Goal: Task Accomplishment & Management: Complete application form

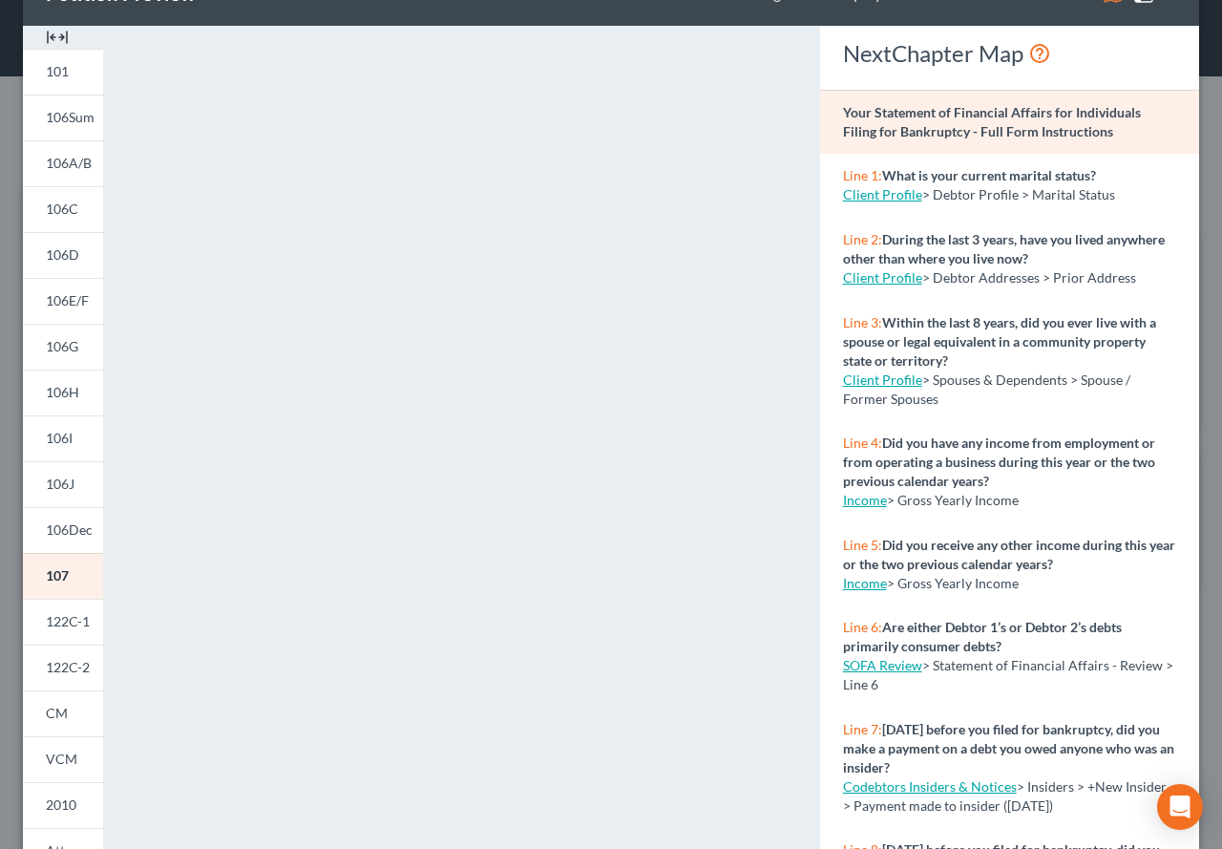
scroll to position [95, 0]
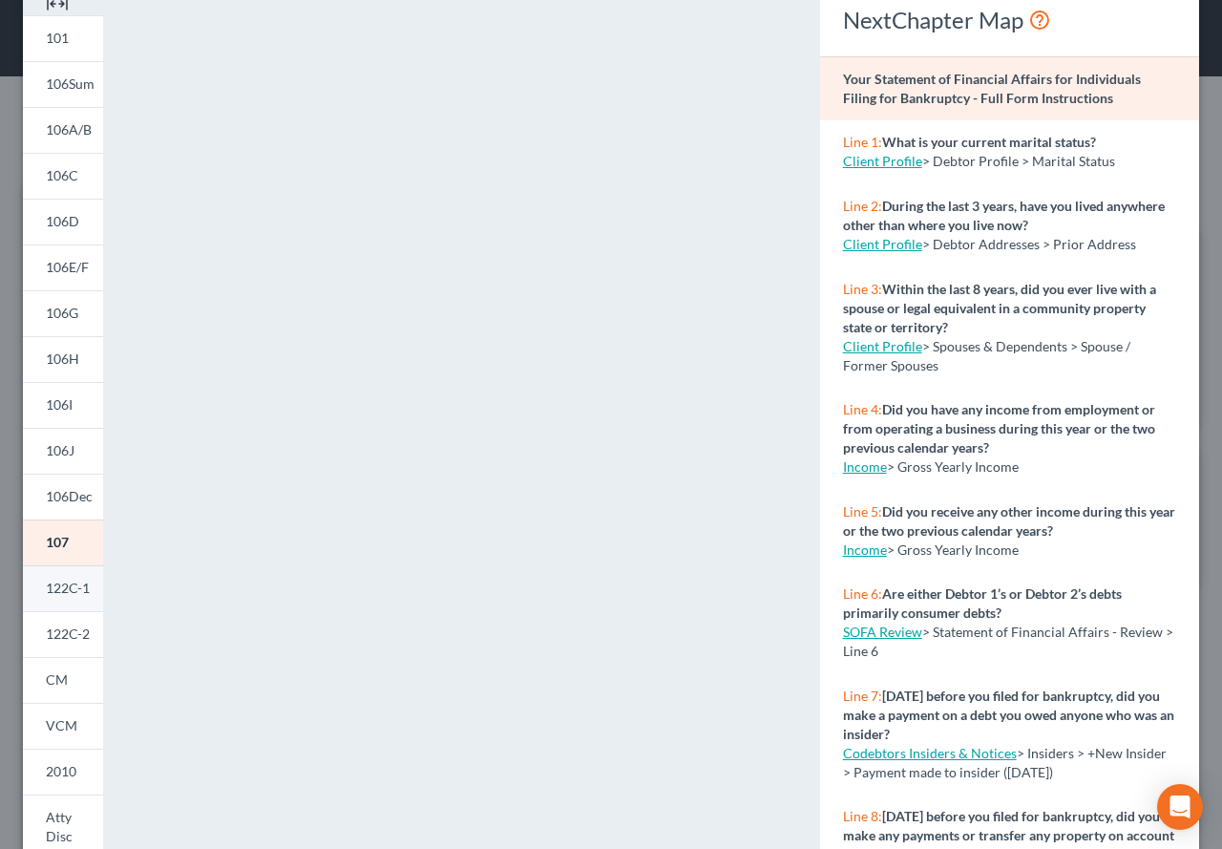
click at [59, 584] on span "122C-1" at bounding box center [68, 588] width 44 height 16
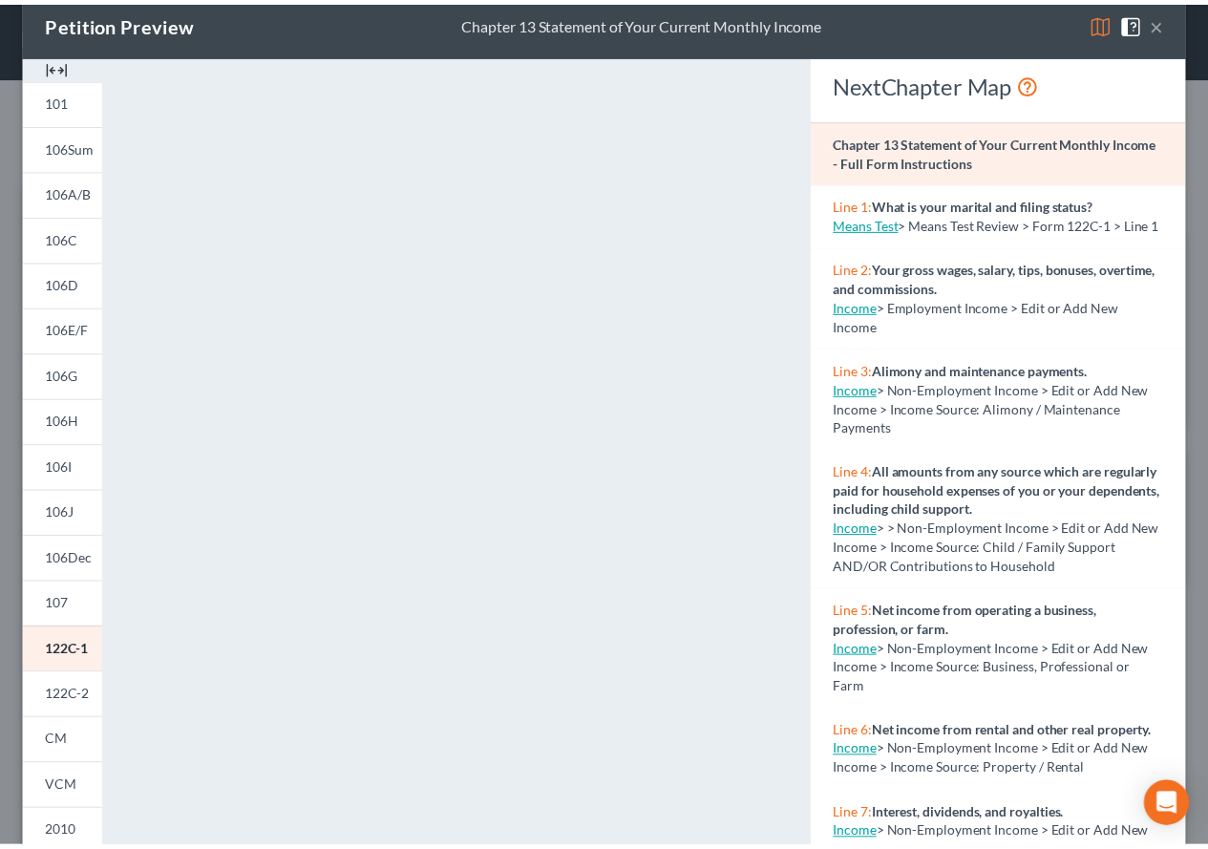
scroll to position [0, 0]
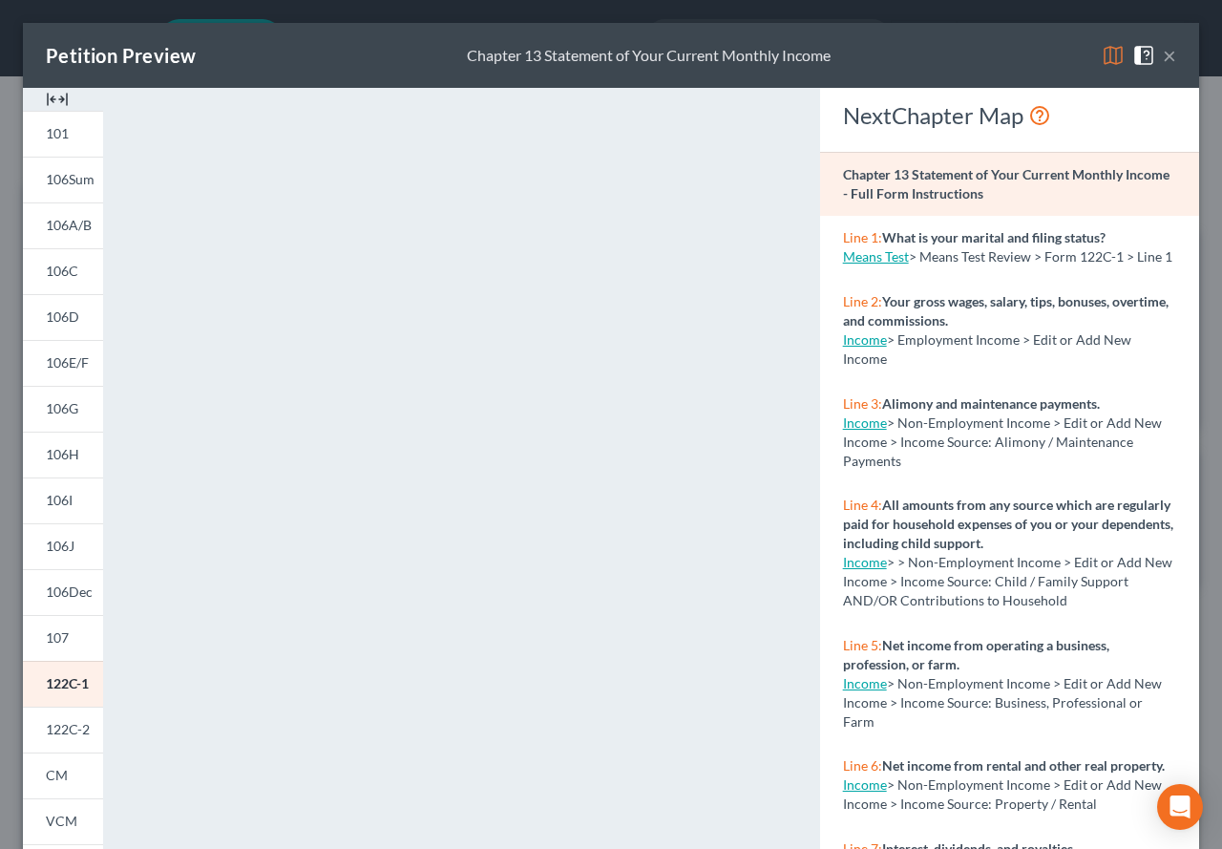
click at [1163, 61] on button "×" at bounding box center [1169, 55] width 13 height 23
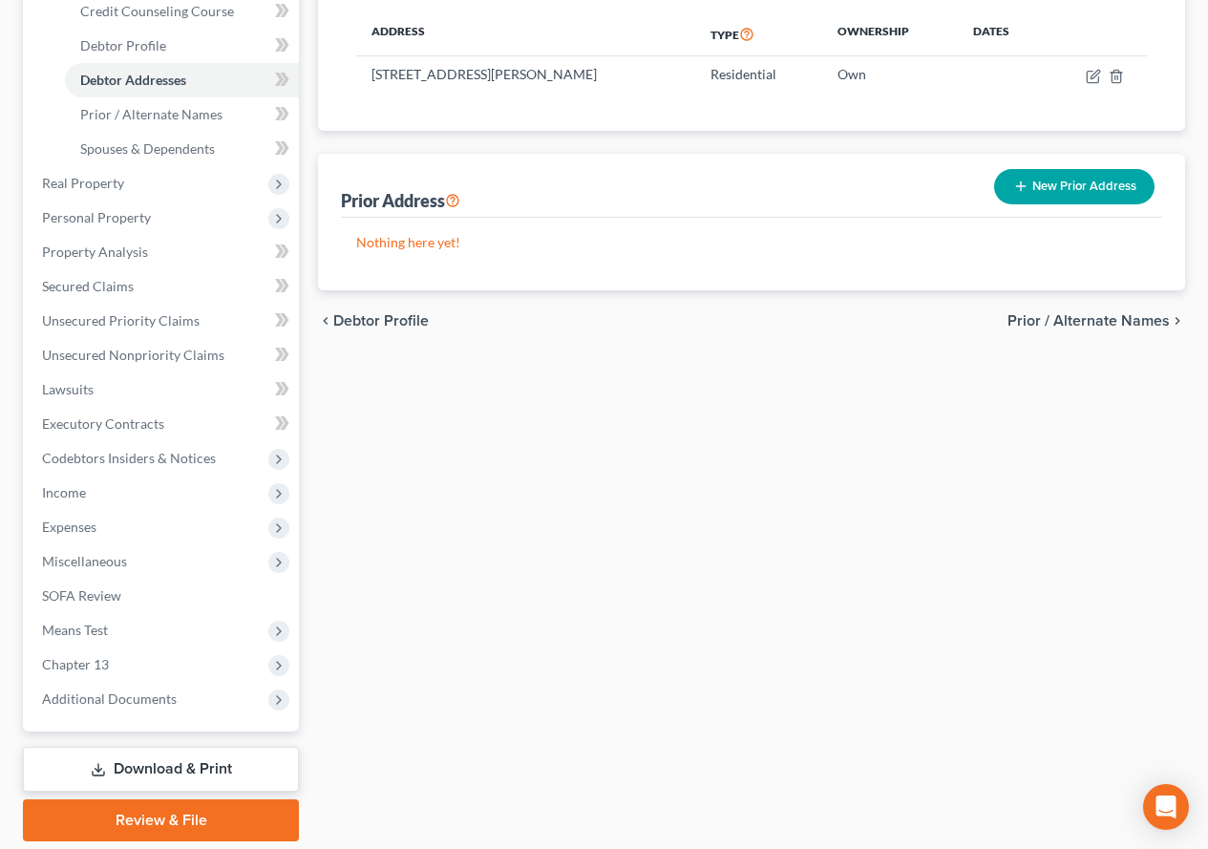
scroll to position [382, 0]
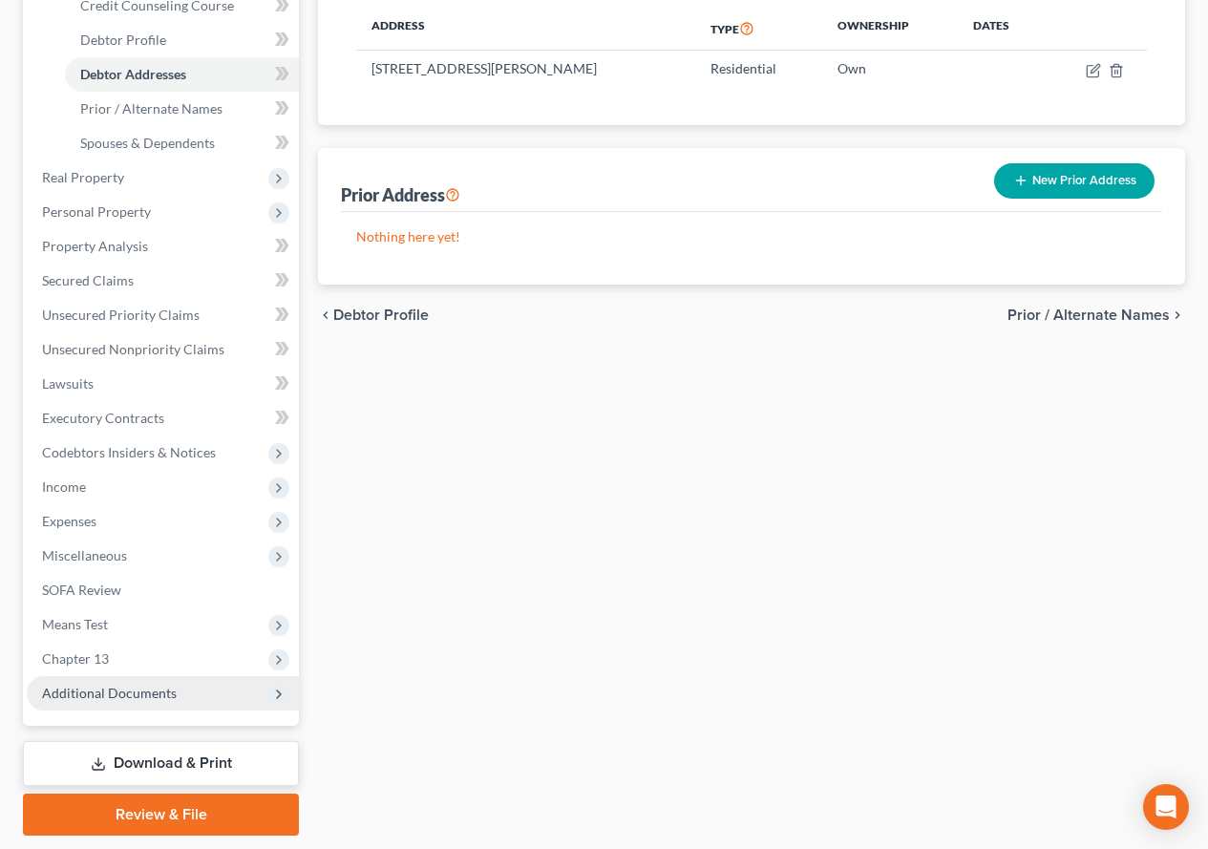
click at [117, 697] on span "Additional Documents" at bounding box center [109, 693] width 135 height 16
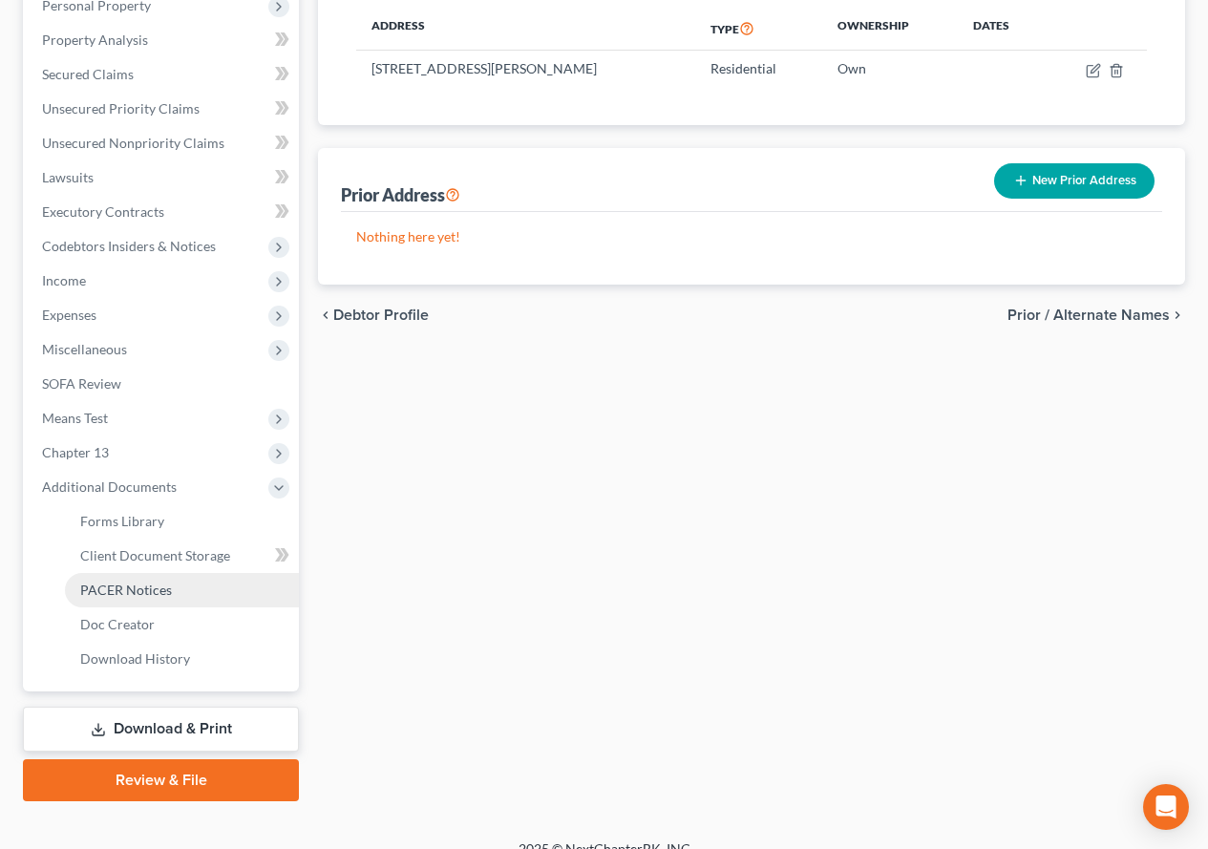
click at [131, 598] on link "PACER Notices" at bounding box center [182, 590] width 234 height 34
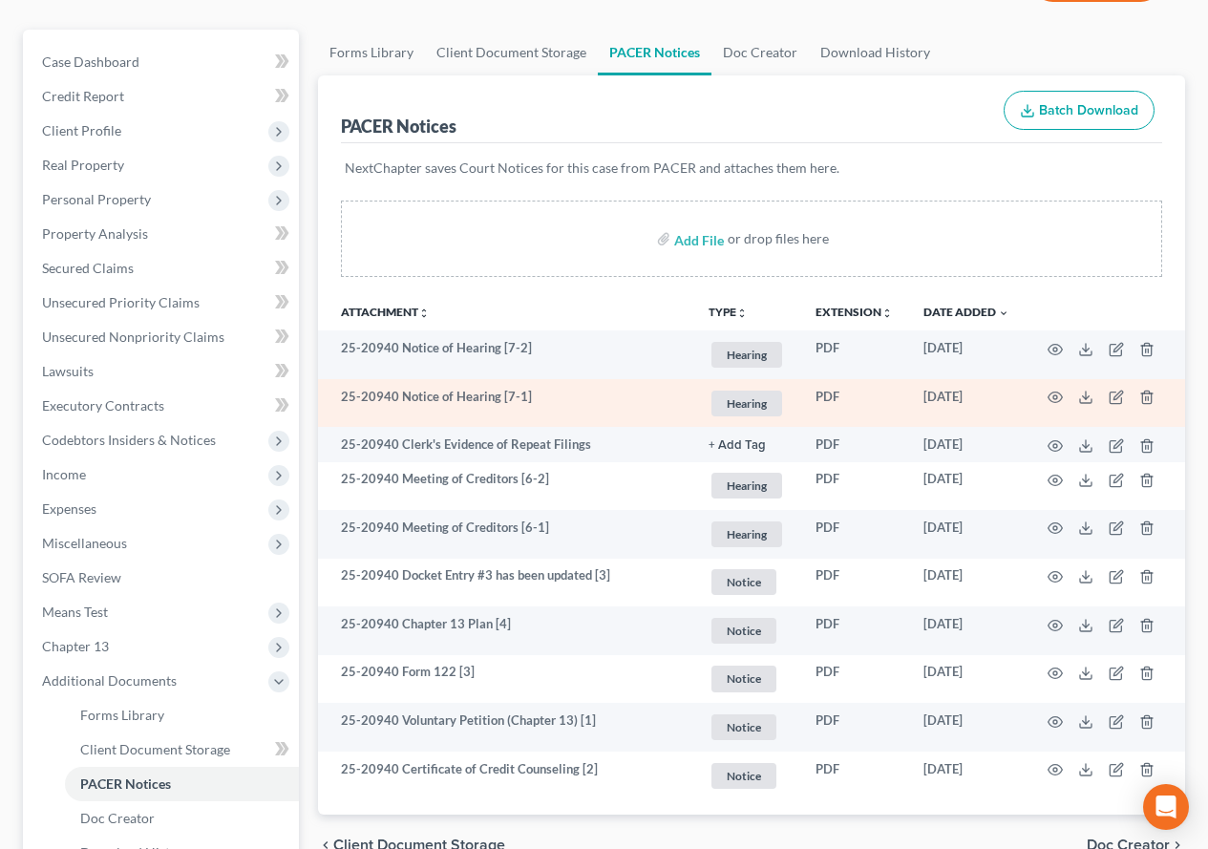
scroll to position [191, 0]
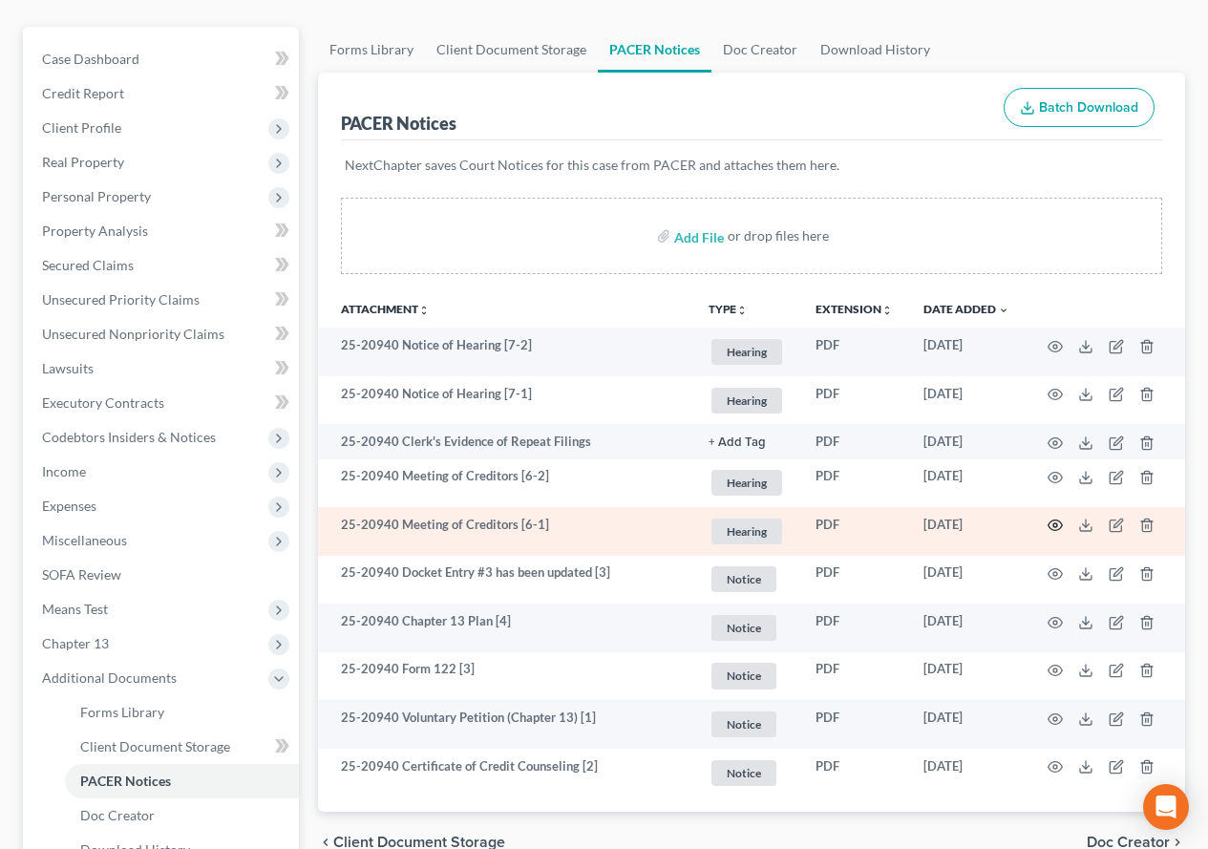
click at [1052, 528] on icon "button" at bounding box center [1054, 524] width 15 height 15
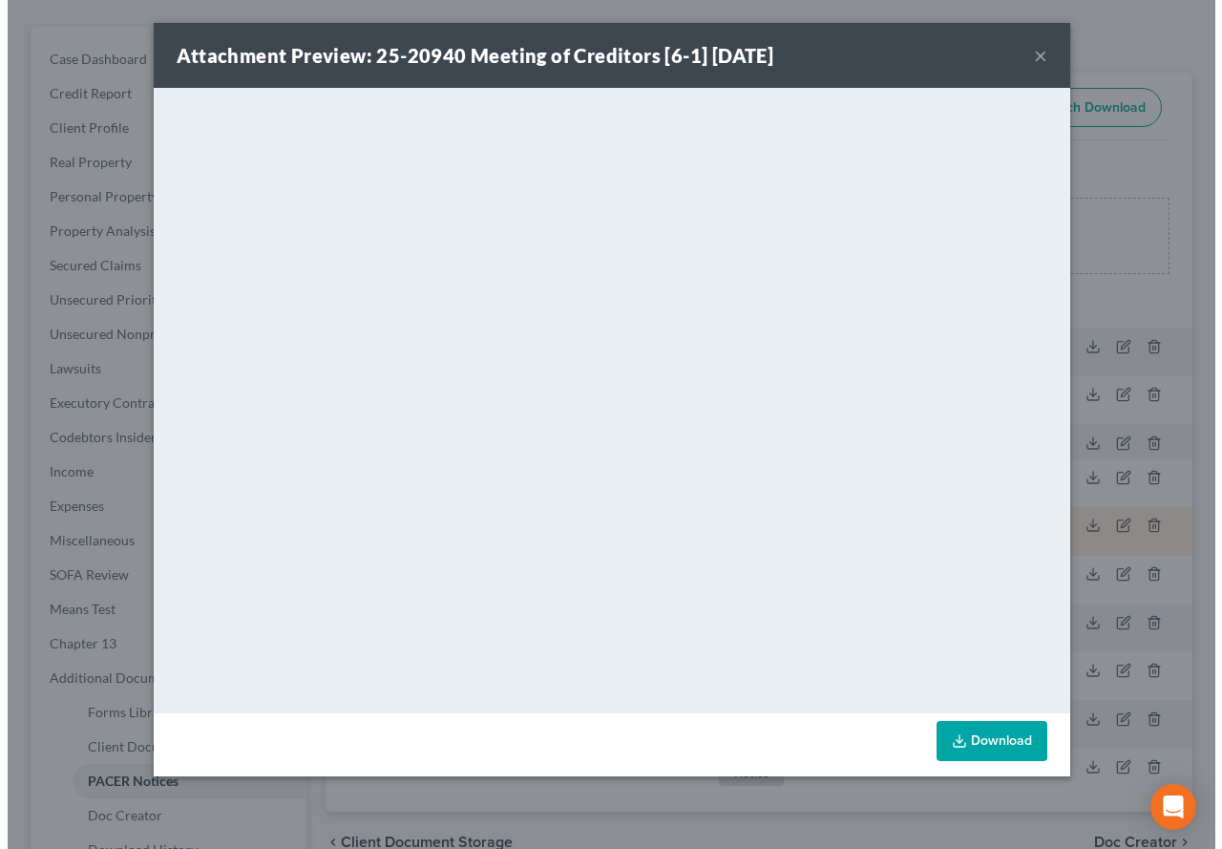
scroll to position [157, 0]
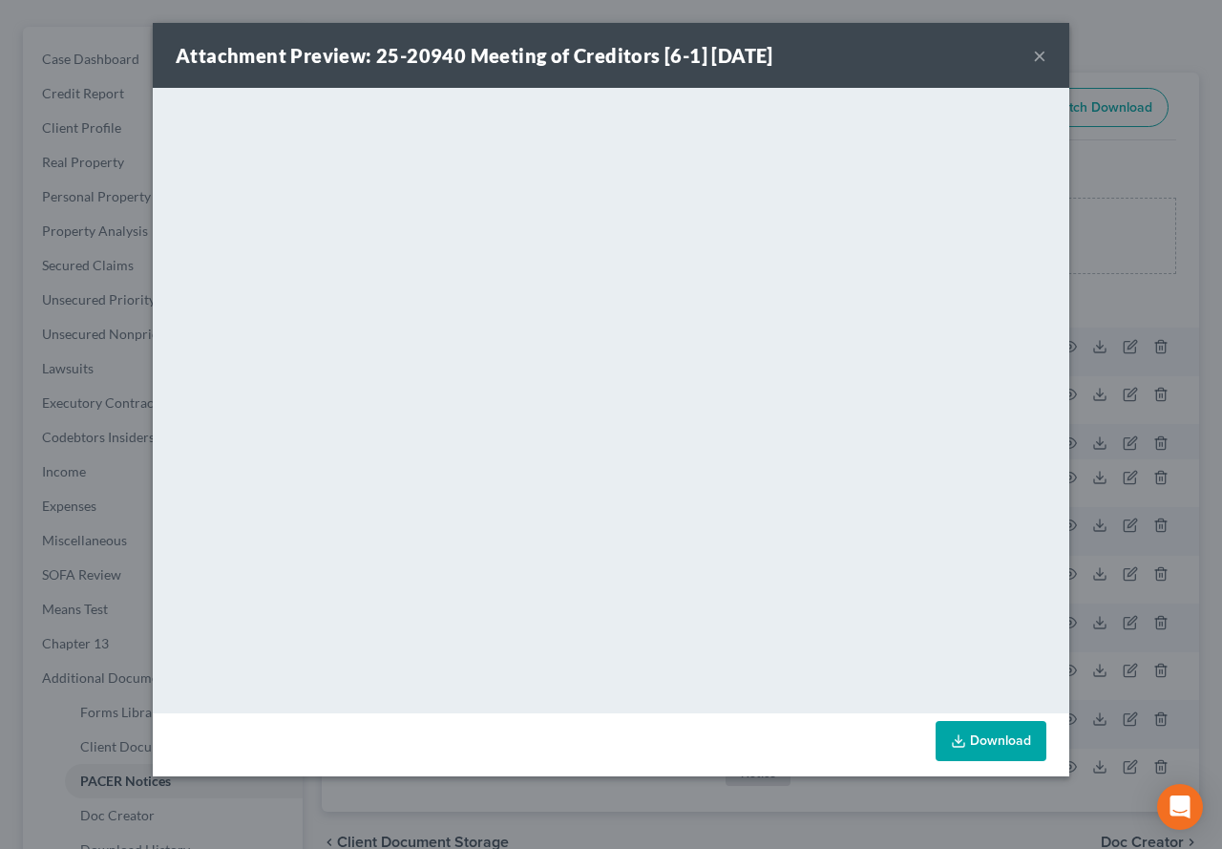
click at [1036, 57] on button "×" at bounding box center [1039, 55] width 13 height 23
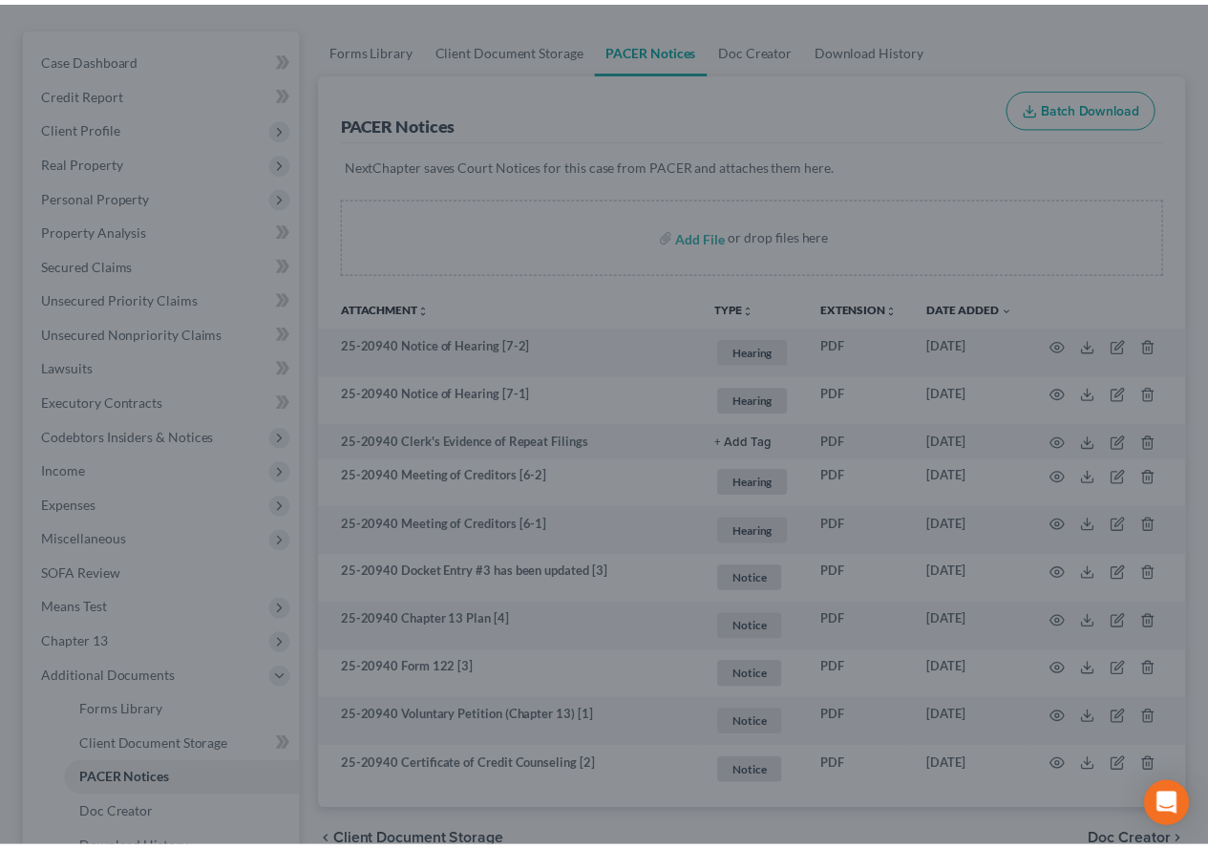
scroll to position [191, 0]
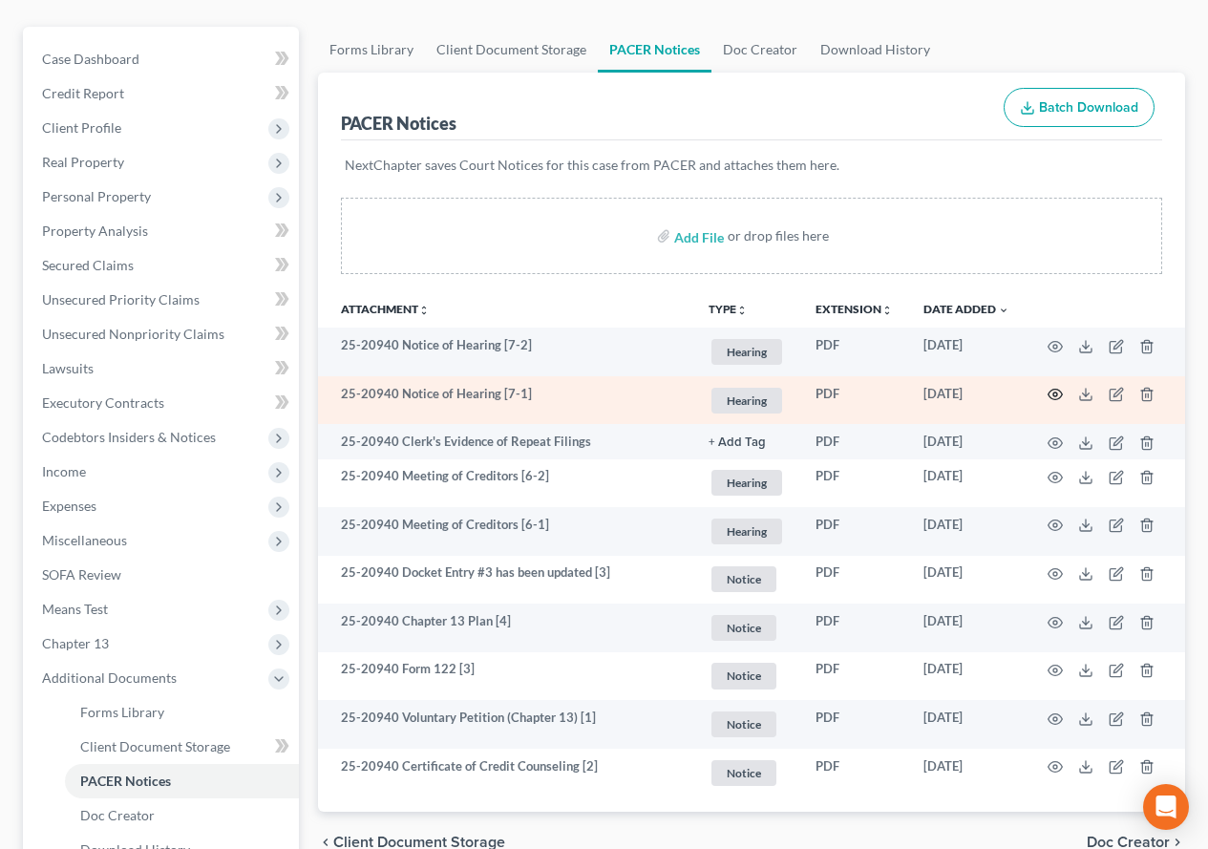
click at [1054, 390] on icon "button" at bounding box center [1055, 395] width 14 height 11
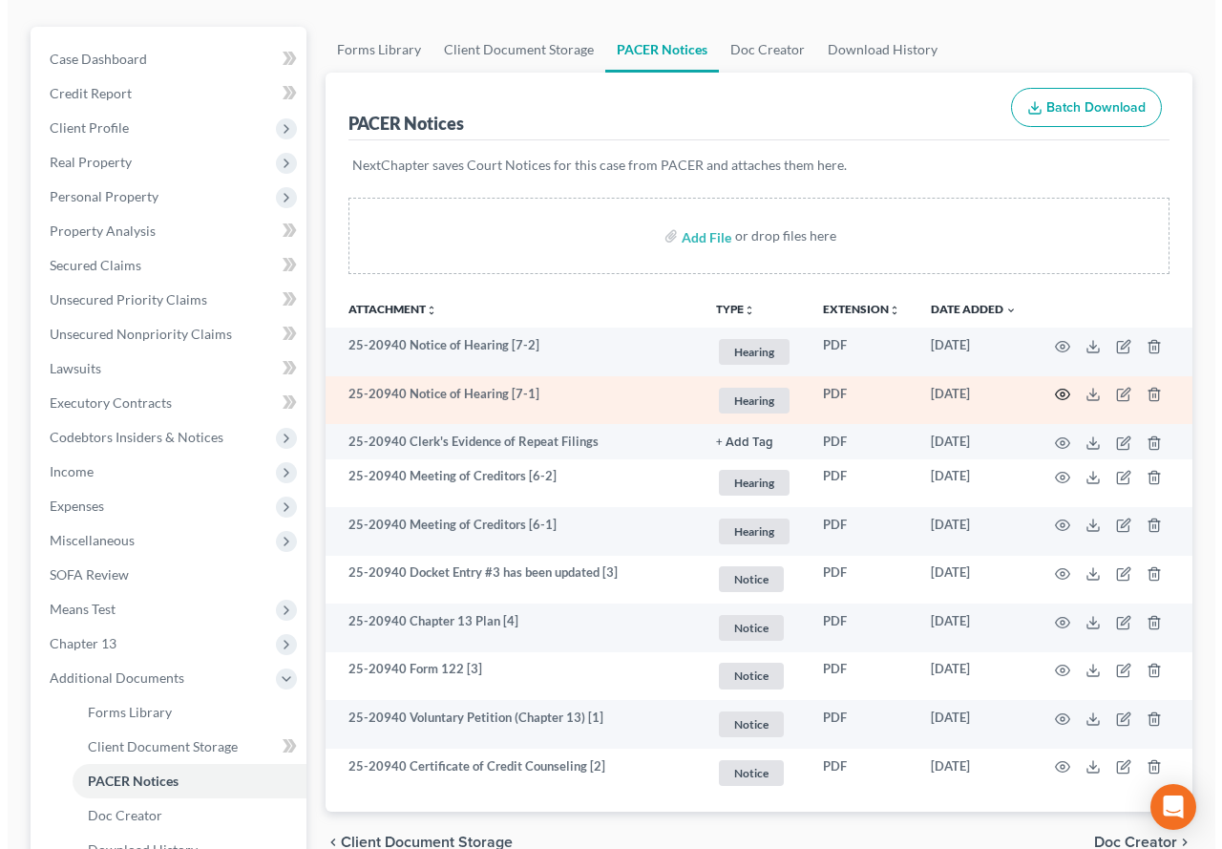
scroll to position [157, 0]
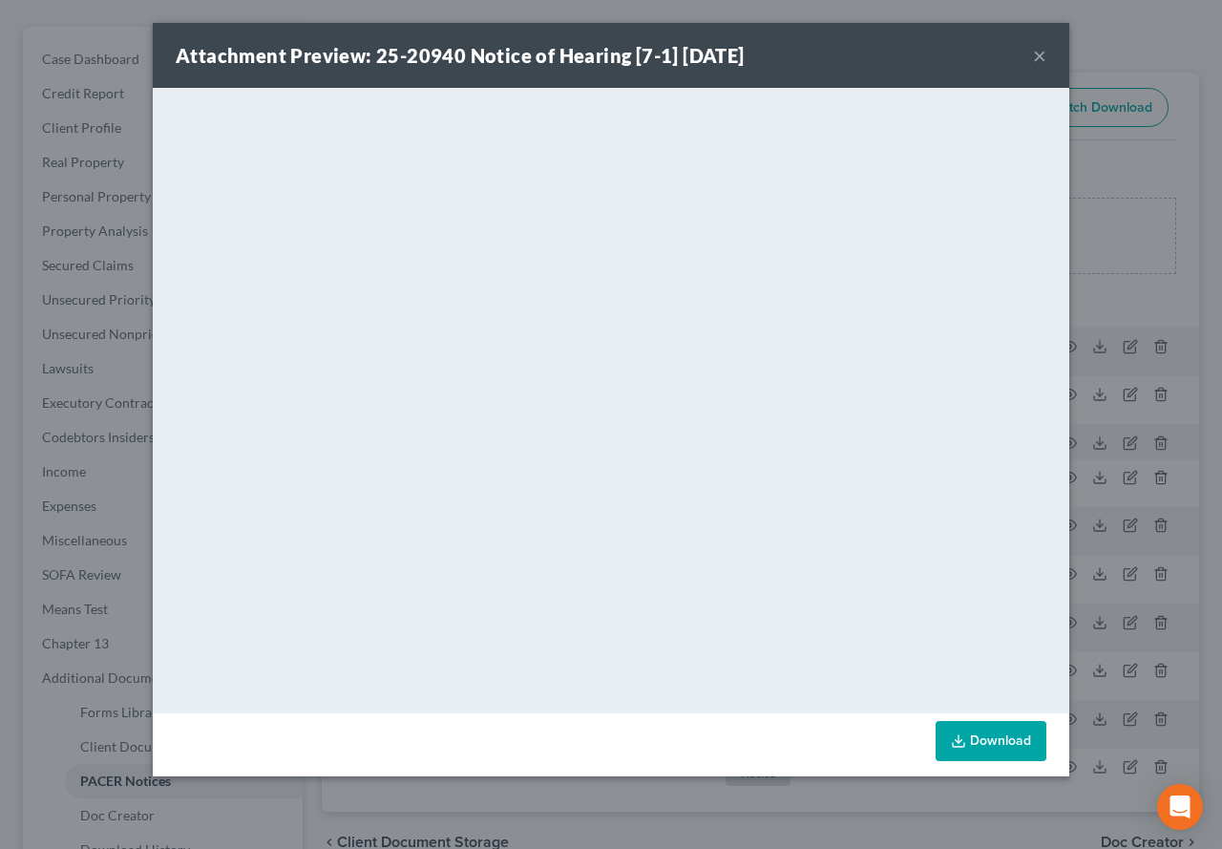
click at [1043, 55] on button "×" at bounding box center [1039, 55] width 13 height 23
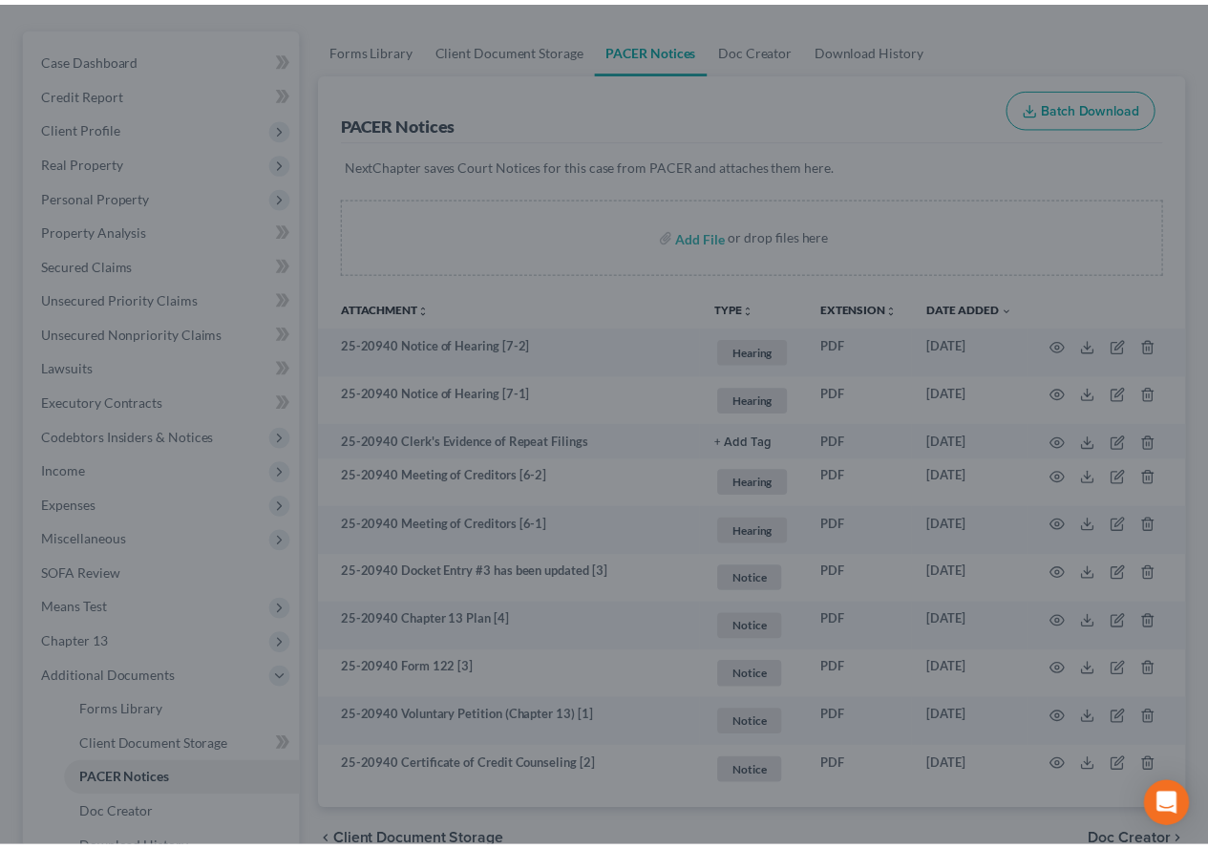
scroll to position [191, 0]
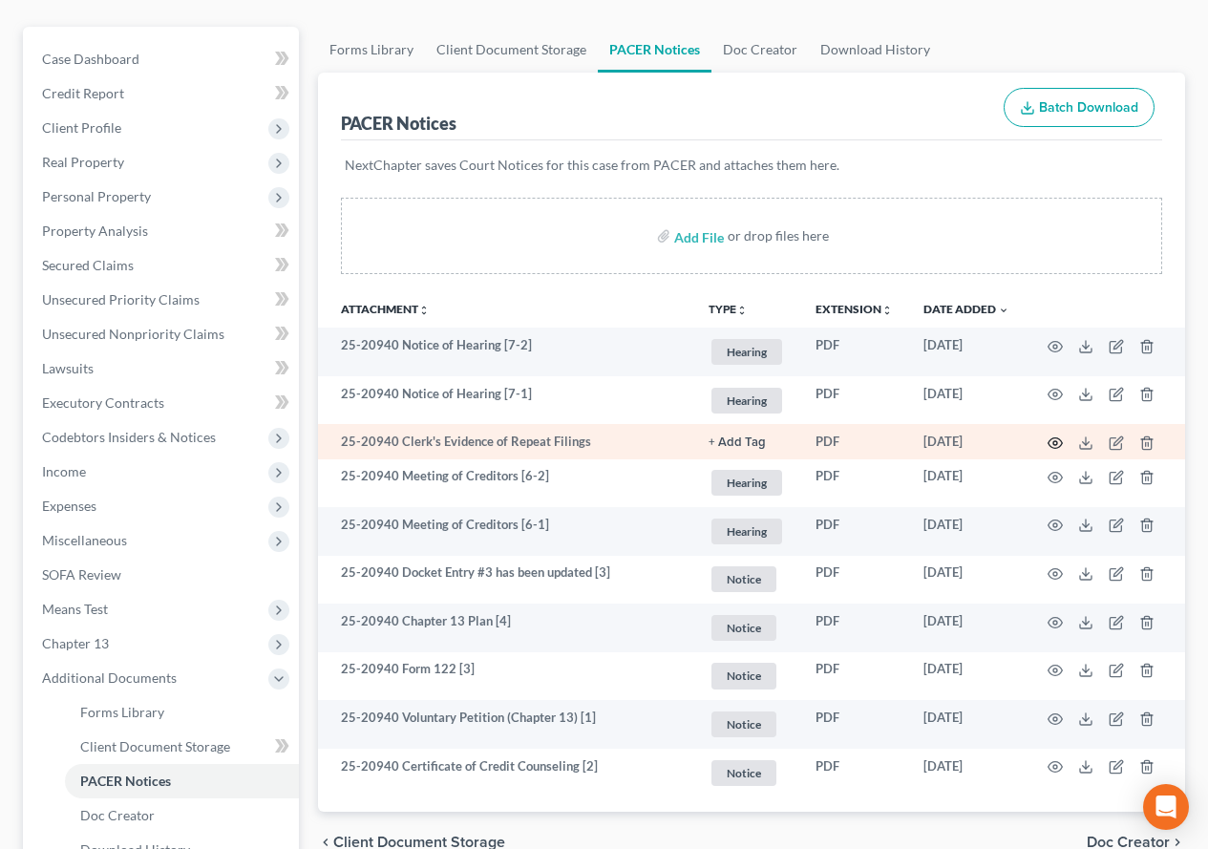
click at [1055, 445] on circle "button" at bounding box center [1055, 443] width 4 height 4
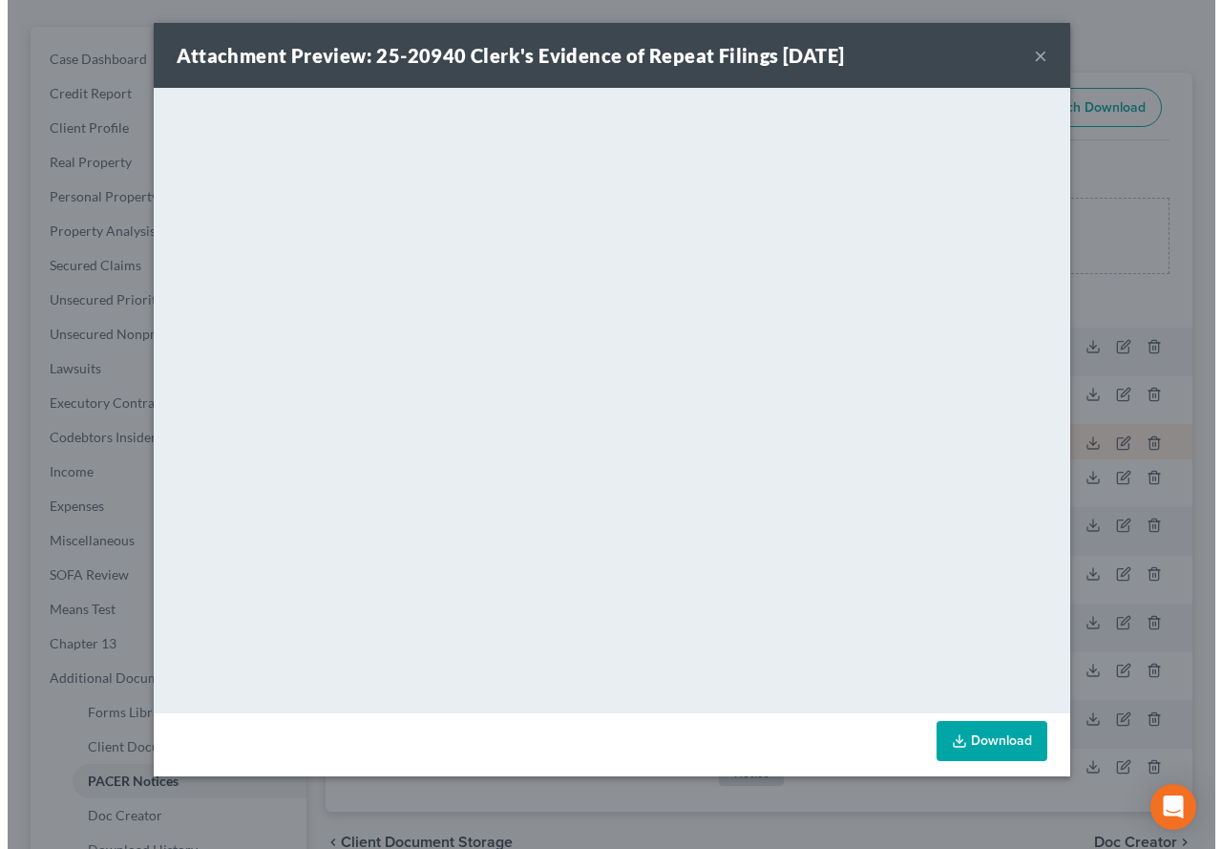
scroll to position [157, 0]
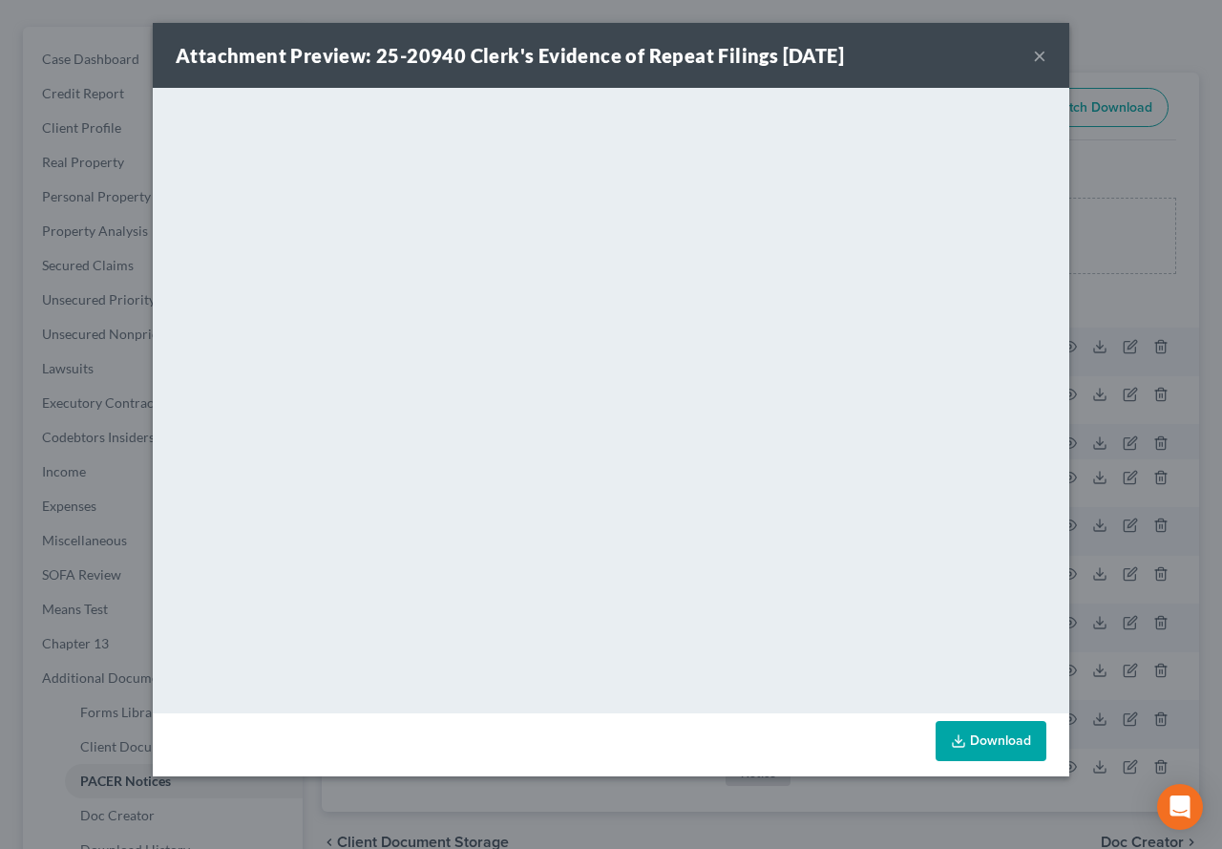
click at [1039, 58] on button "×" at bounding box center [1039, 55] width 13 height 23
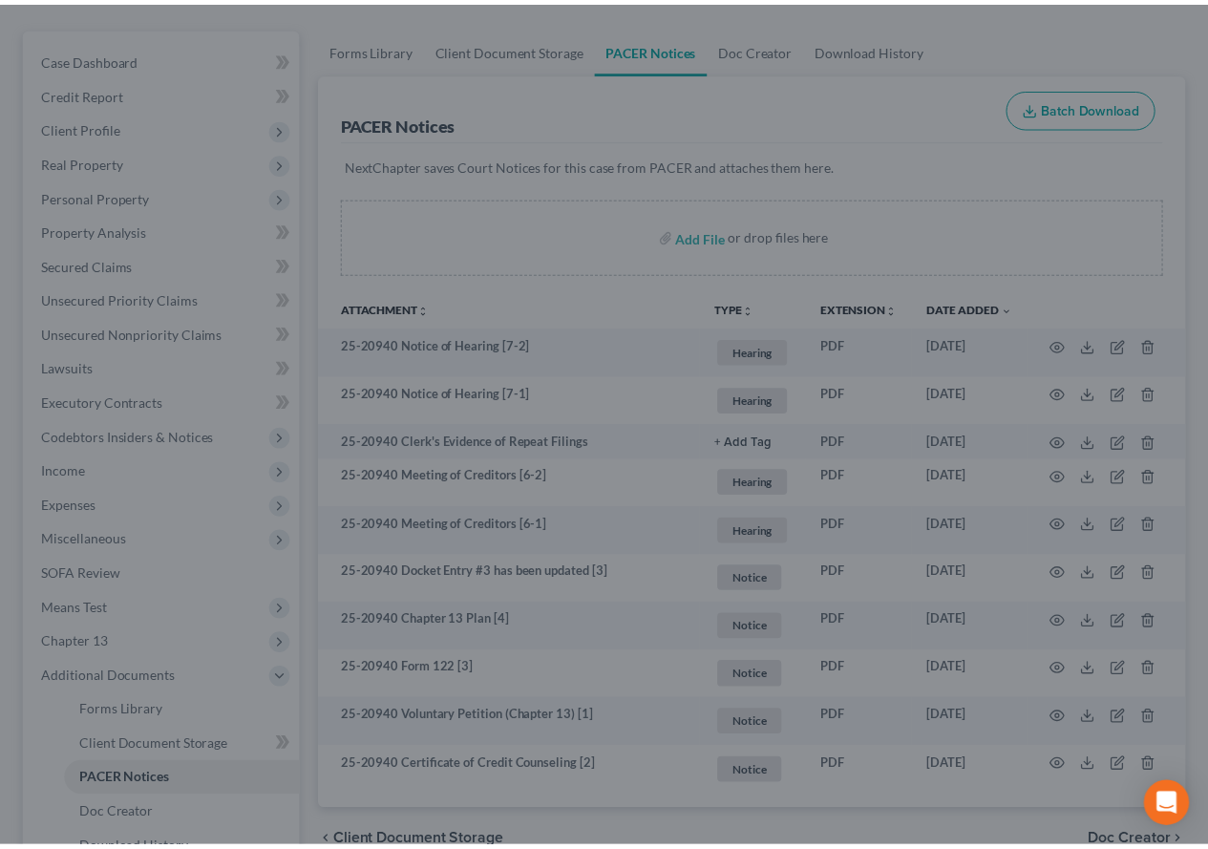
scroll to position [191, 0]
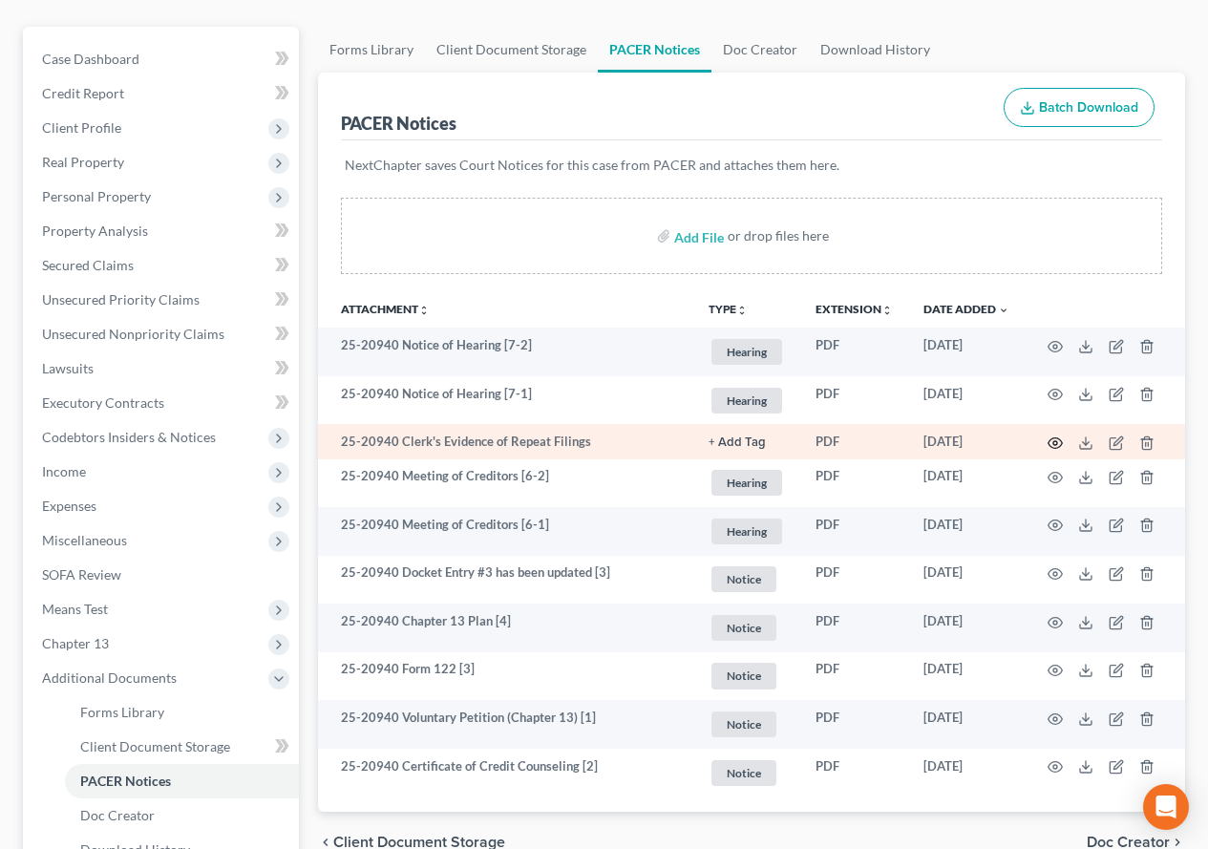
click at [1058, 442] on icon "button" at bounding box center [1054, 442] width 15 height 15
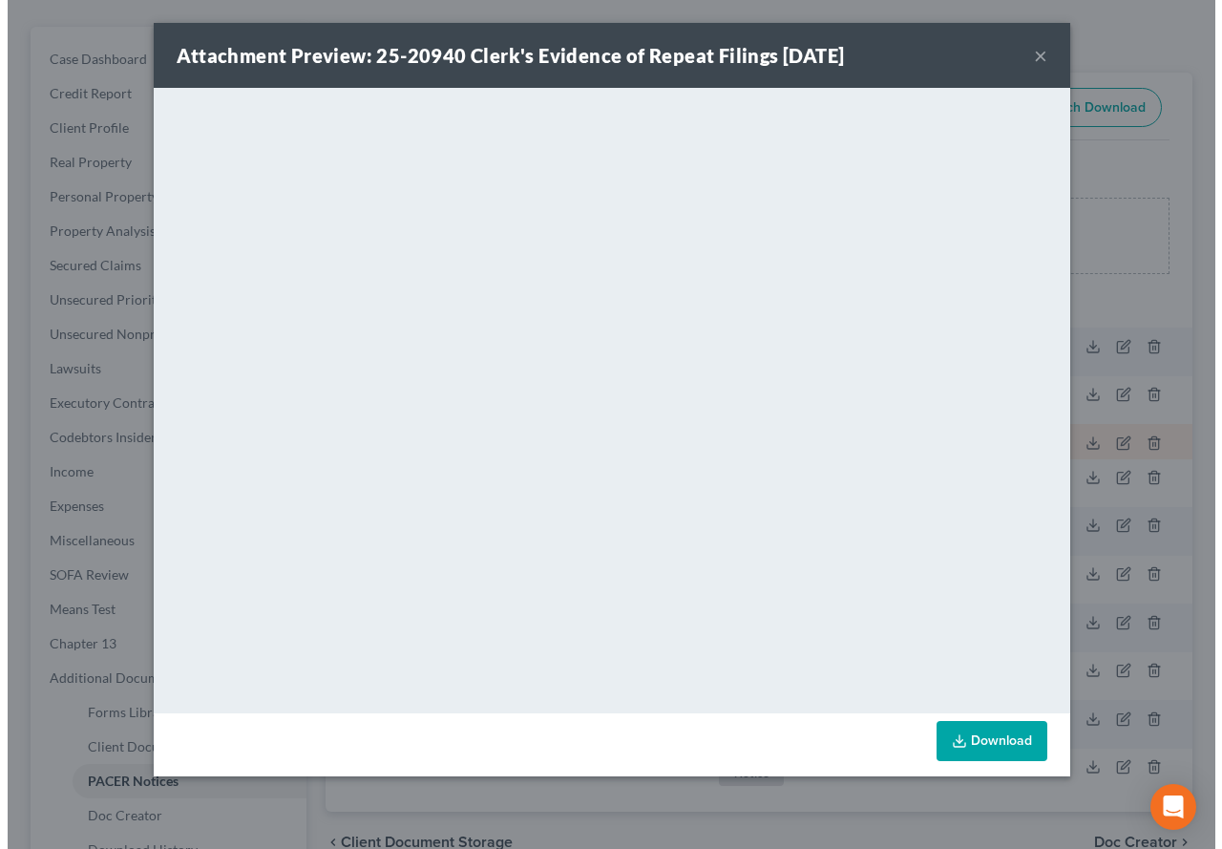
scroll to position [157, 0]
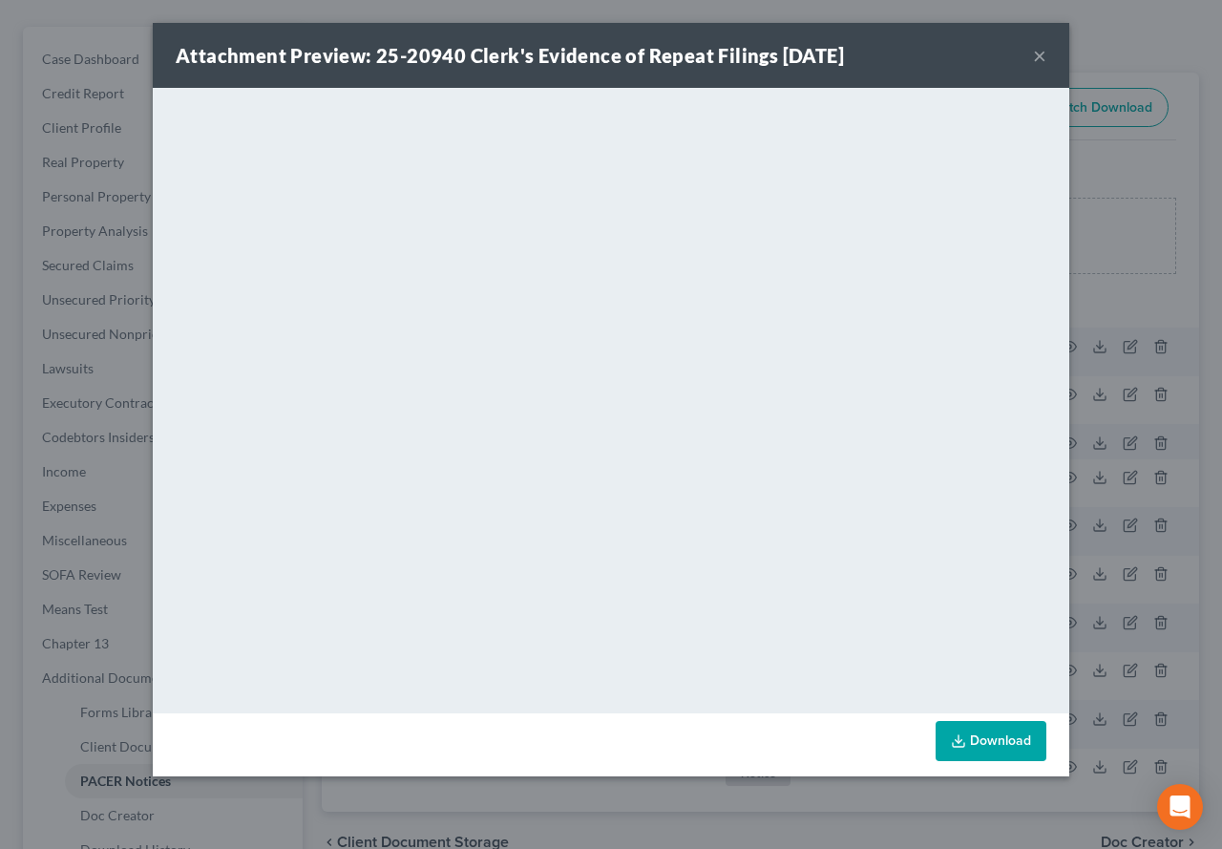
click at [1044, 56] on button "×" at bounding box center [1039, 55] width 13 height 23
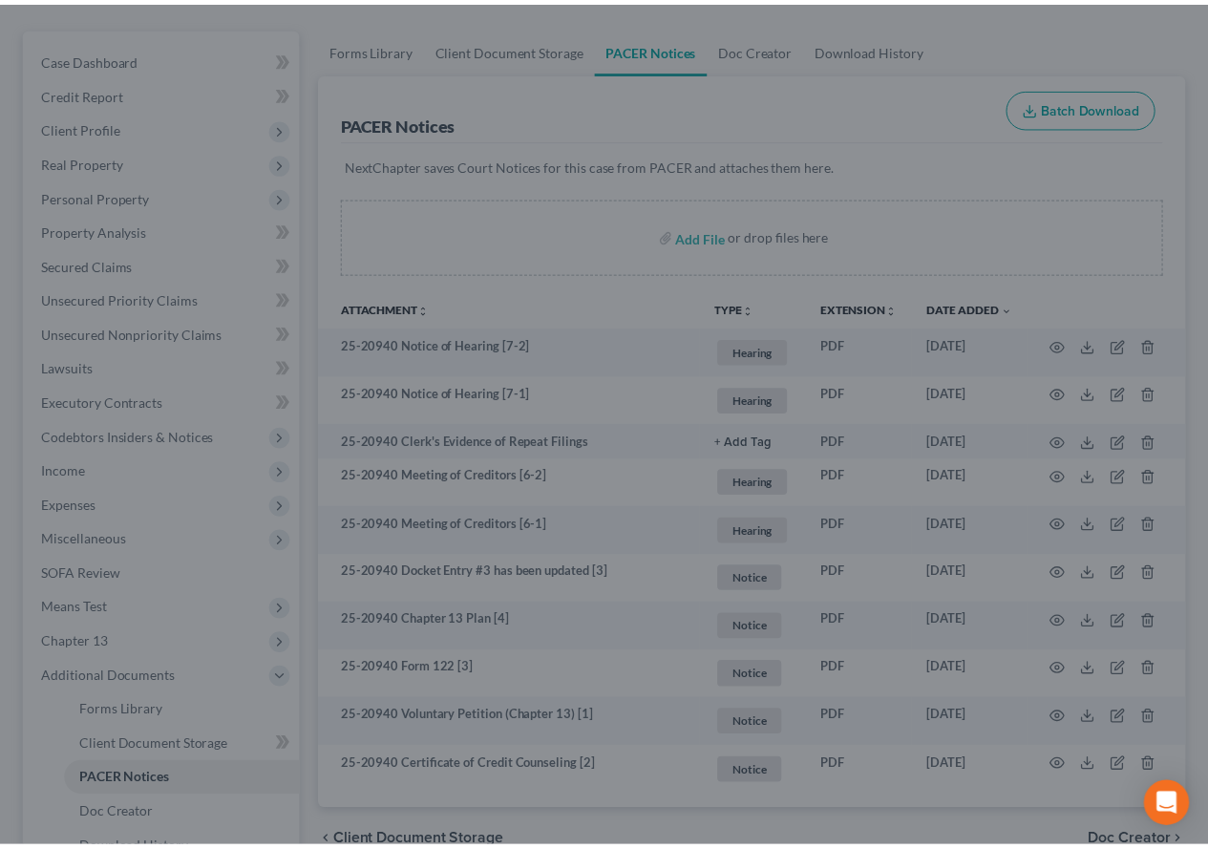
scroll to position [191, 0]
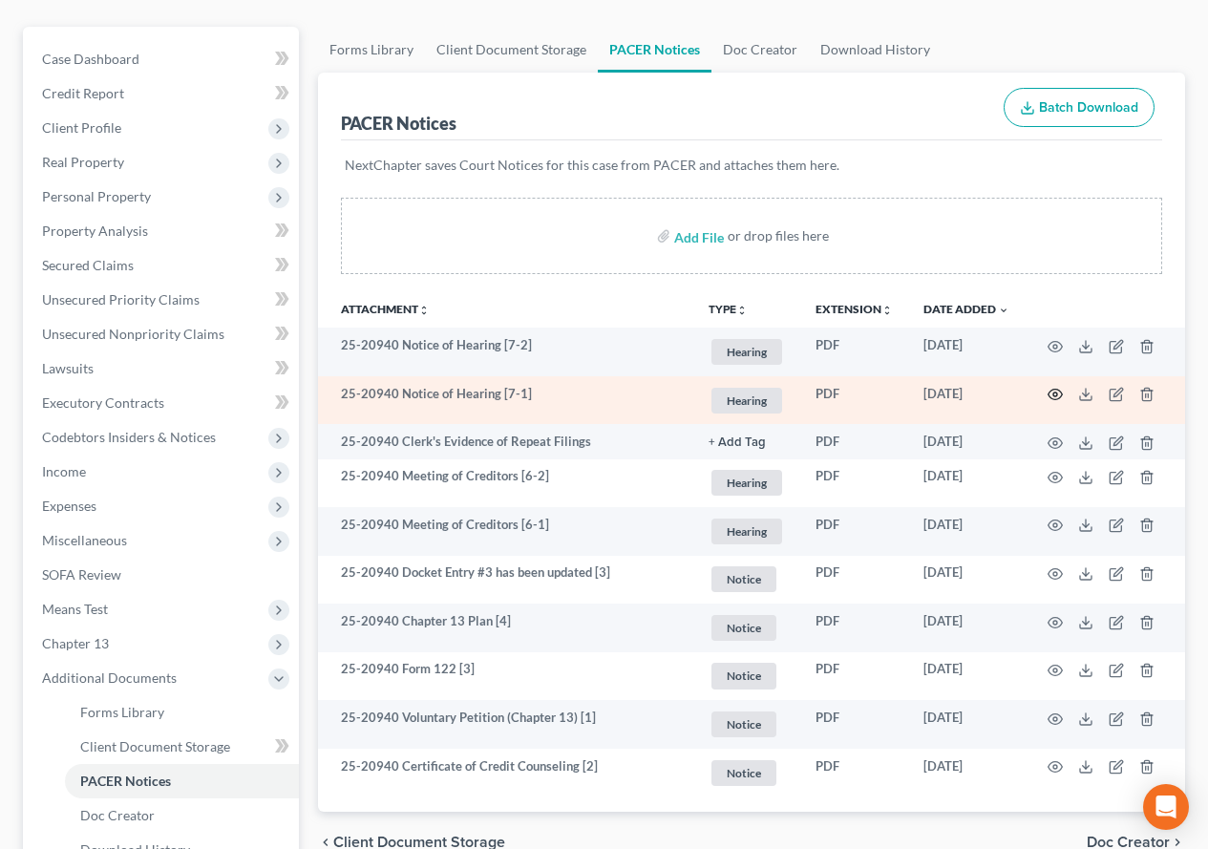
click at [1054, 397] on icon "button" at bounding box center [1054, 394] width 15 height 15
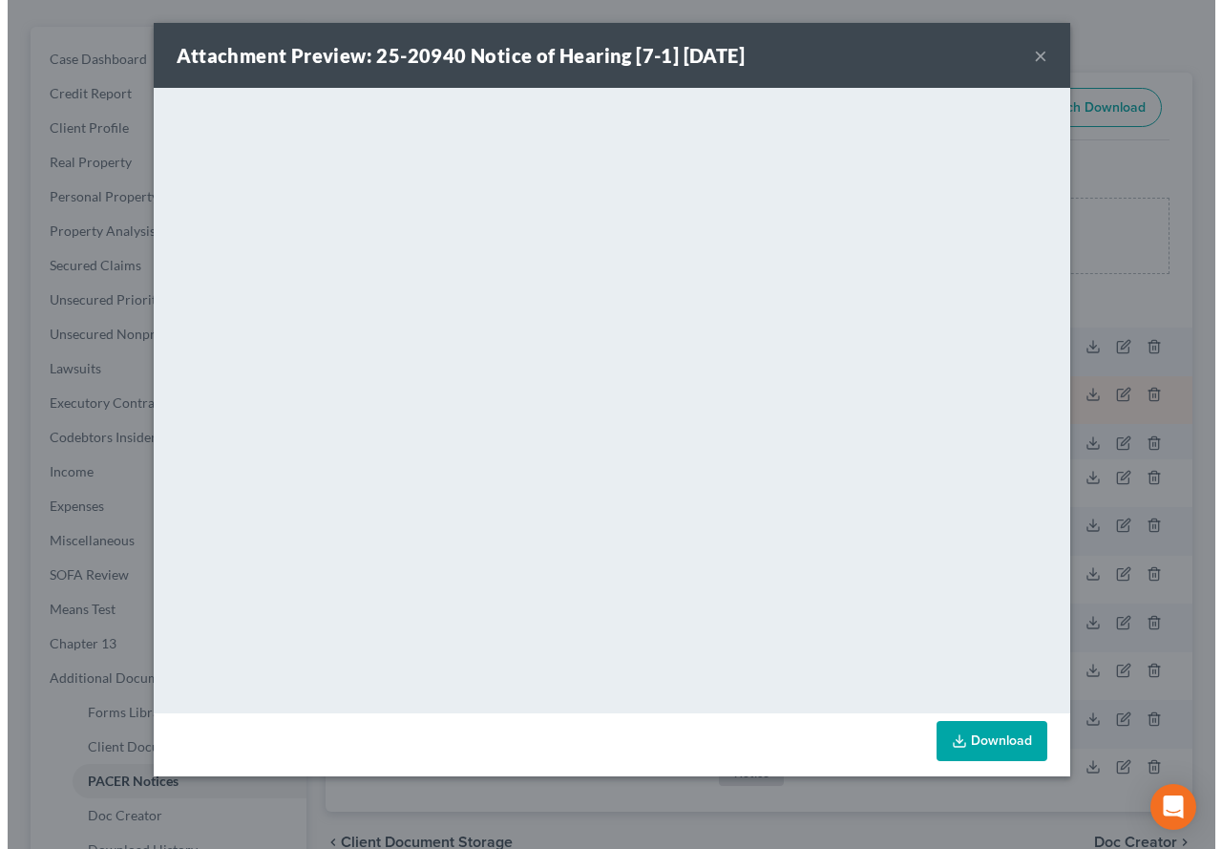
scroll to position [157, 0]
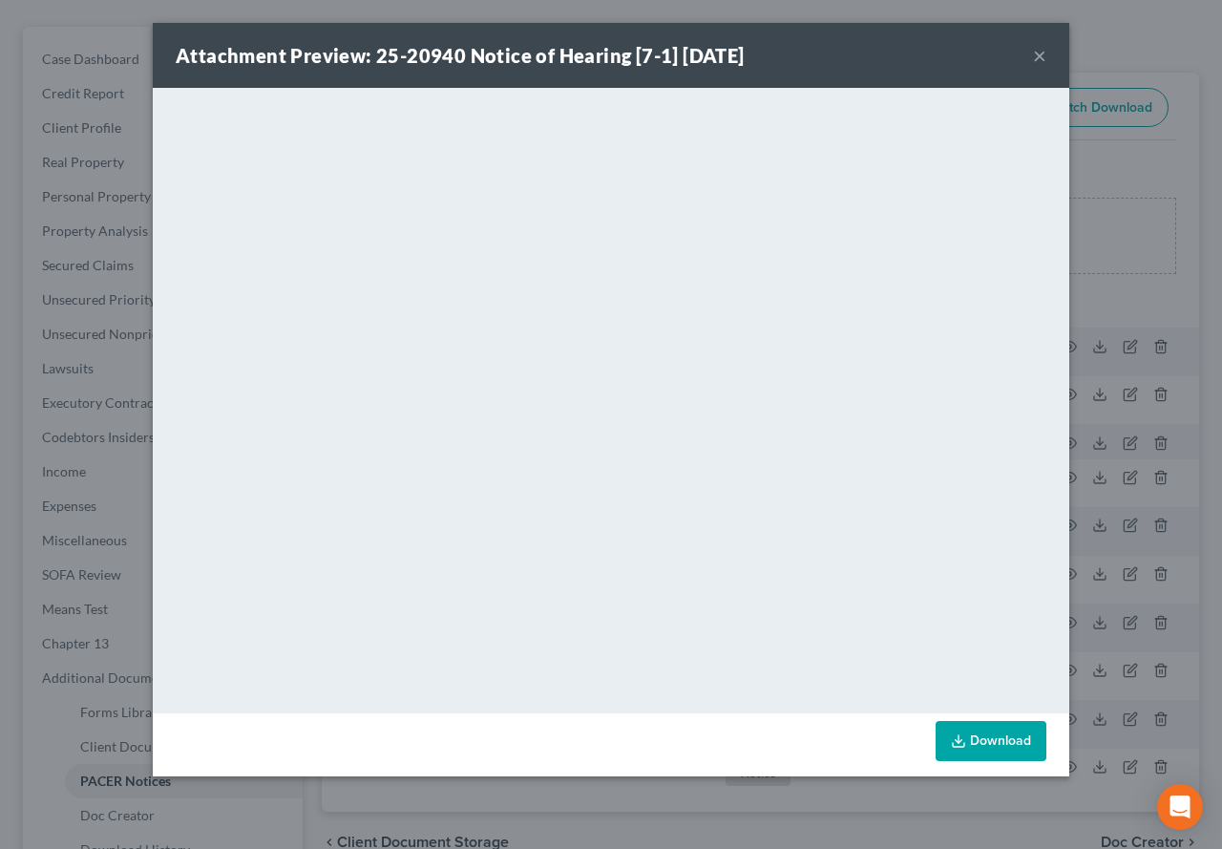
click at [1034, 53] on button "×" at bounding box center [1039, 55] width 13 height 23
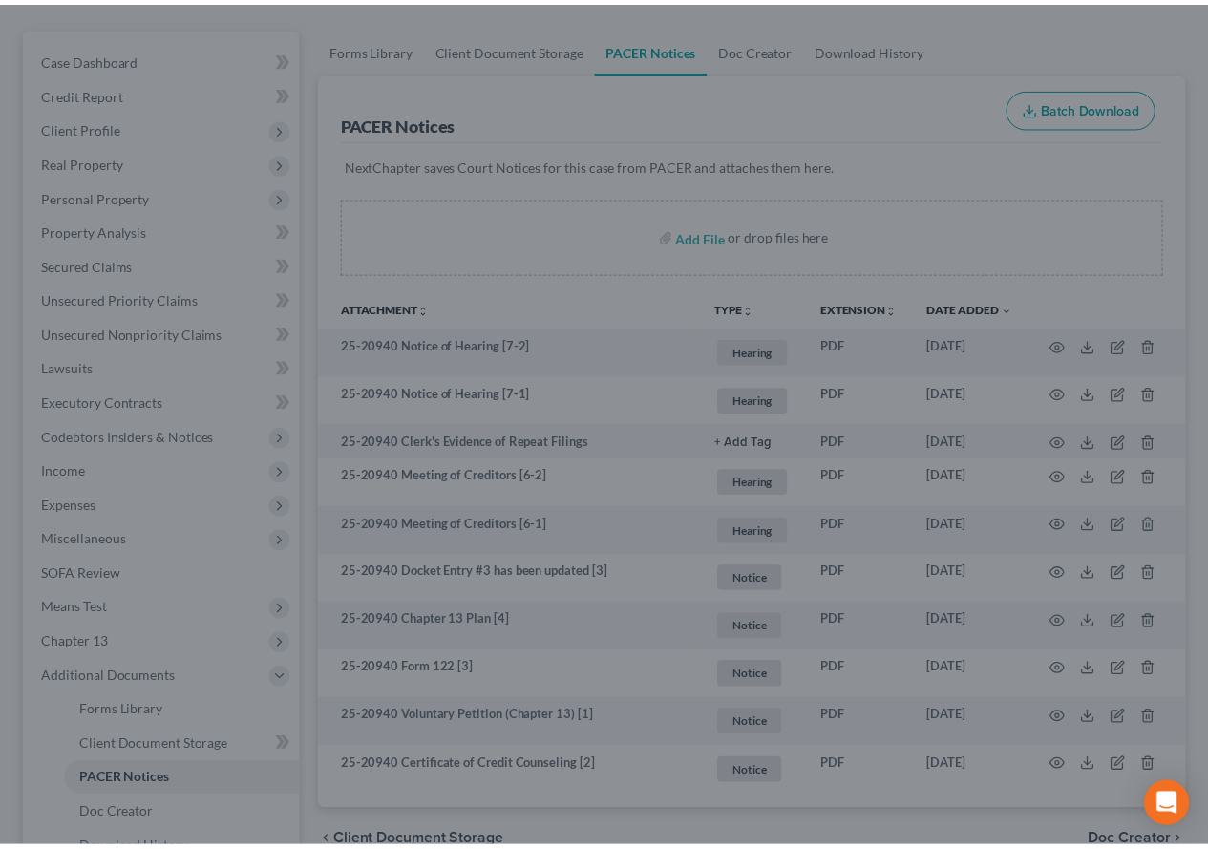
scroll to position [191, 0]
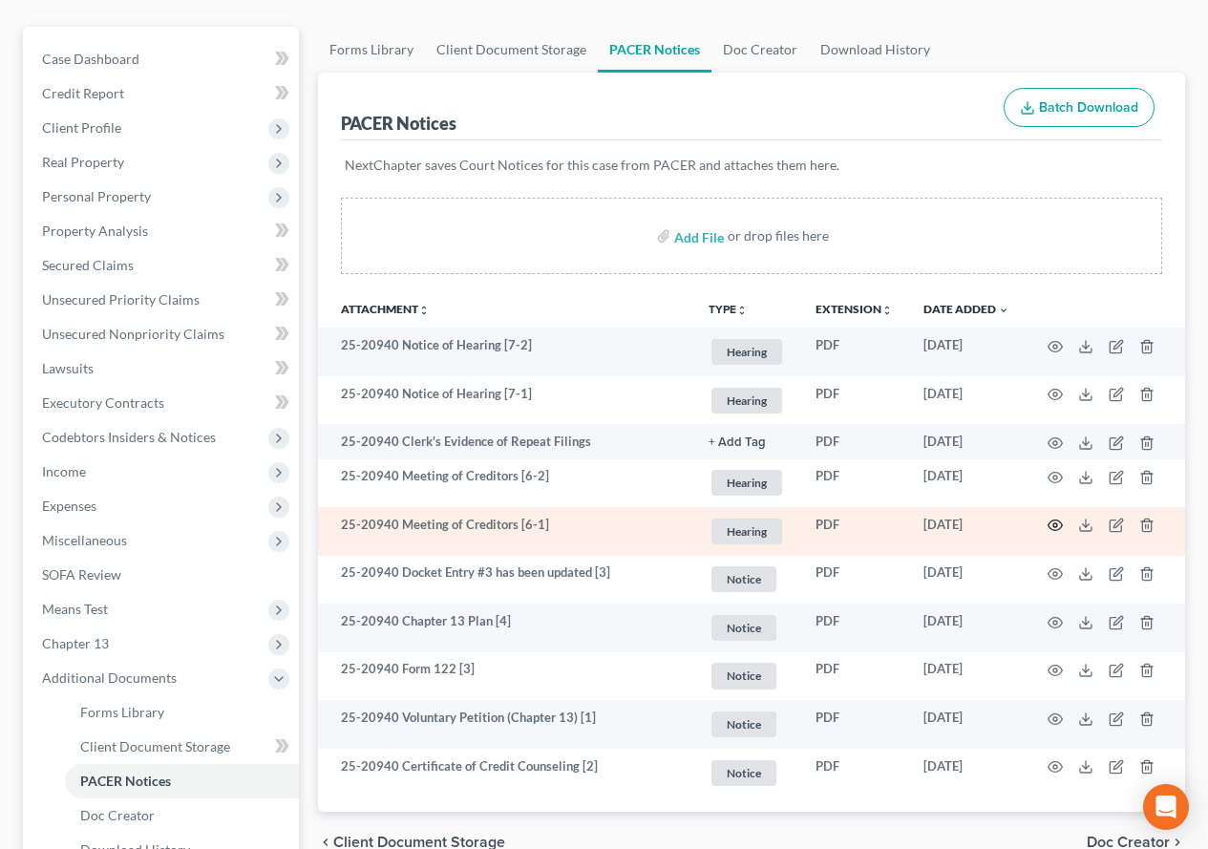
click at [1051, 527] on icon "button" at bounding box center [1054, 524] width 15 height 15
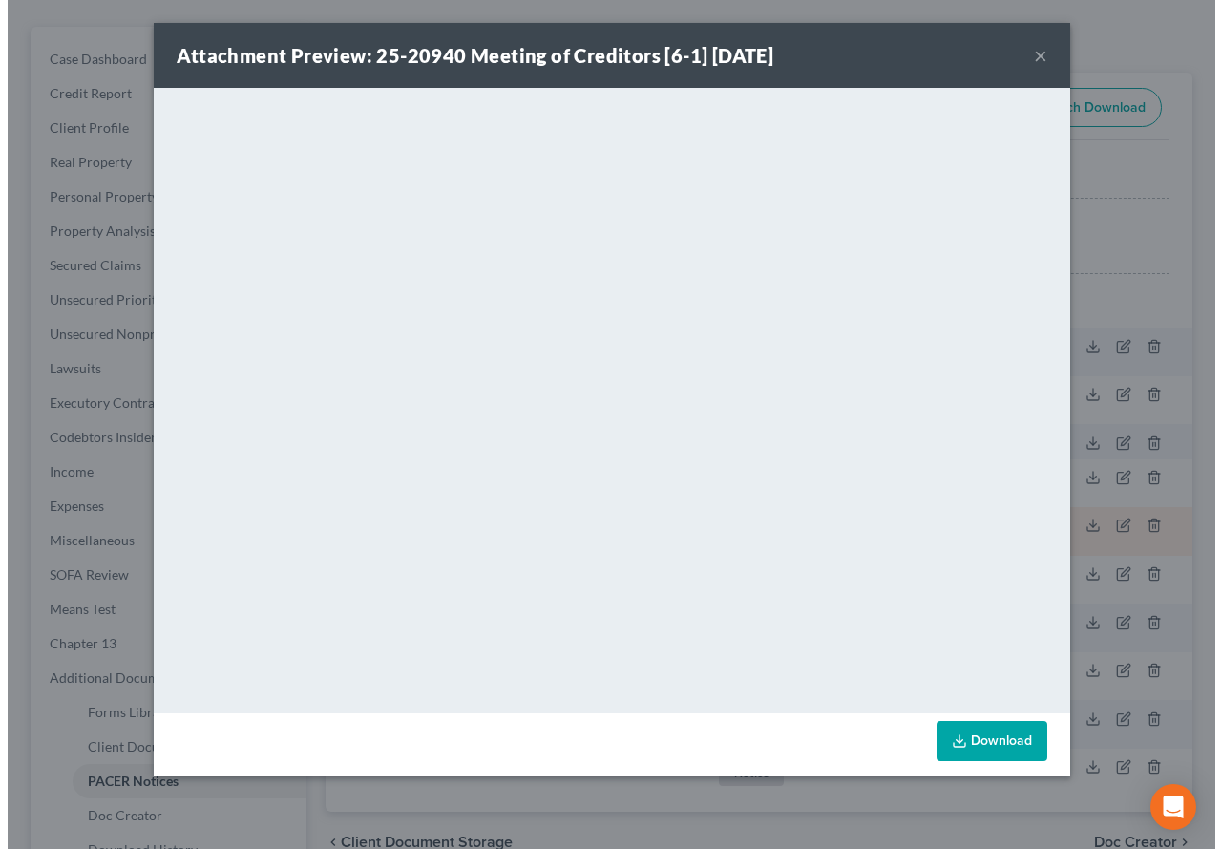
scroll to position [157, 0]
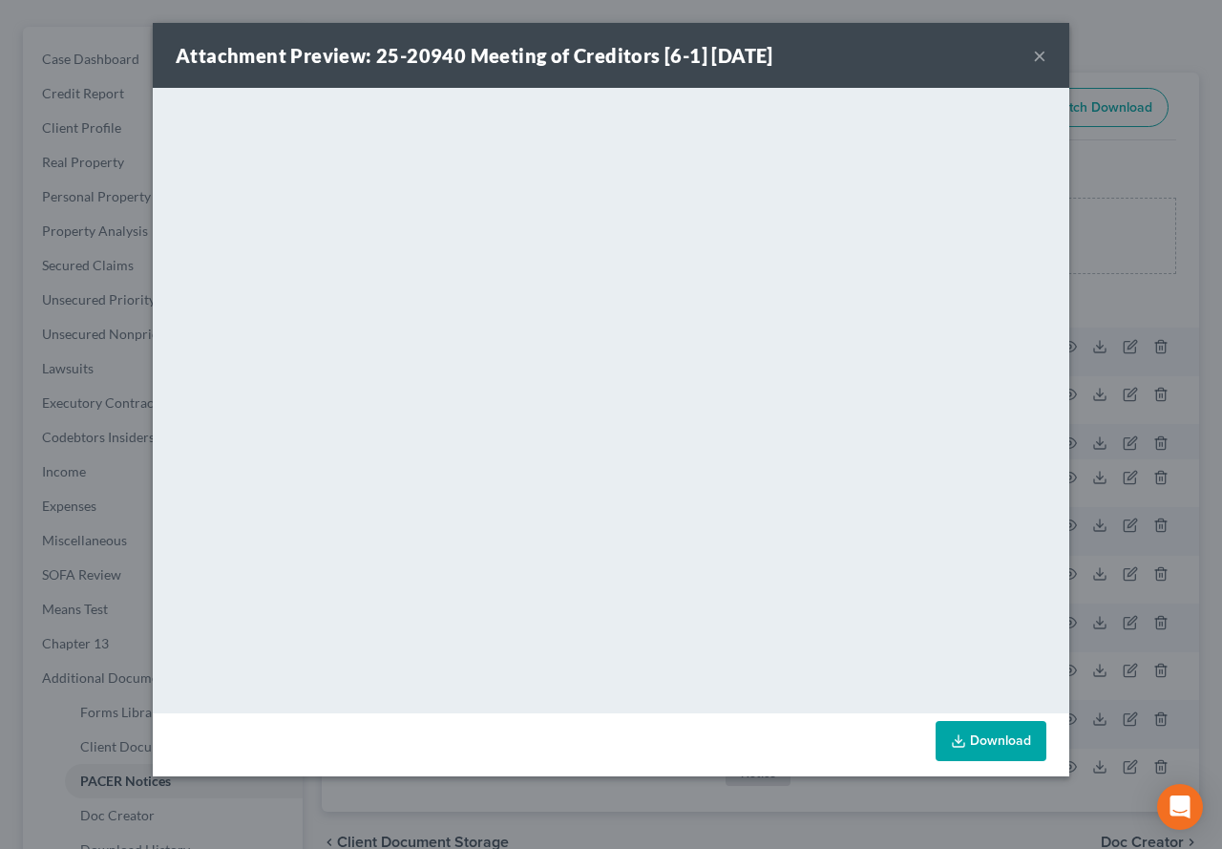
click at [1042, 58] on button "×" at bounding box center [1039, 55] width 13 height 23
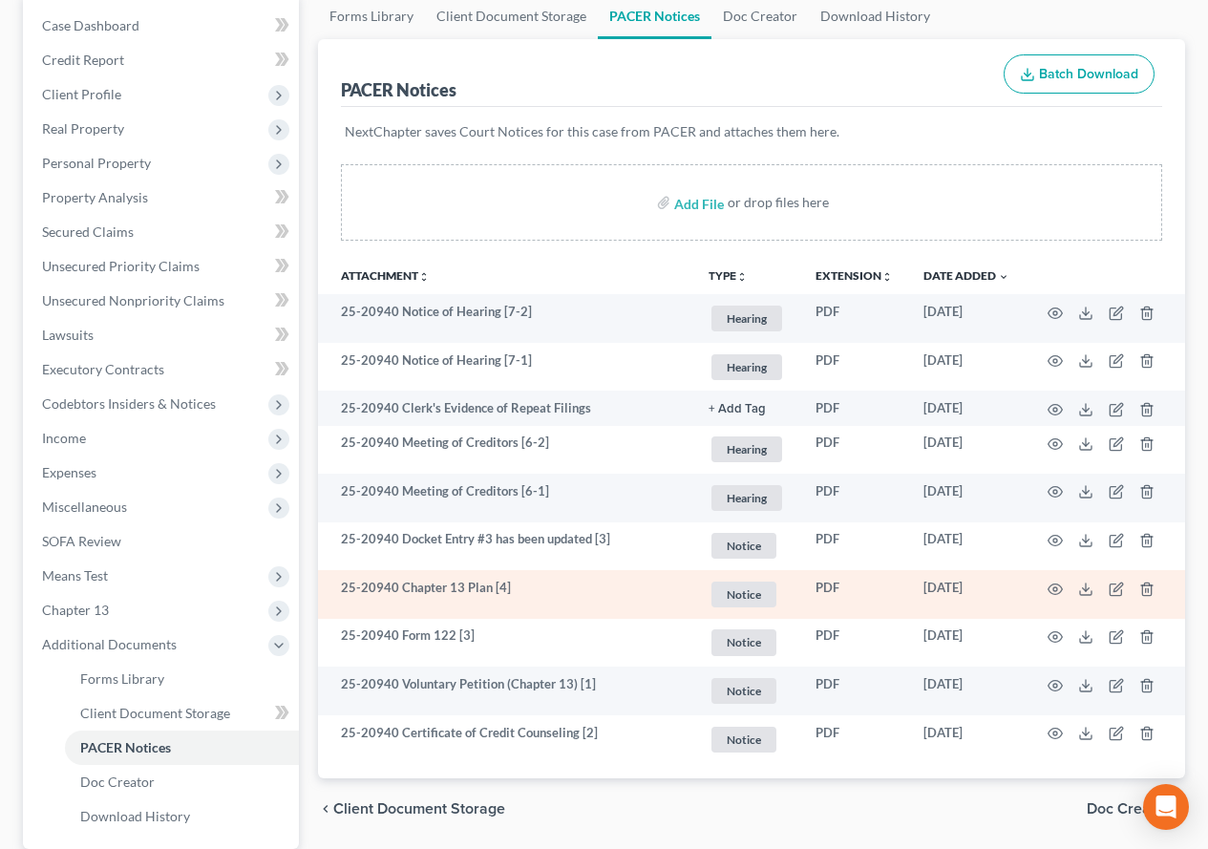
scroll to position [191, 0]
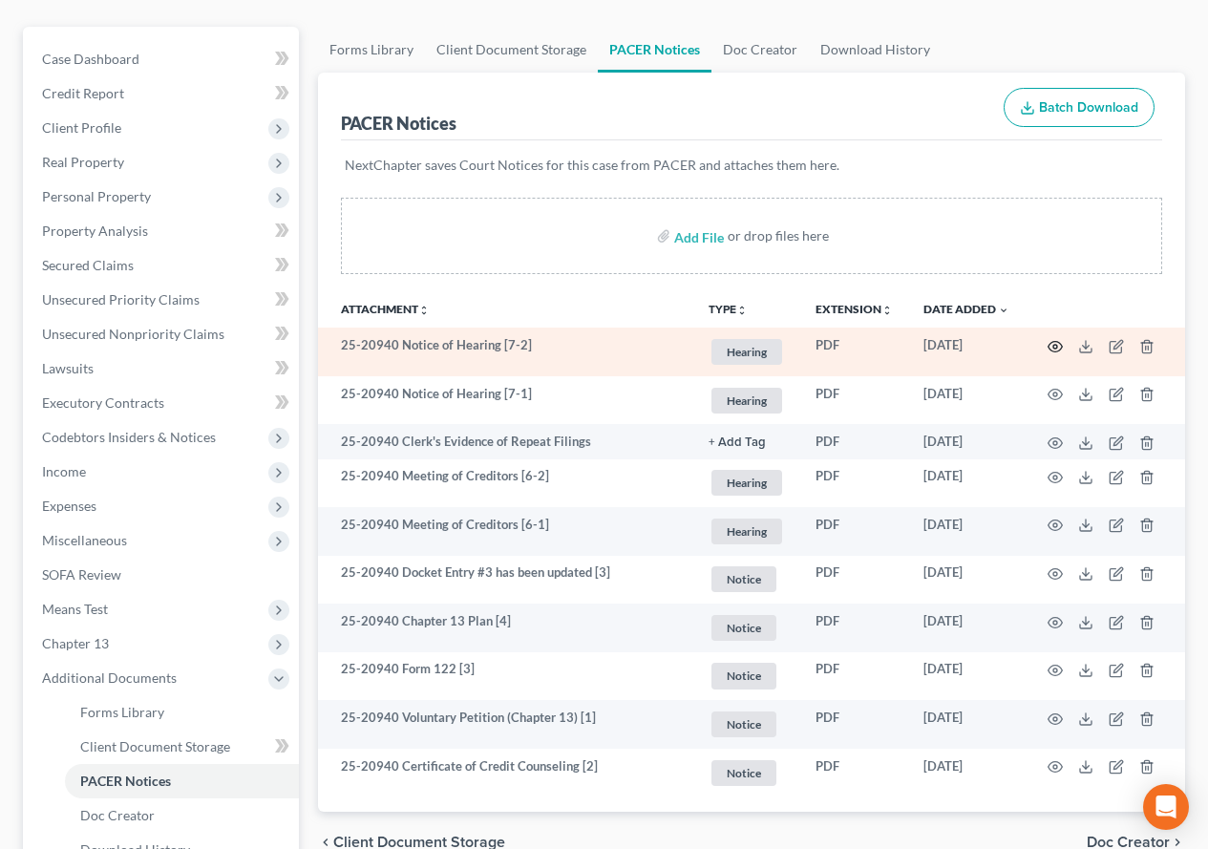
click at [1056, 348] on circle "button" at bounding box center [1055, 347] width 4 height 4
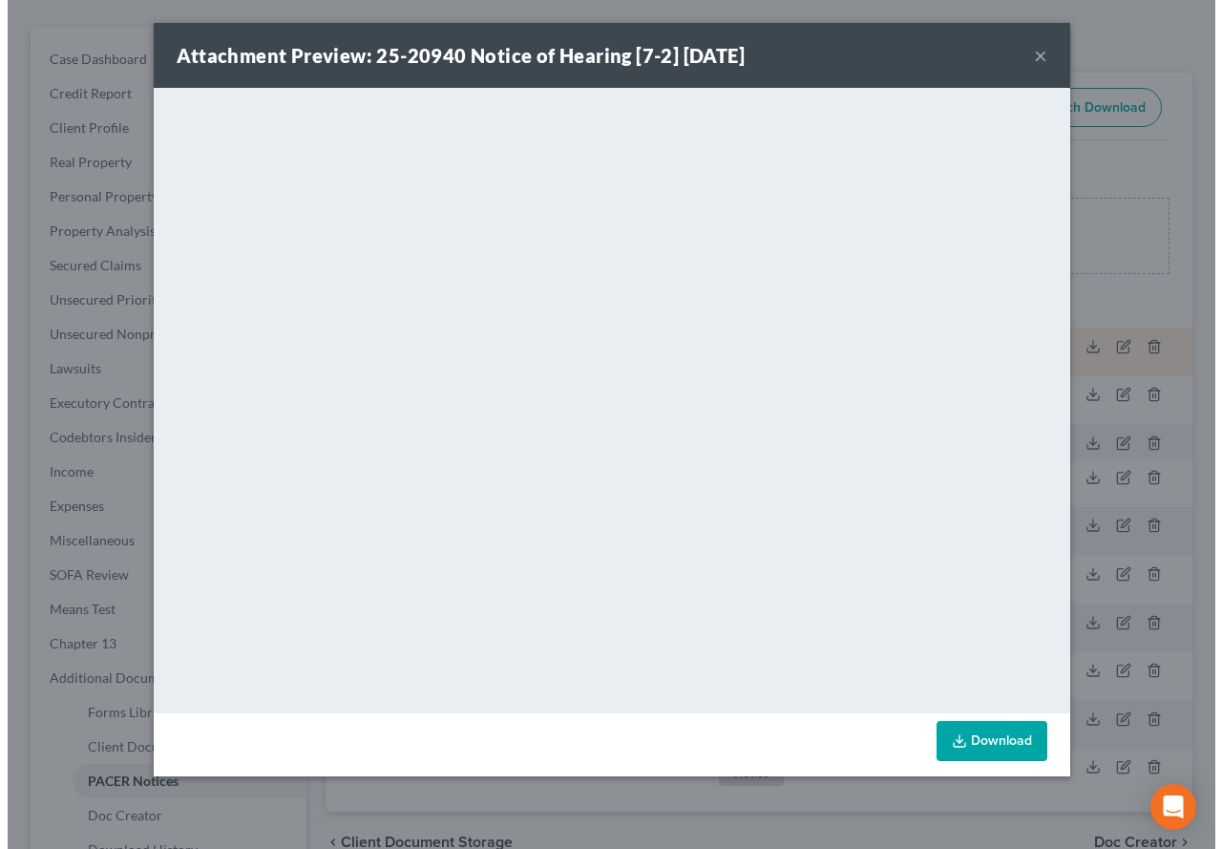
scroll to position [157, 0]
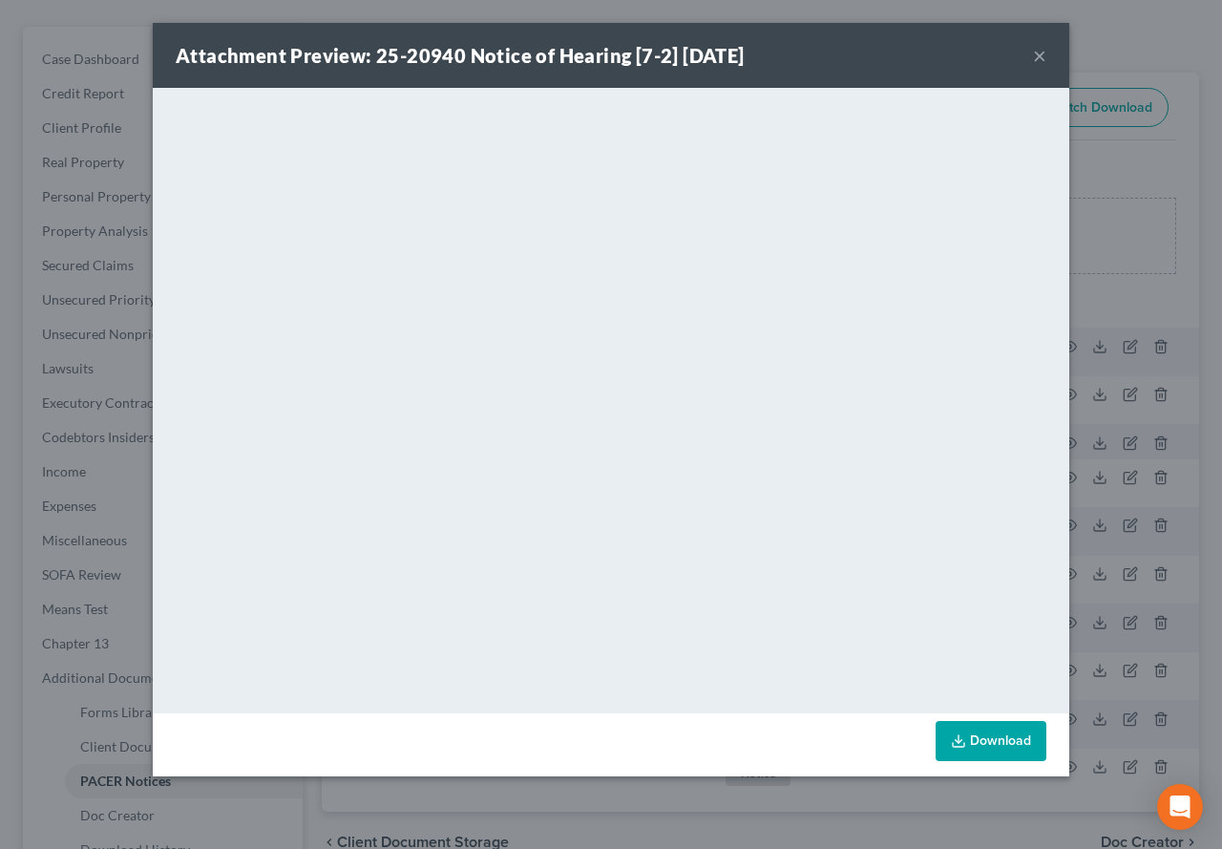
click at [1038, 55] on button "×" at bounding box center [1039, 55] width 13 height 23
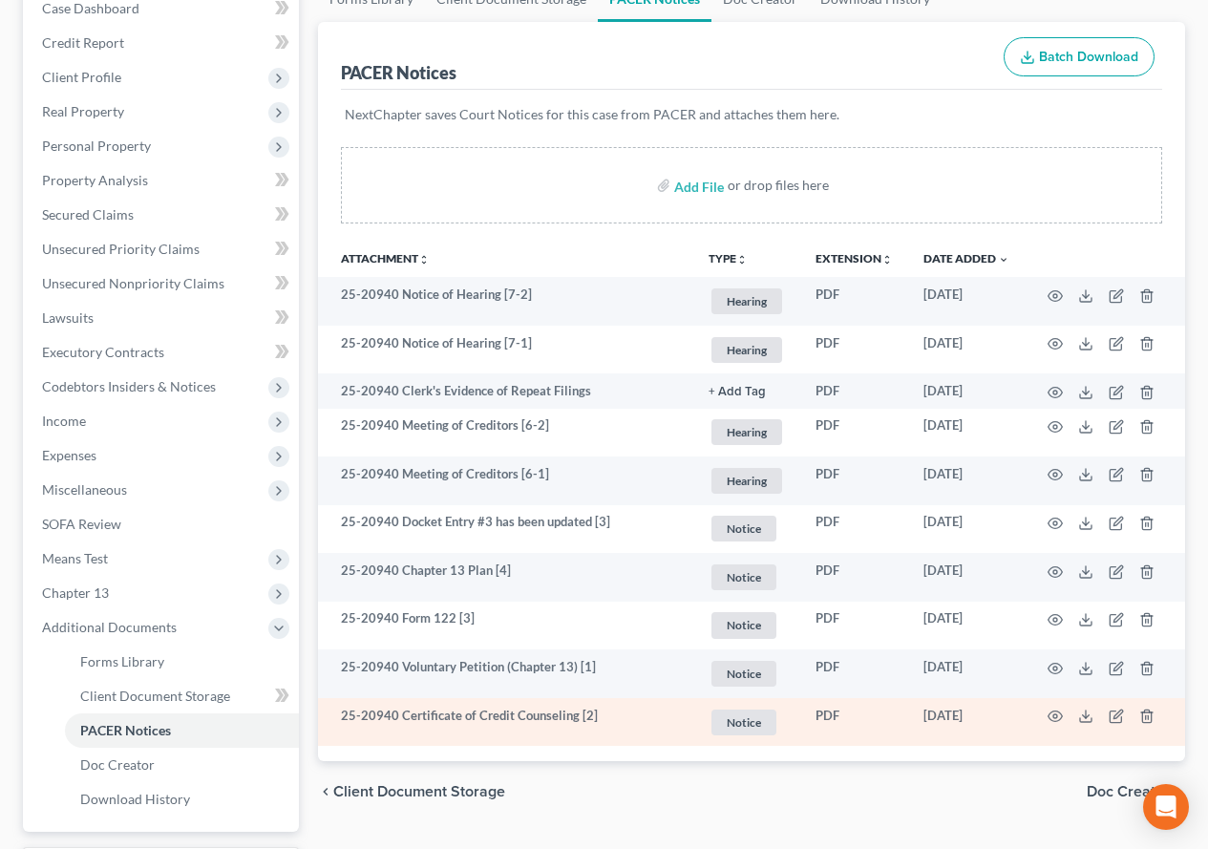
scroll to position [286, 0]
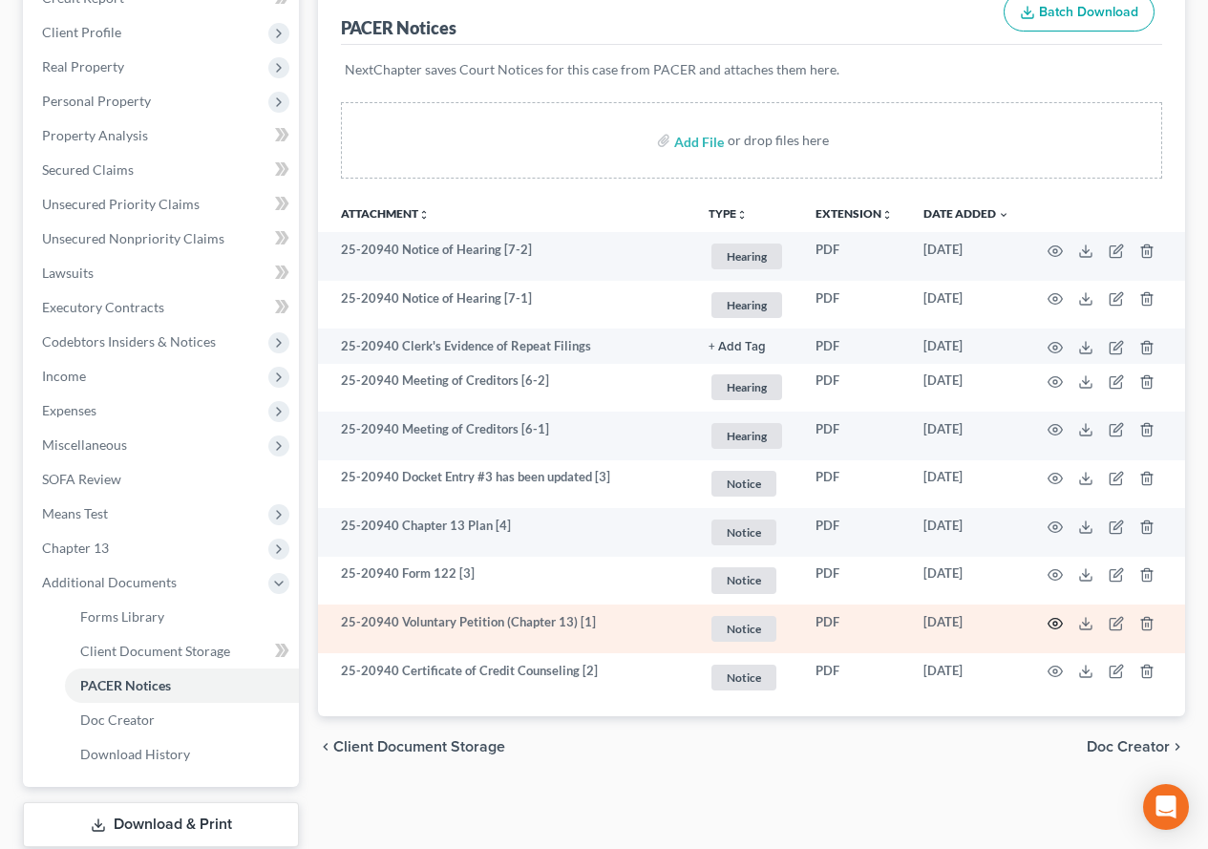
click at [1054, 623] on icon "button" at bounding box center [1054, 623] width 15 height 15
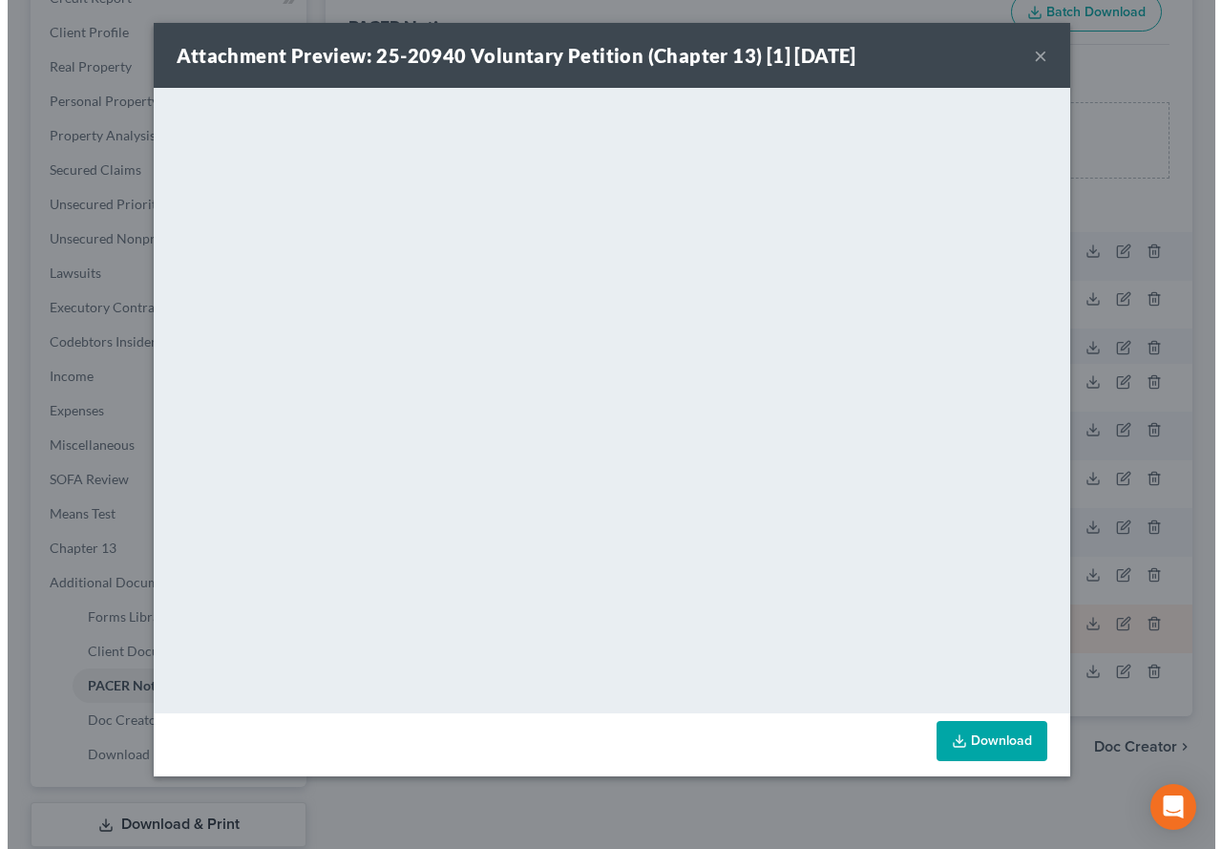
scroll to position [252, 0]
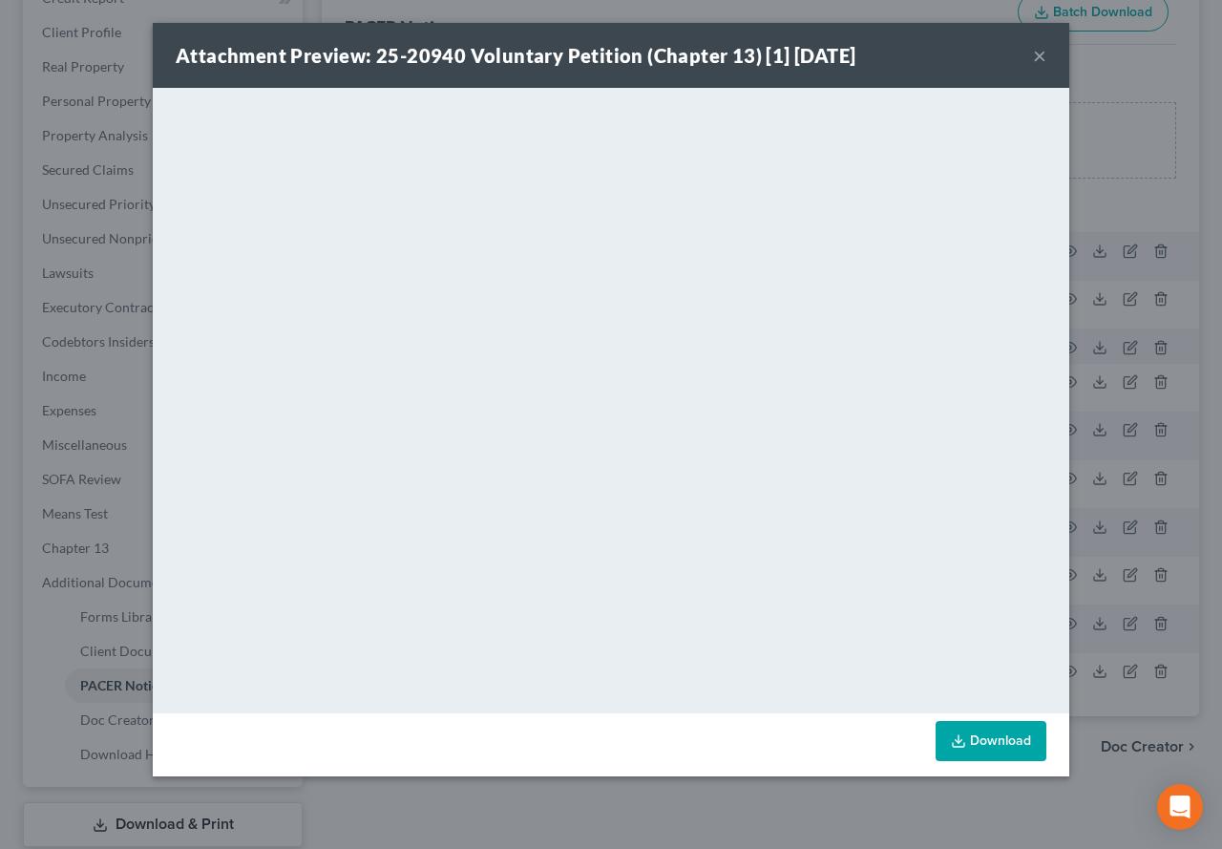
click at [1032, 55] on div "Attachment Preview: 25-20940 Voluntary Petition (Chapter 13) [1] [DATE] ×" at bounding box center [611, 55] width 917 height 65
click at [1036, 55] on button "×" at bounding box center [1039, 55] width 13 height 23
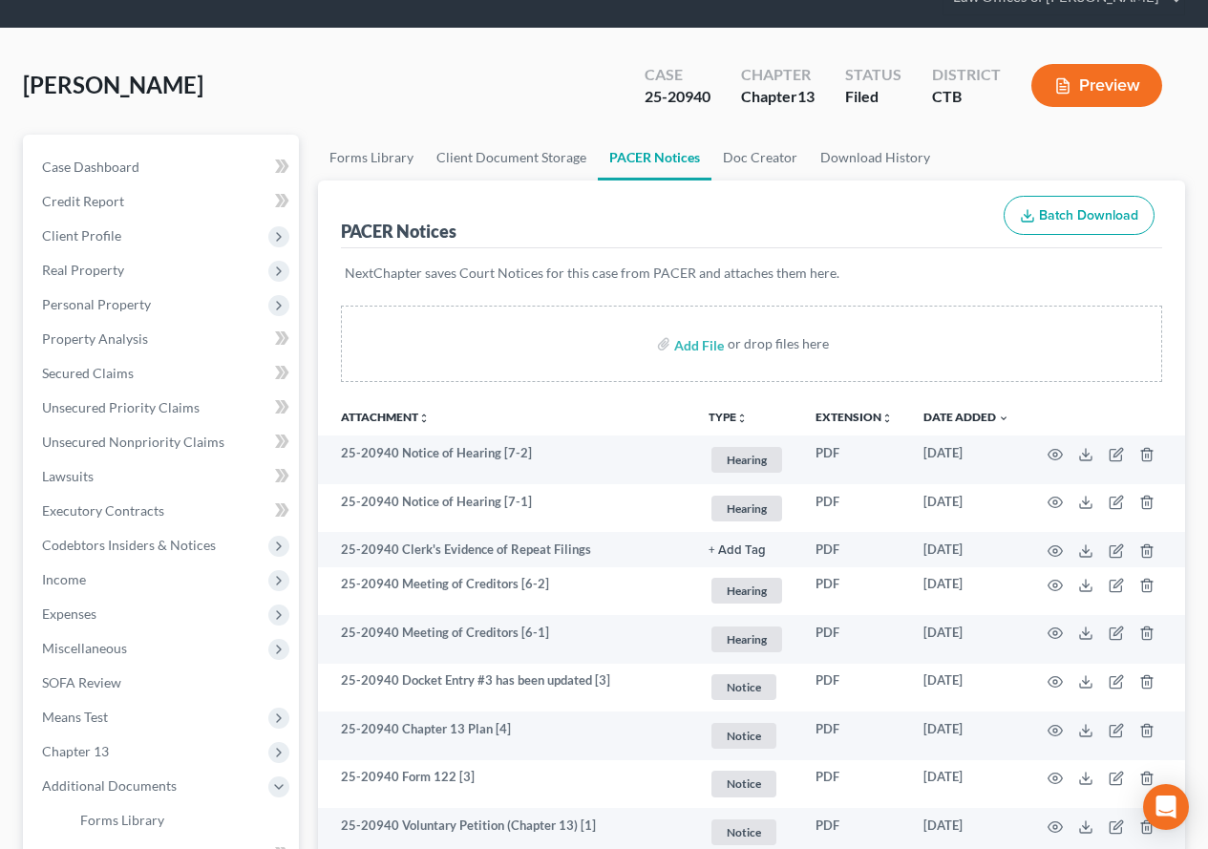
scroll to position [0, 0]
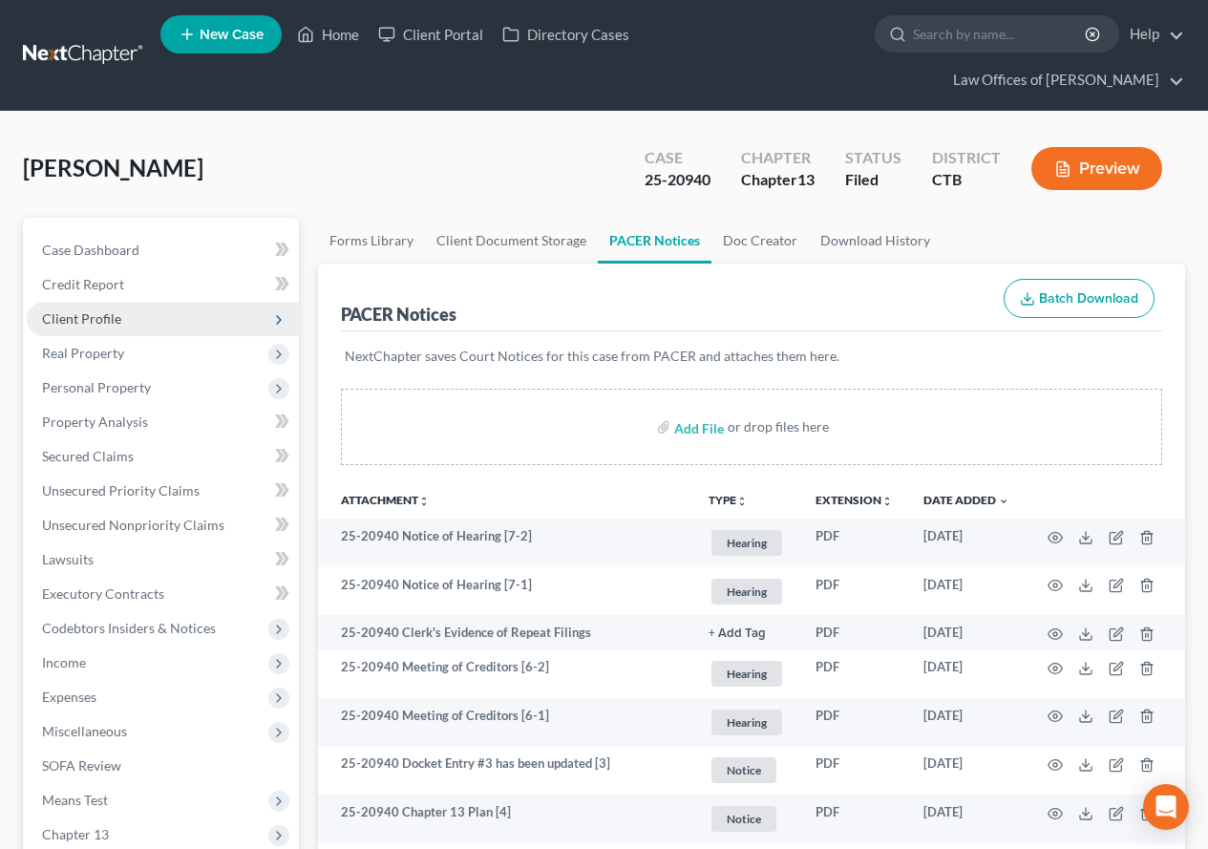
click at [103, 320] on span "Client Profile" at bounding box center [81, 318] width 79 height 16
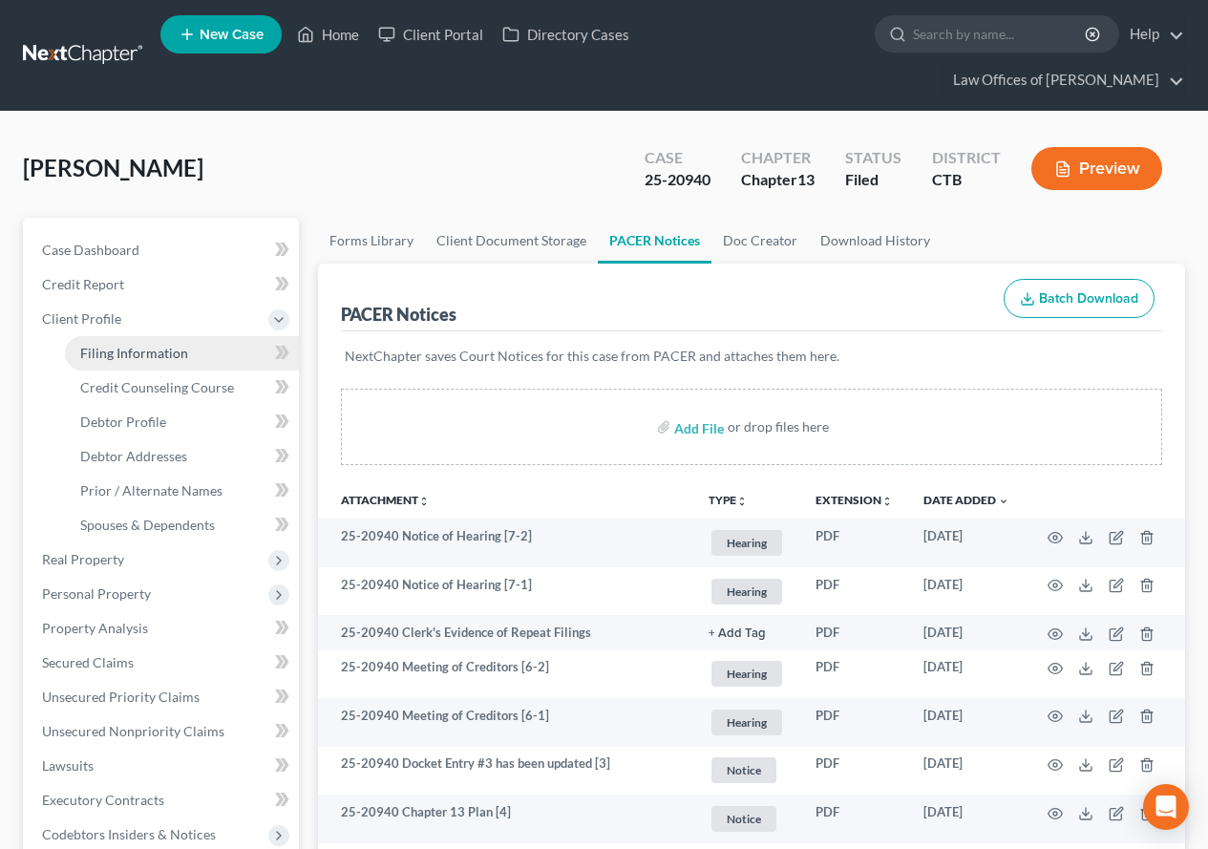
click at [124, 354] on span "Filing Information" at bounding box center [134, 353] width 108 height 16
select select "1"
select select "0"
select select "3"
select select "6"
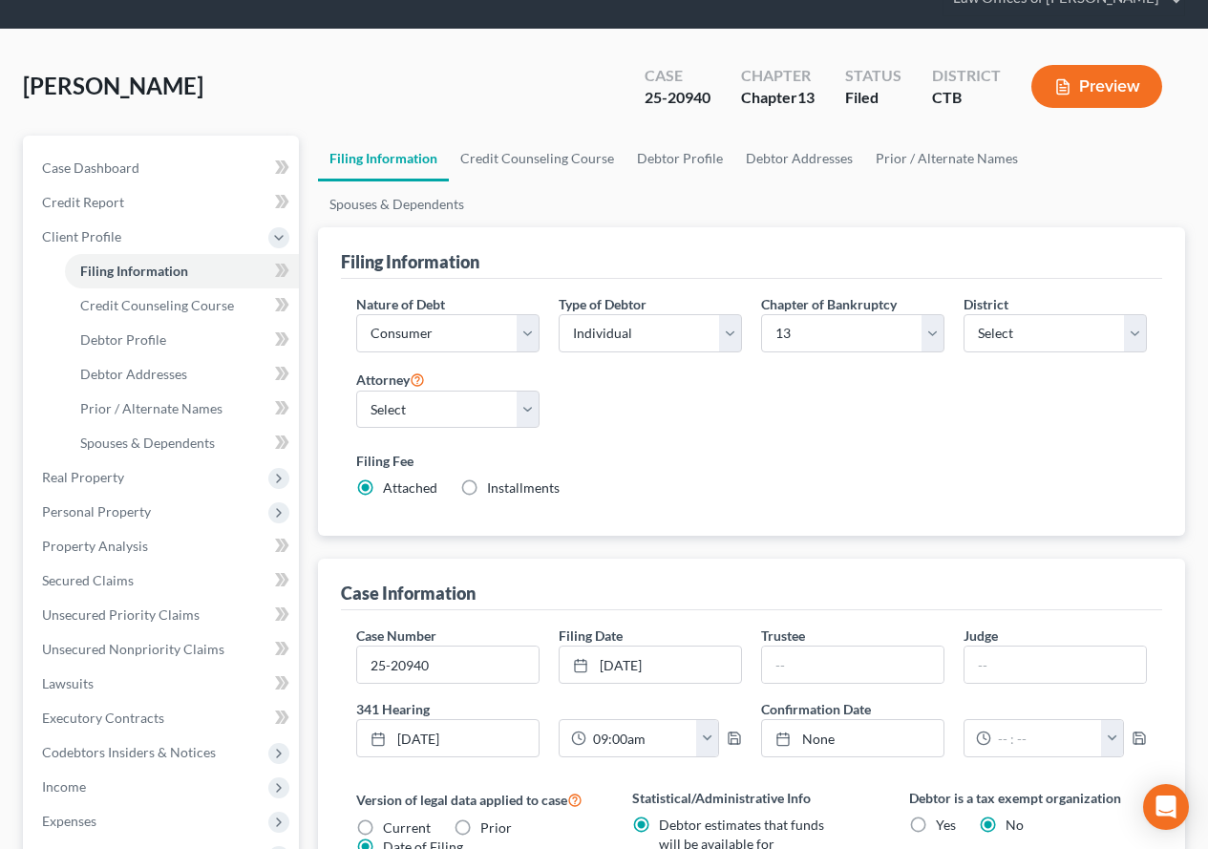
scroll to position [63, 0]
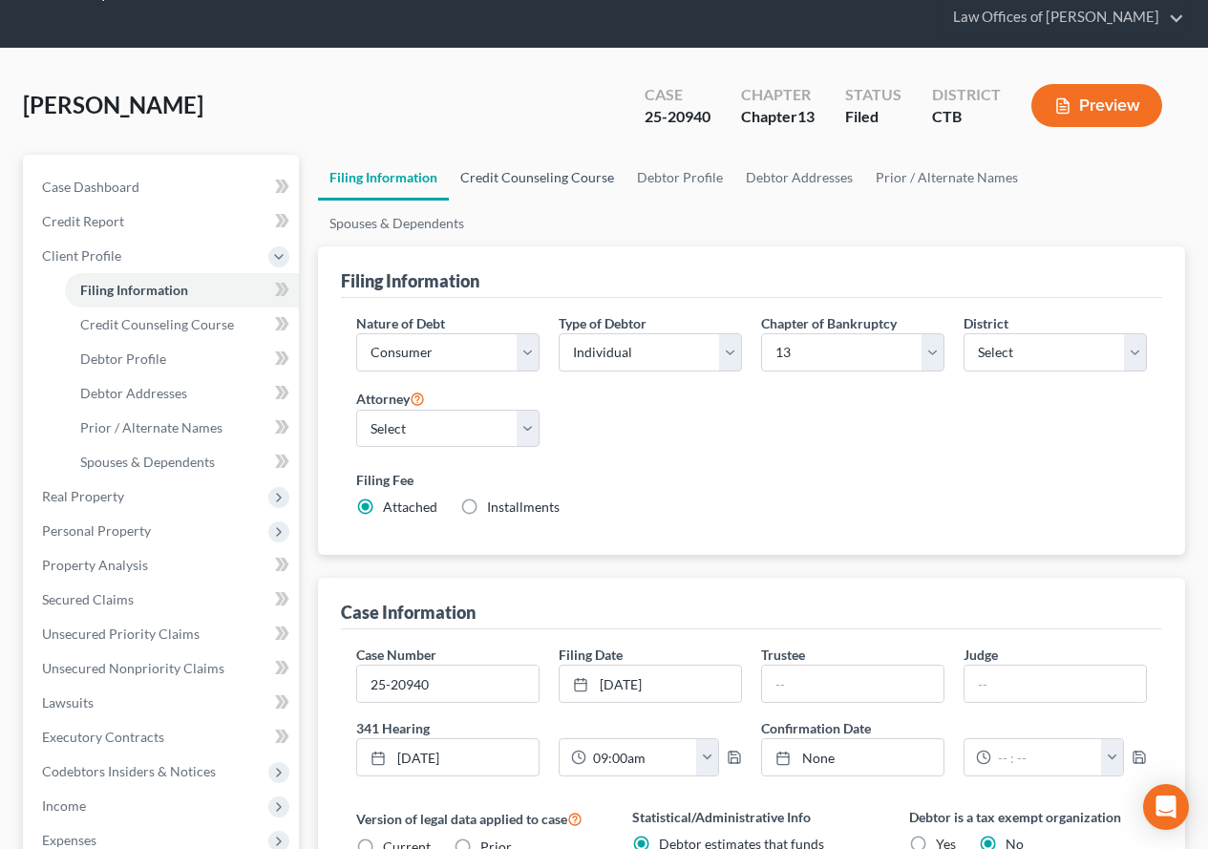
click at [555, 184] on link "Credit Counseling Course" at bounding box center [537, 178] width 177 height 46
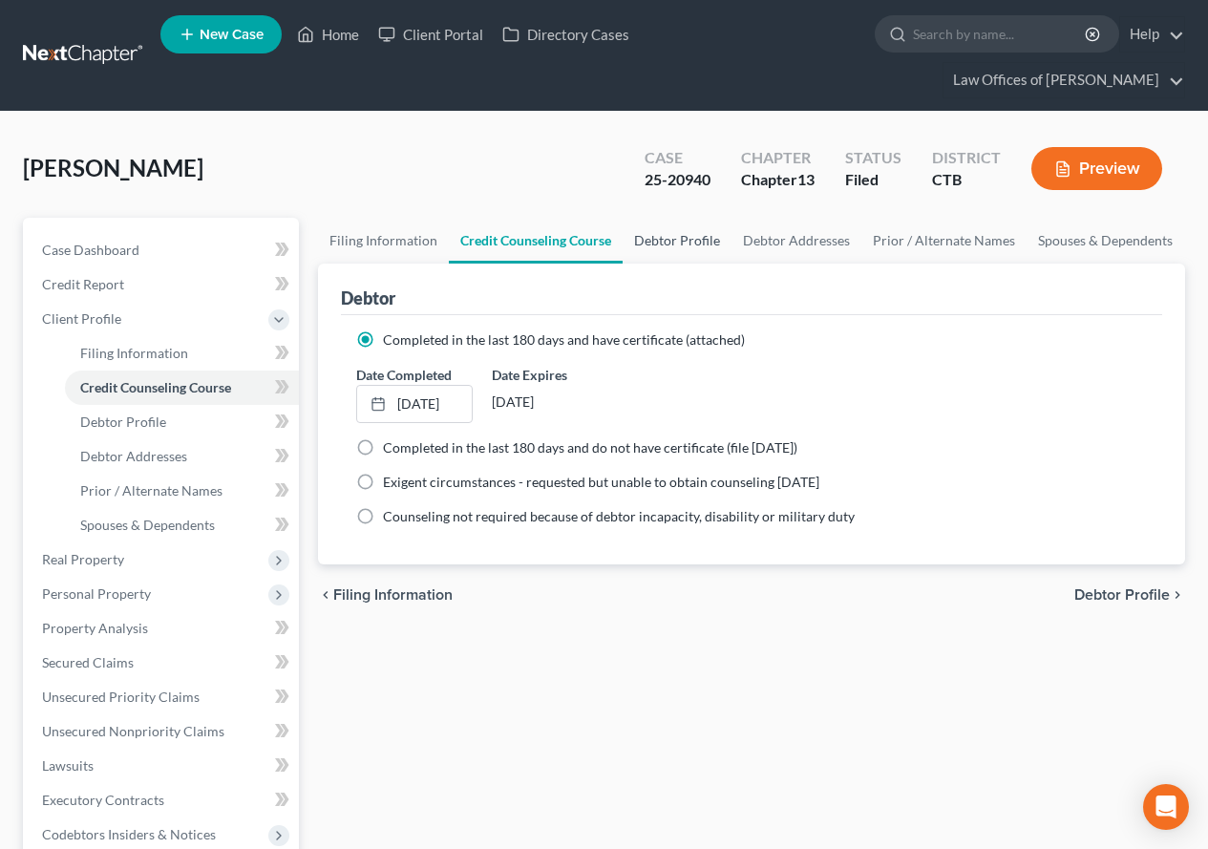
click at [670, 248] on link "Debtor Profile" at bounding box center [677, 241] width 109 height 46
select select "0"
select select "1"
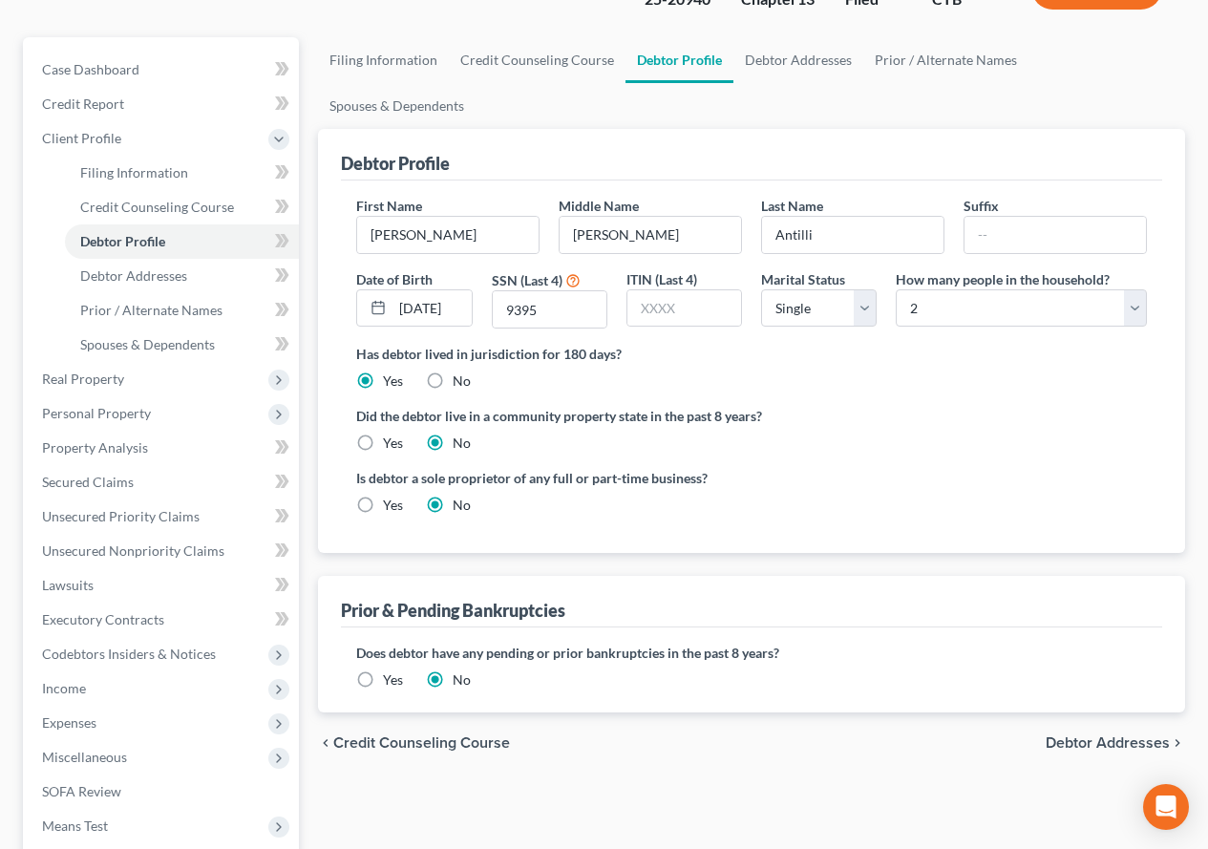
scroll to position [191, 0]
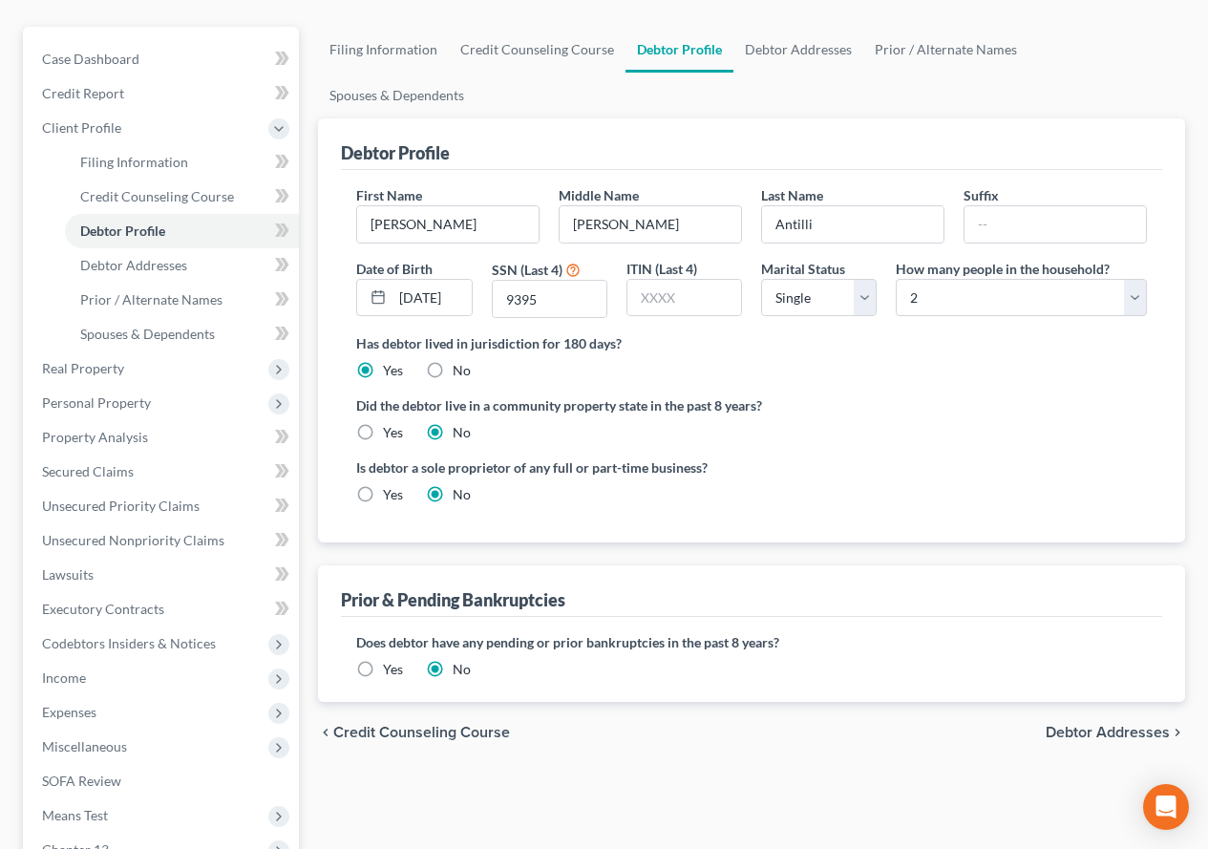
click at [383, 660] on label "Yes" at bounding box center [393, 669] width 20 height 19
click at [390, 660] on input "Yes" at bounding box center [396, 666] width 12 height 12
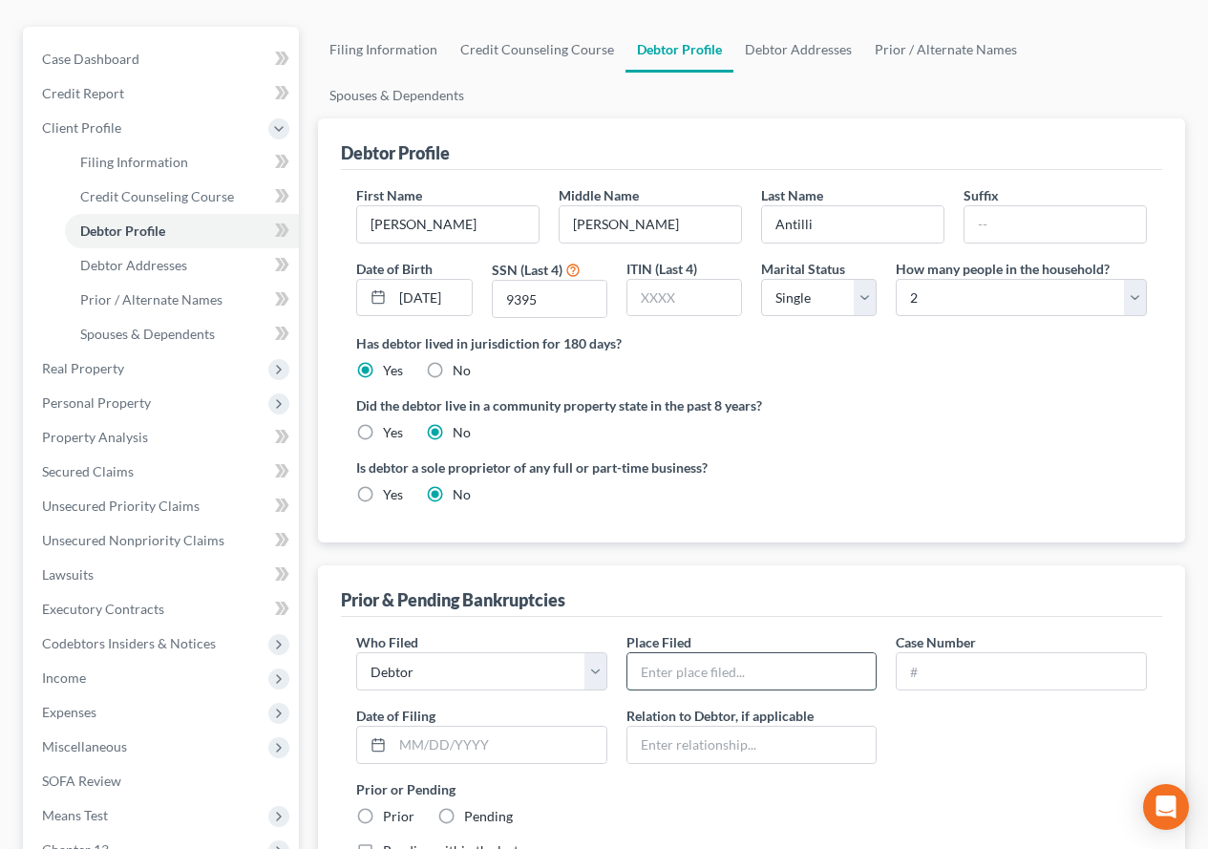
click at [724, 653] on input "text" at bounding box center [751, 671] width 249 height 36
type input "[US_STATE], [GEOGRAPHIC_DATA]"
click at [944, 653] on input "text" at bounding box center [1021, 671] width 249 height 36
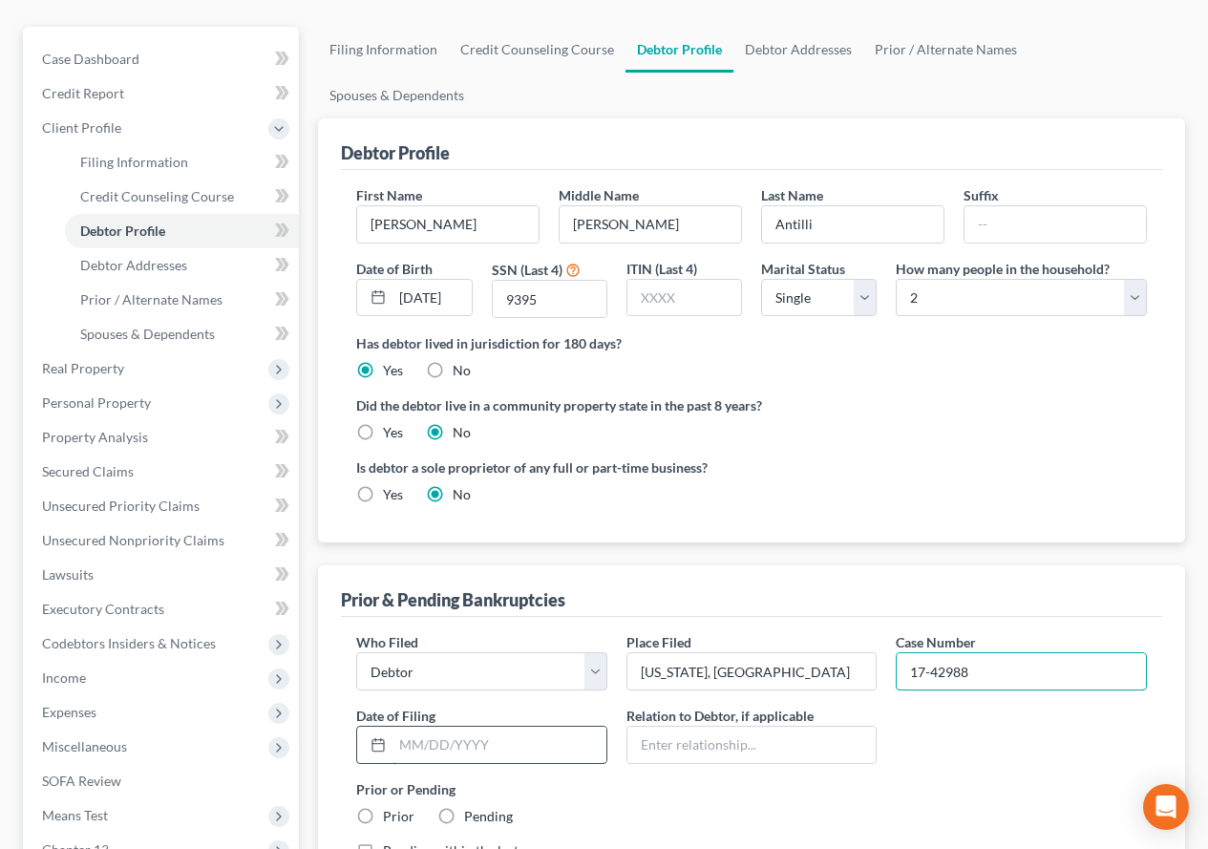
type input "17-42988"
click at [429, 727] on input "text" at bounding box center [499, 745] width 214 height 36
type input "1"
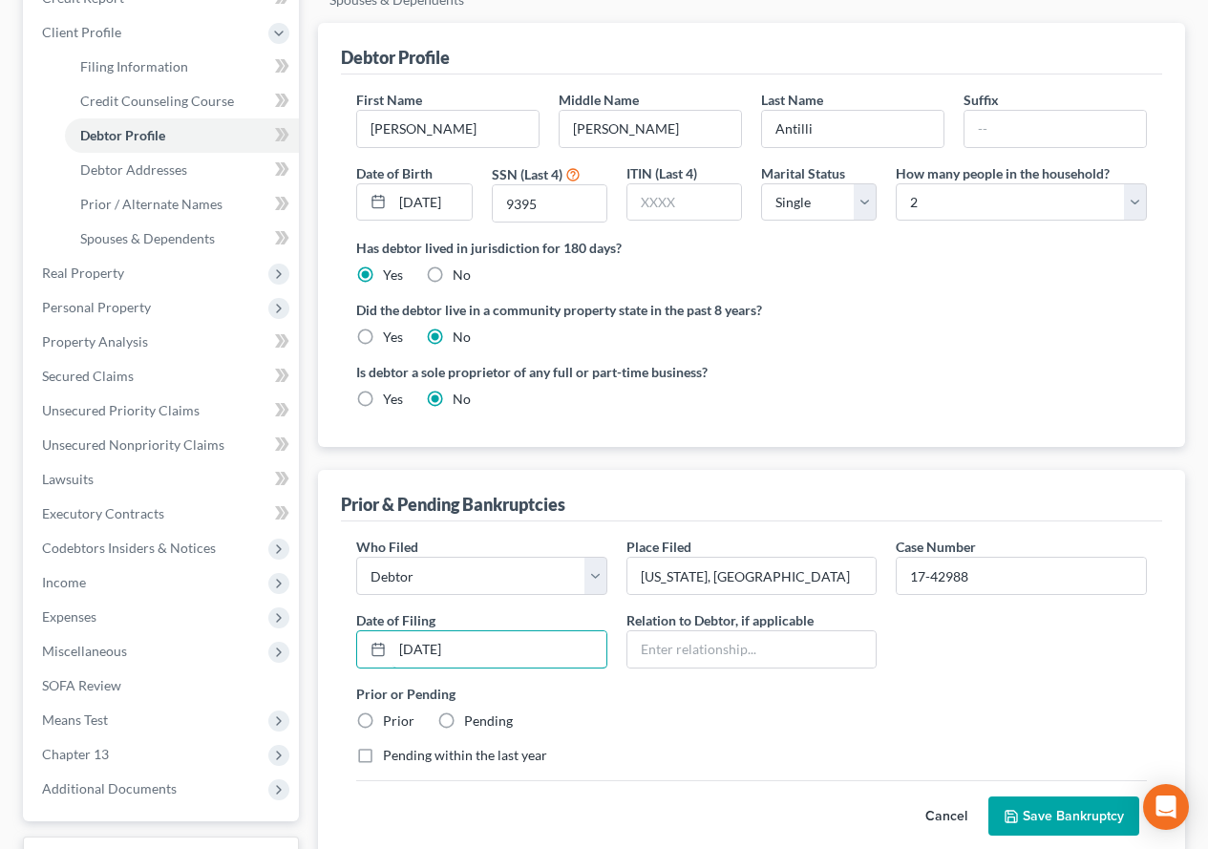
type input "[DATE]"
click at [383, 711] on label "Prior" at bounding box center [399, 720] width 32 height 19
click at [390, 711] on input "Prior" at bounding box center [396, 717] width 12 height 12
radio input "true"
click at [1034, 796] on button "Save Bankruptcy" at bounding box center [1063, 816] width 151 height 40
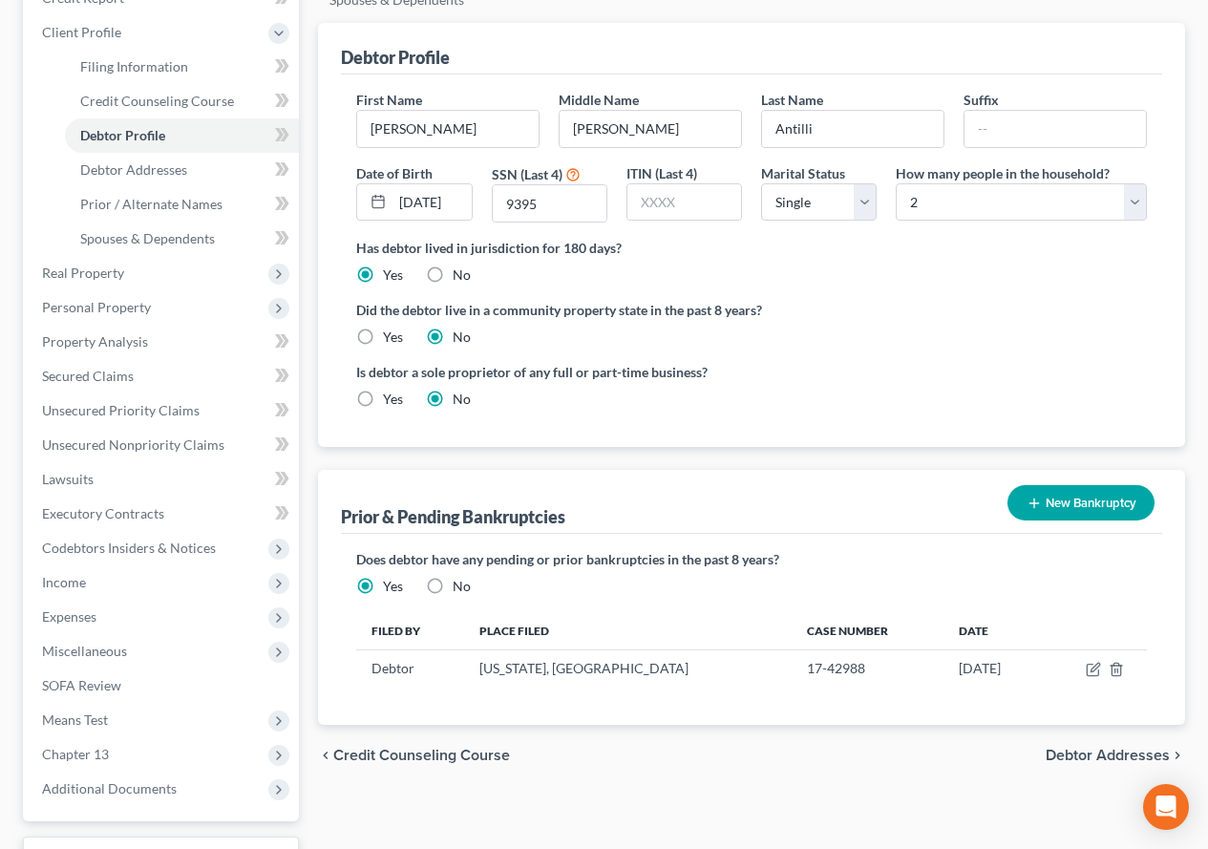
click at [1101, 748] on span "Debtor Addresses" at bounding box center [1107, 755] width 124 height 15
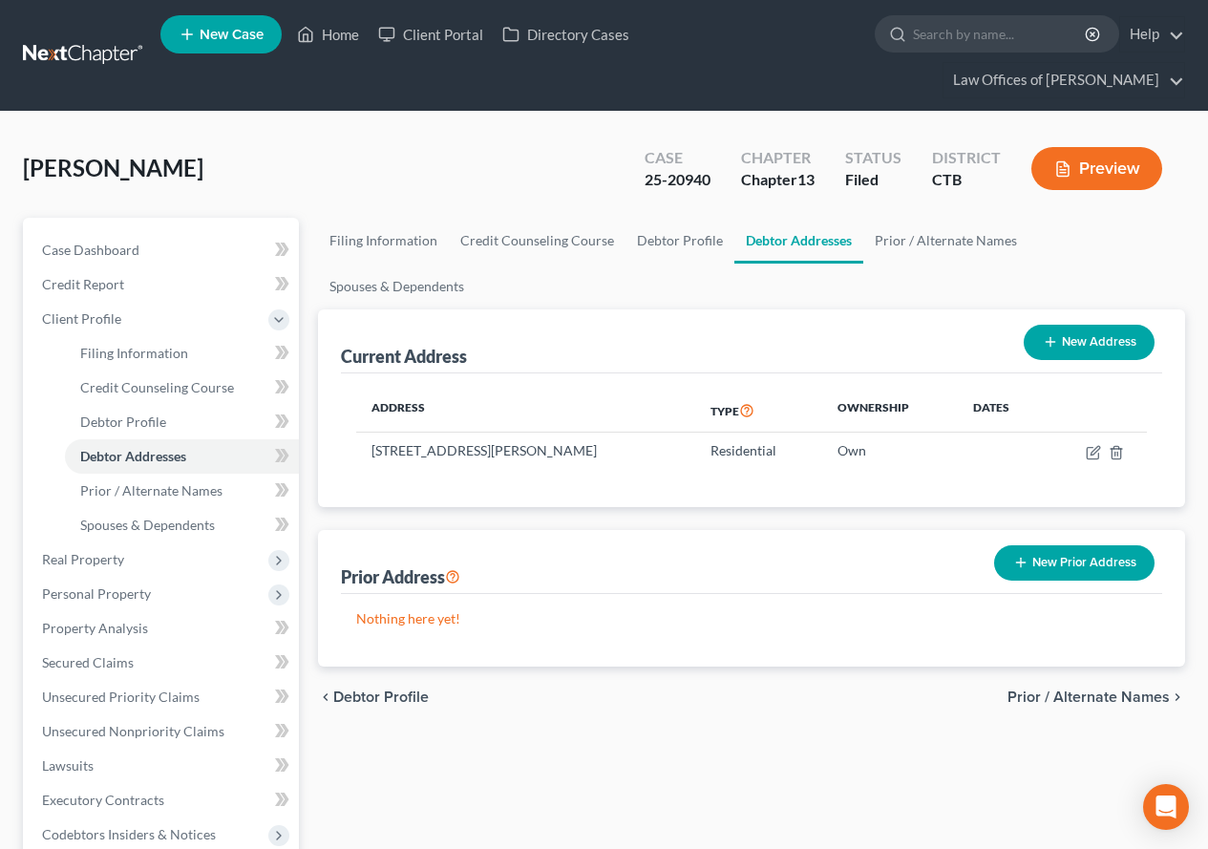
scroll to position [95, 0]
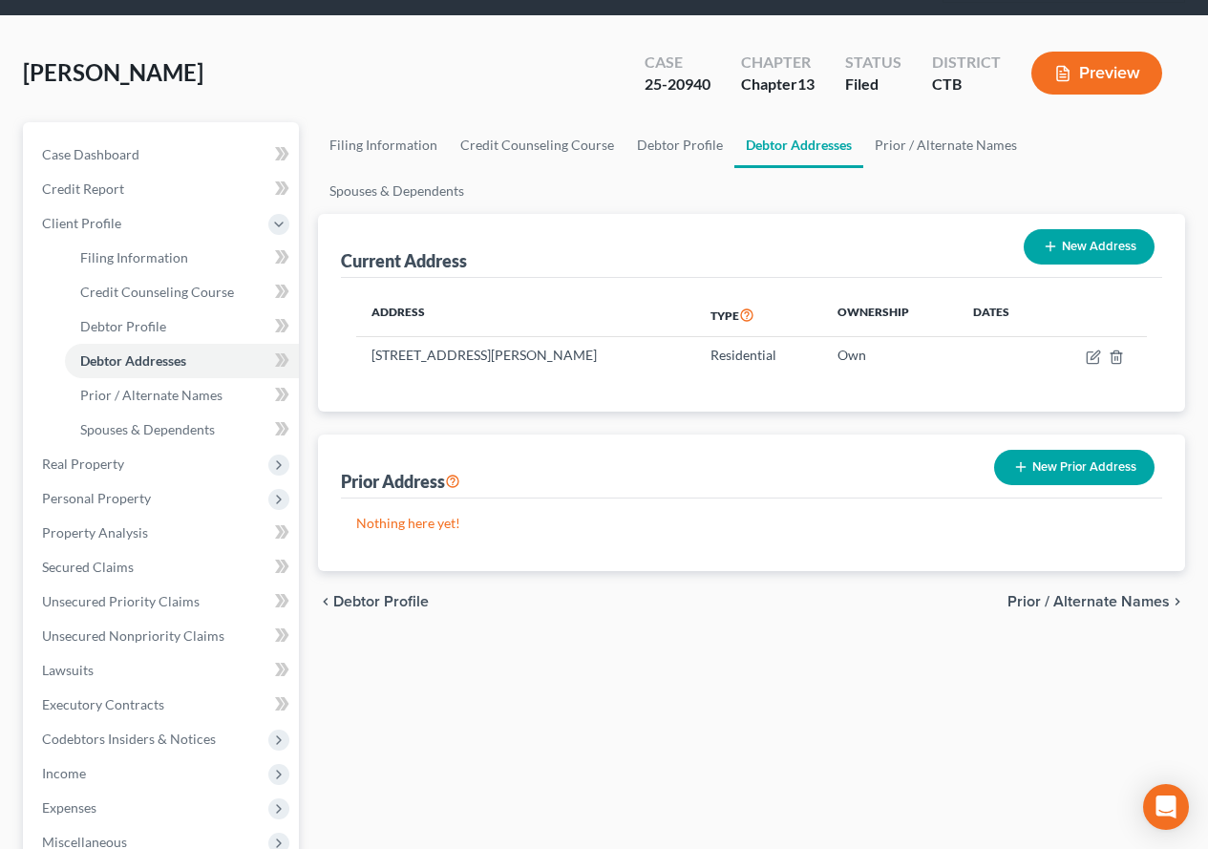
click at [1098, 85] on button "Preview" at bounding box center [1096, 73] width 131 height 43
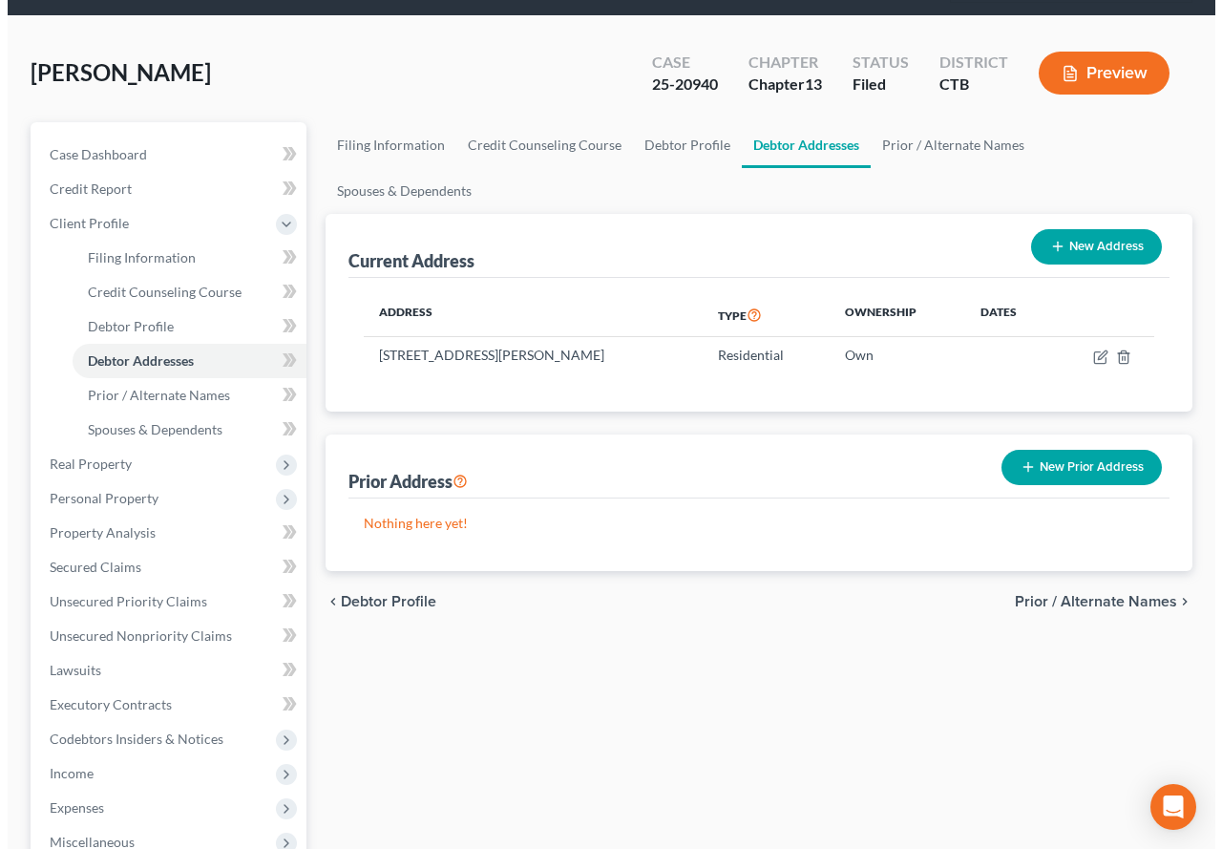
scroll to position [53, 0]
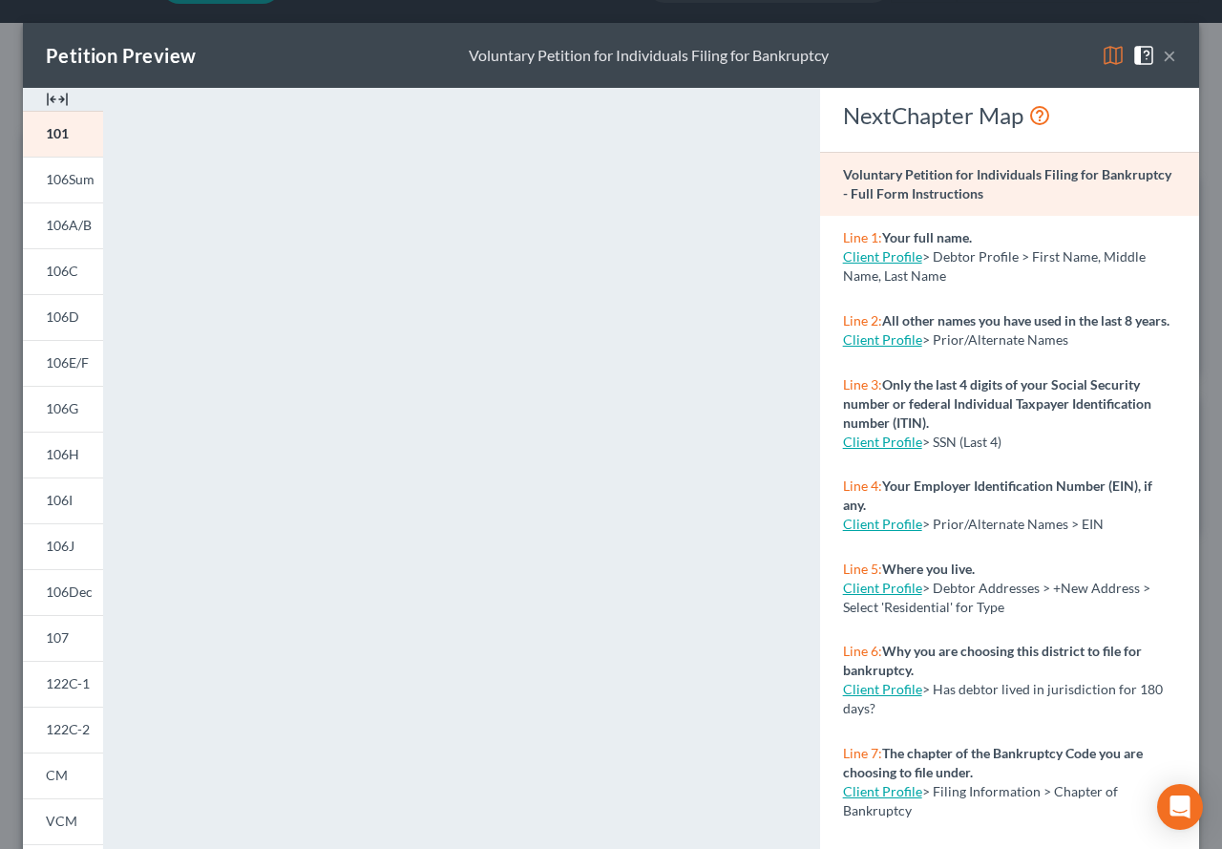
click at [1163, 56] on button "×" at bounding box center [1169, 55] width 13 height 23
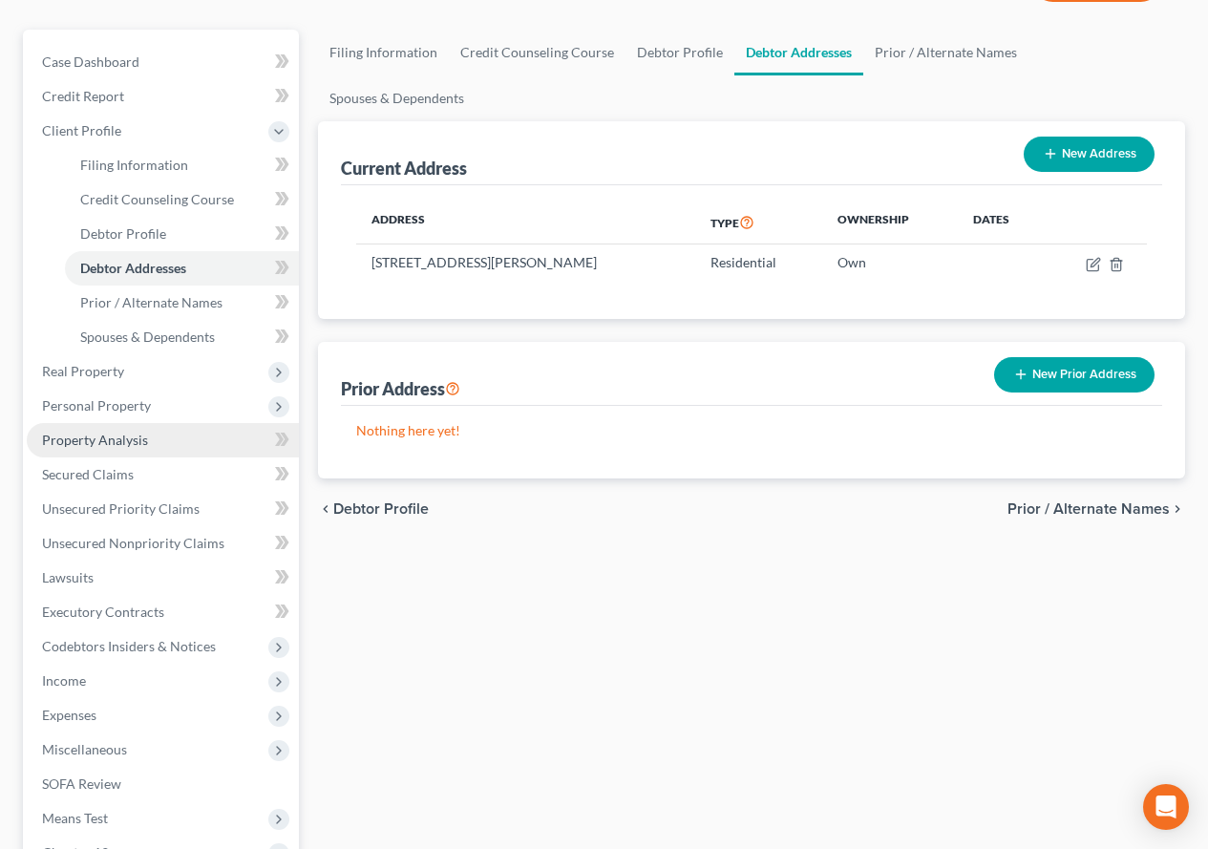
scroll to position [155, 0]
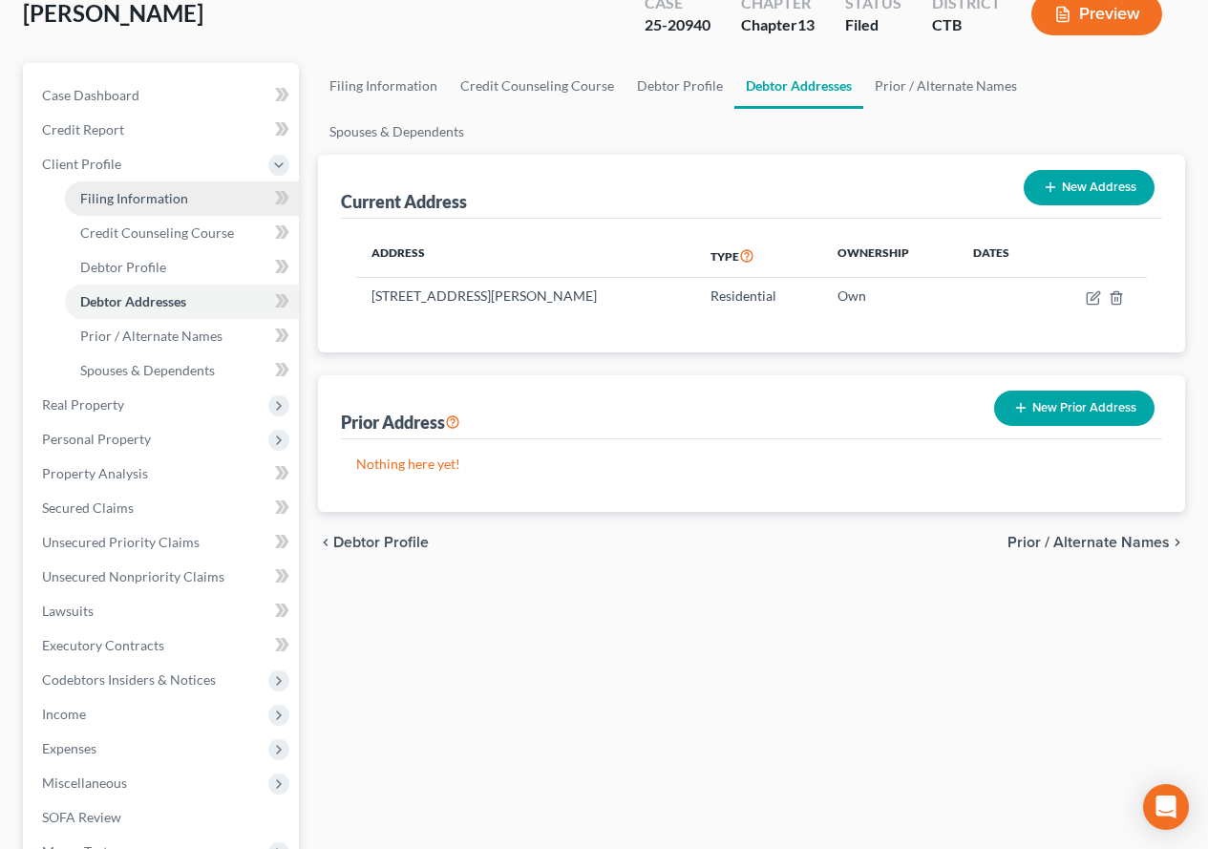
click at [136, 203] on span "Filing Information" at bounding box center [134, 198] width 108 height 16
select select "1"
select select "0"
select select "3"
select select "12"
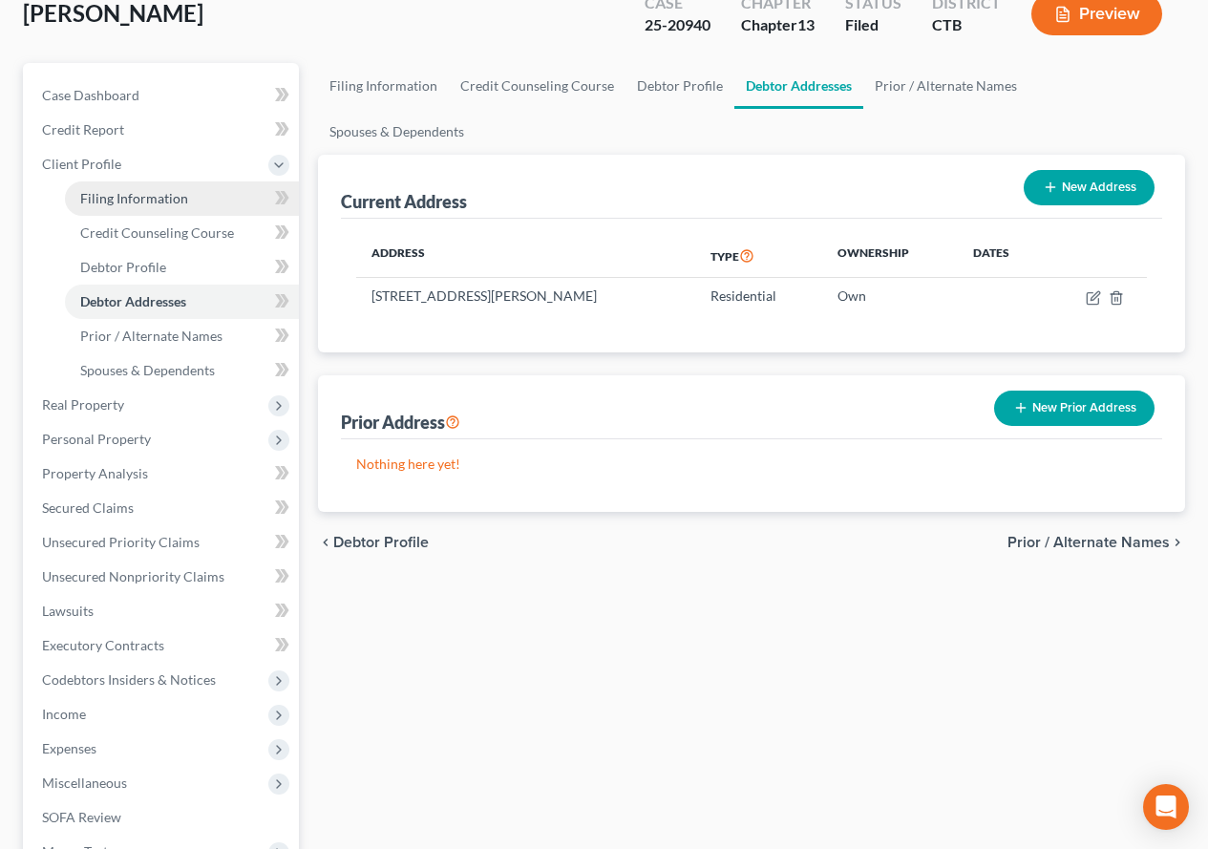
select select "0"
select select "6"
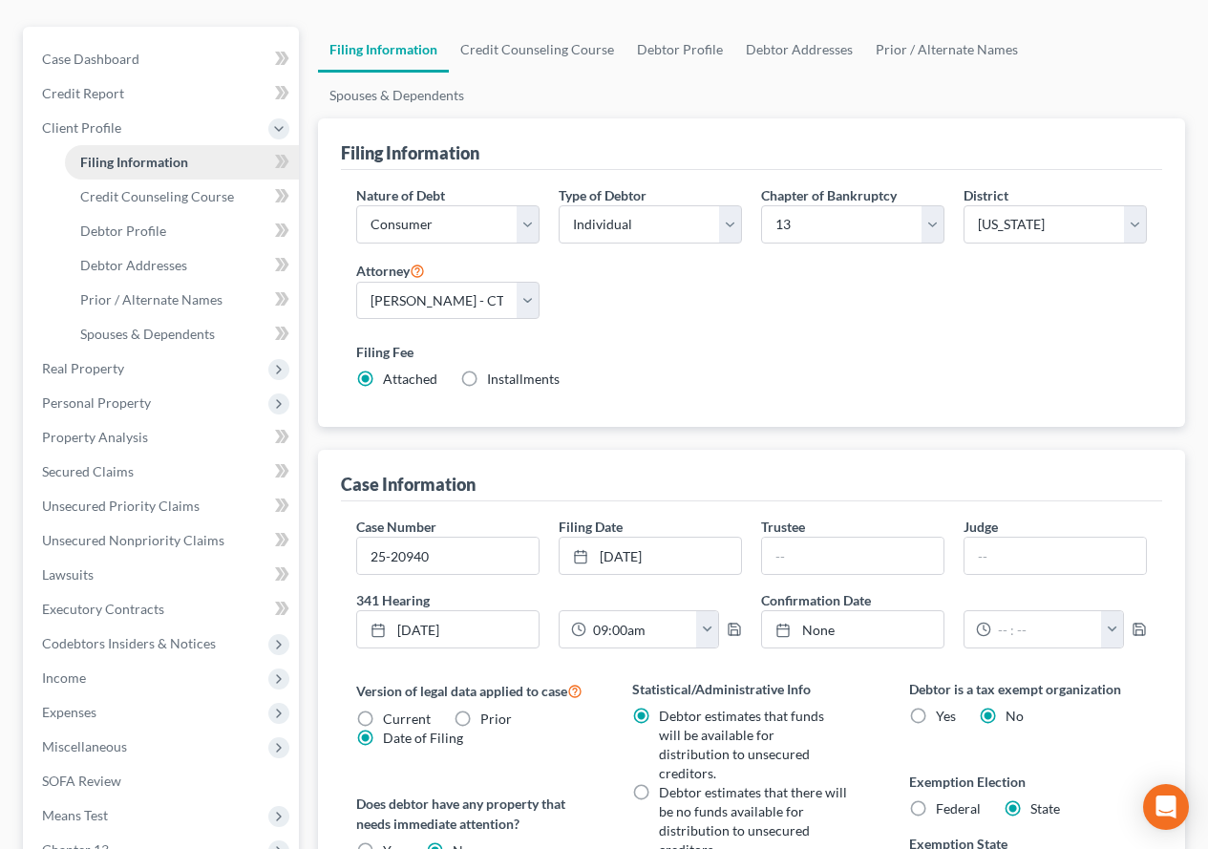
scroll to position [286, 0]
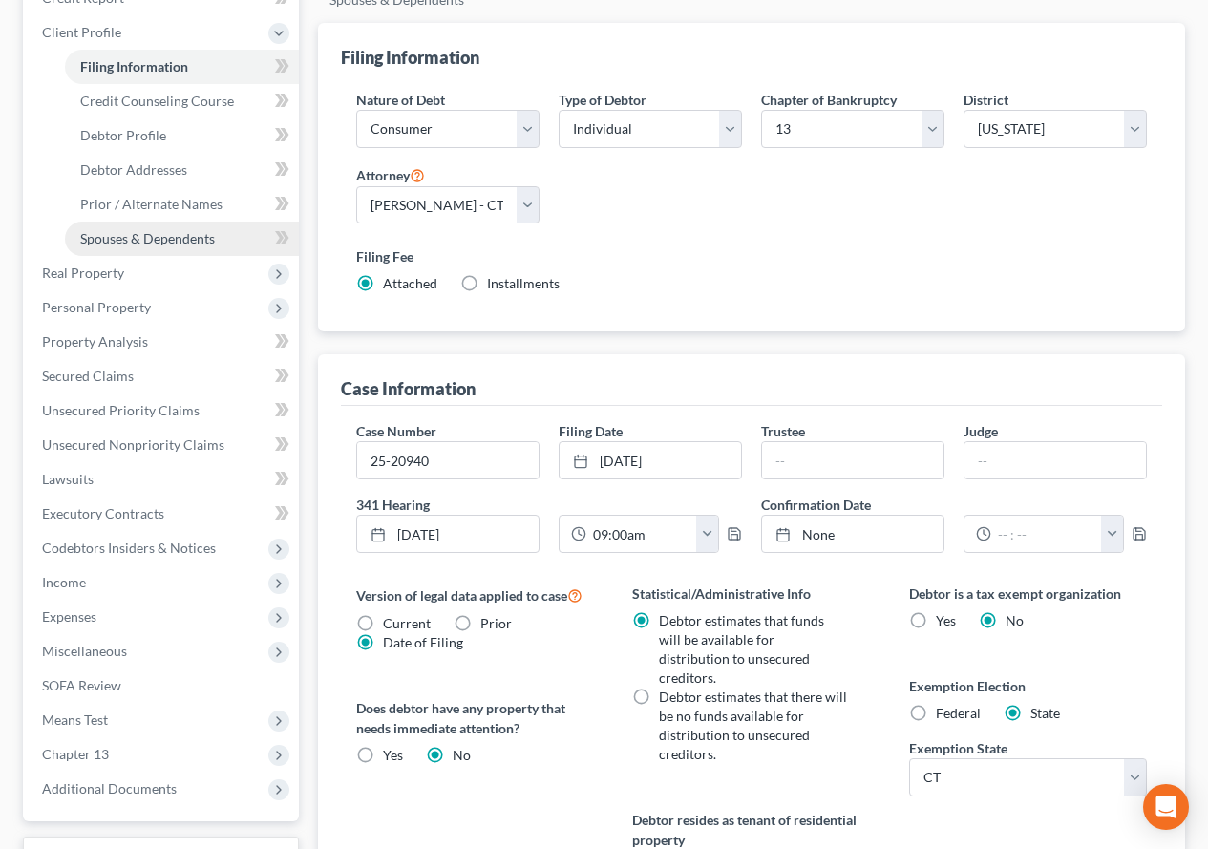
click at [165, 245] on span "Spouses & Dependents" at bounding box center [147, 238] width 135 height 16
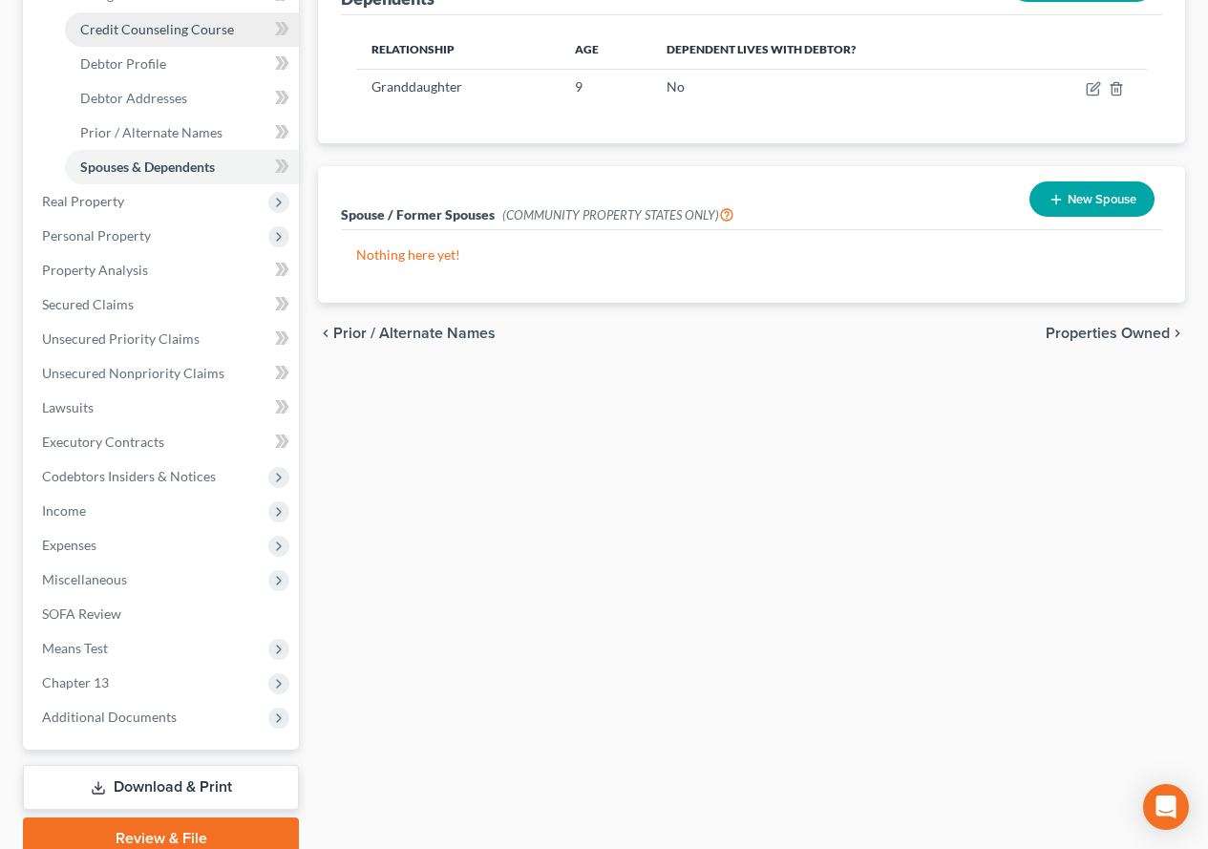
scroll to position [382, 0]
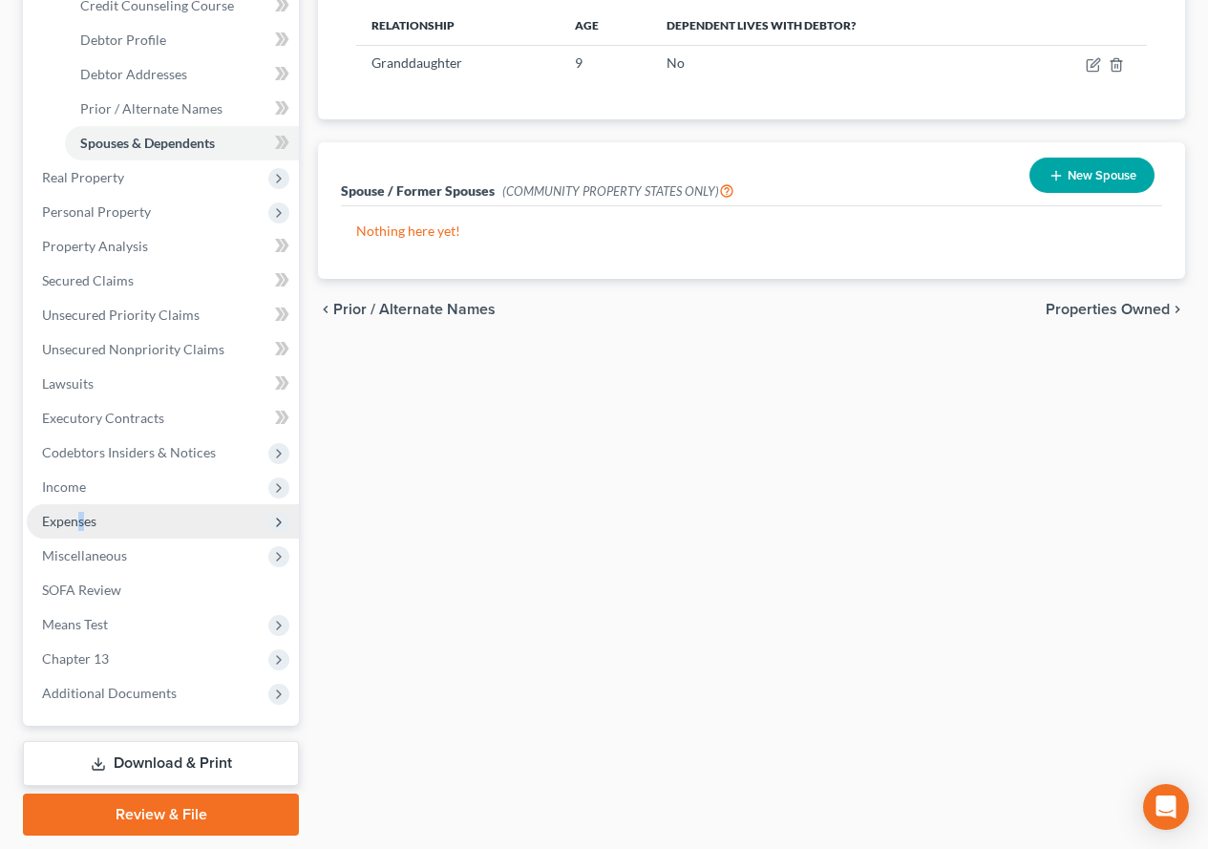
click at [82, 525] on span "Expenses" at bounding box center [69, 521] width 54 height 16
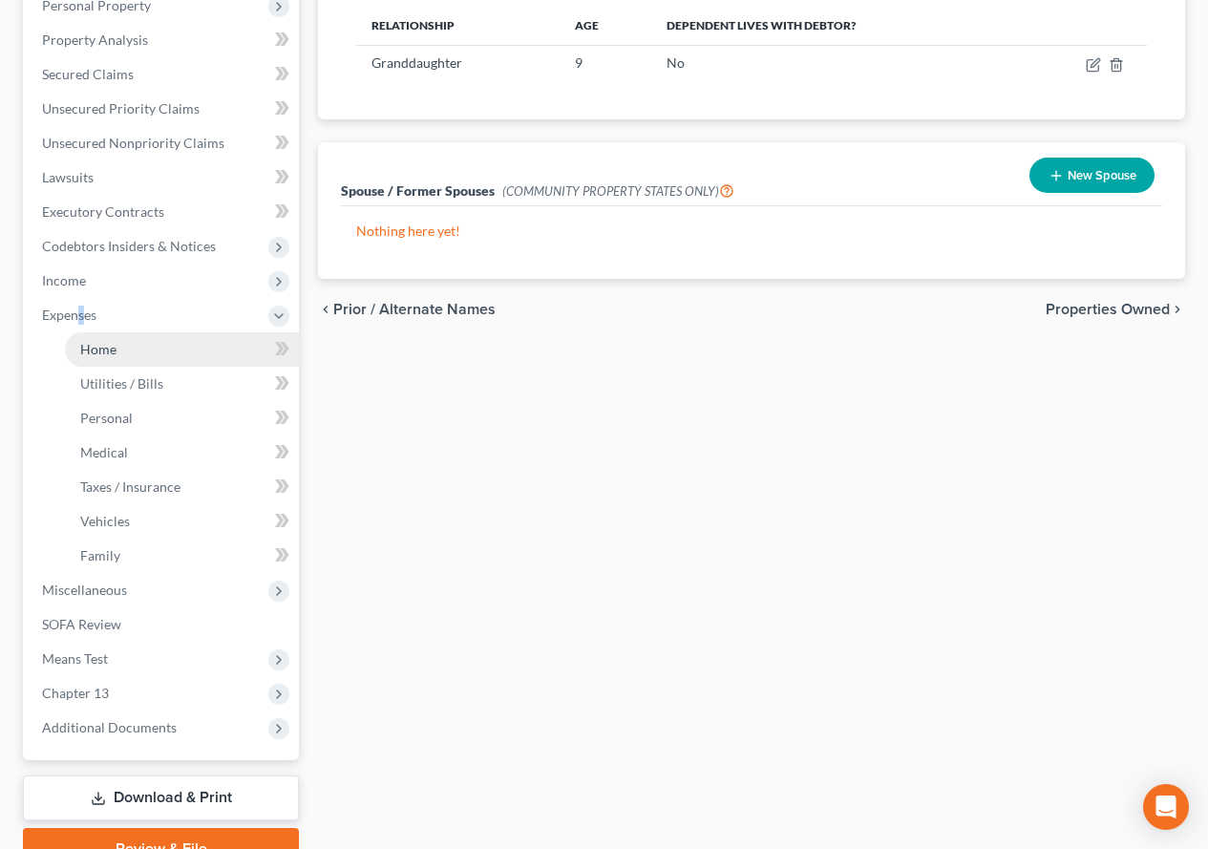
click at [96, 347] on span "Home" at bounding box center [98, 349] width 36 height 16
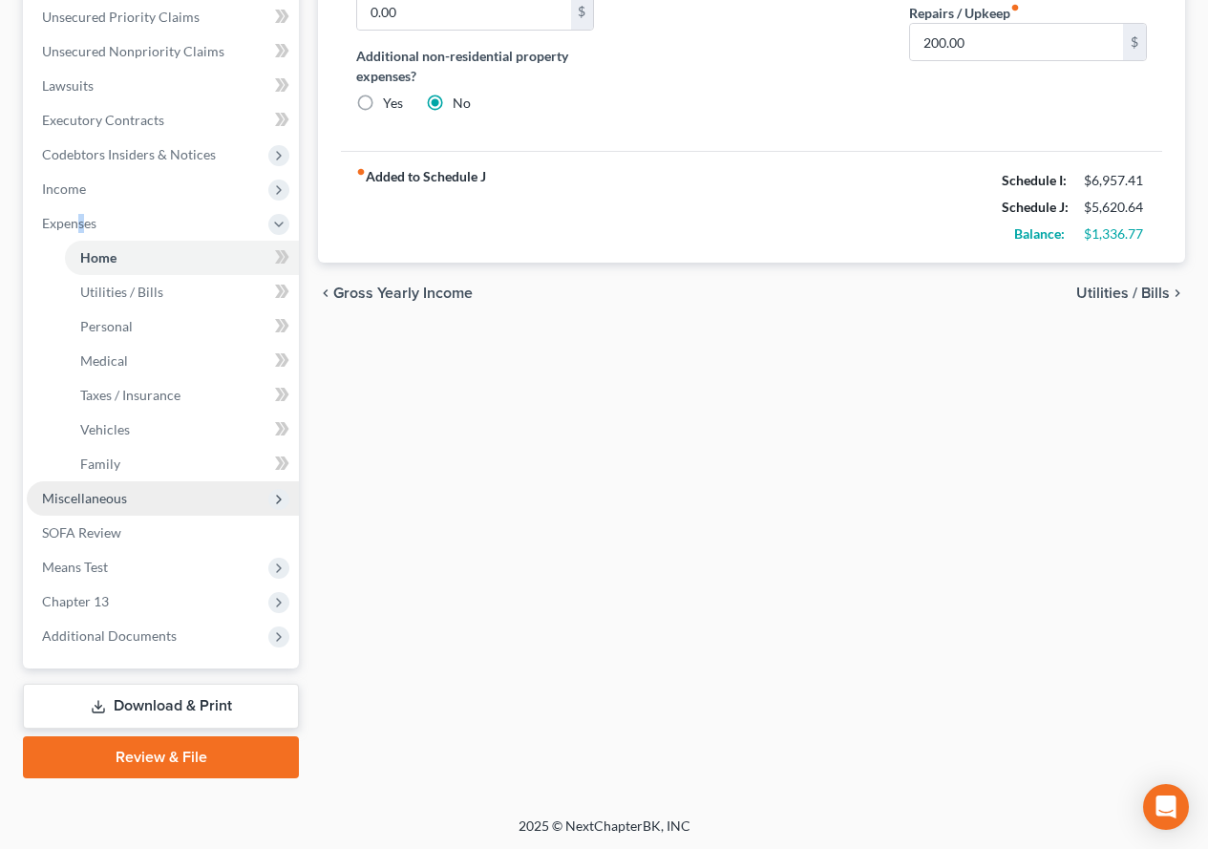
scroll to position [475, 0]
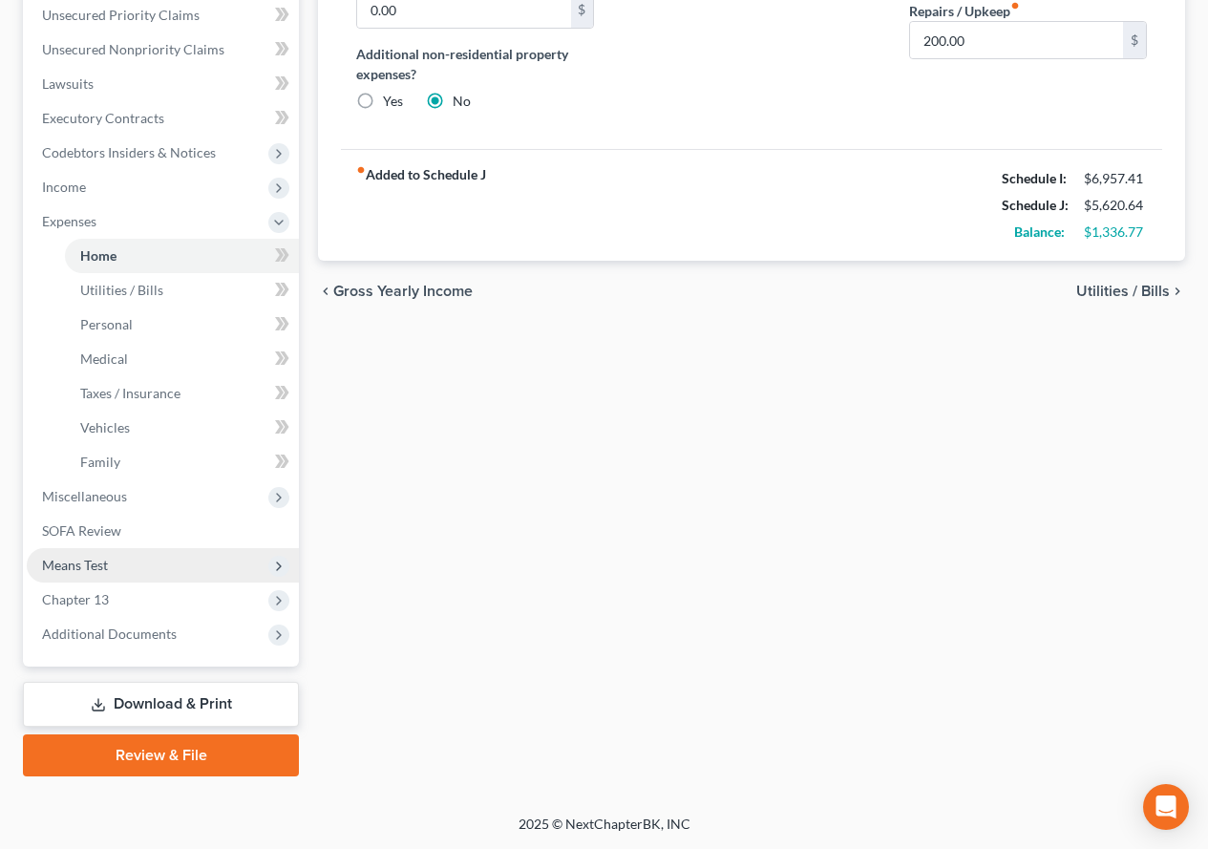
click at [88, 565] on span "Means Test" at bounding box center [75, 565] width 66 height 16
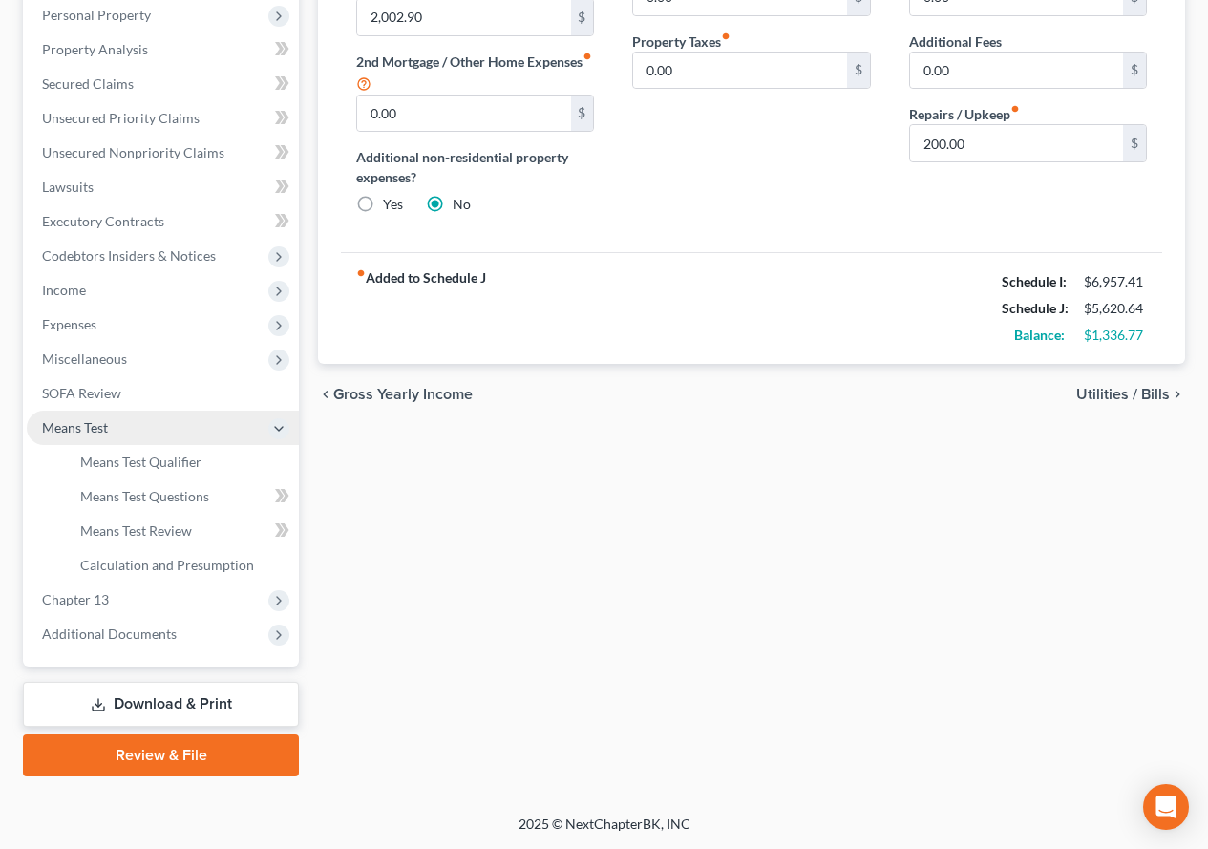
scroll to position [372, 0]
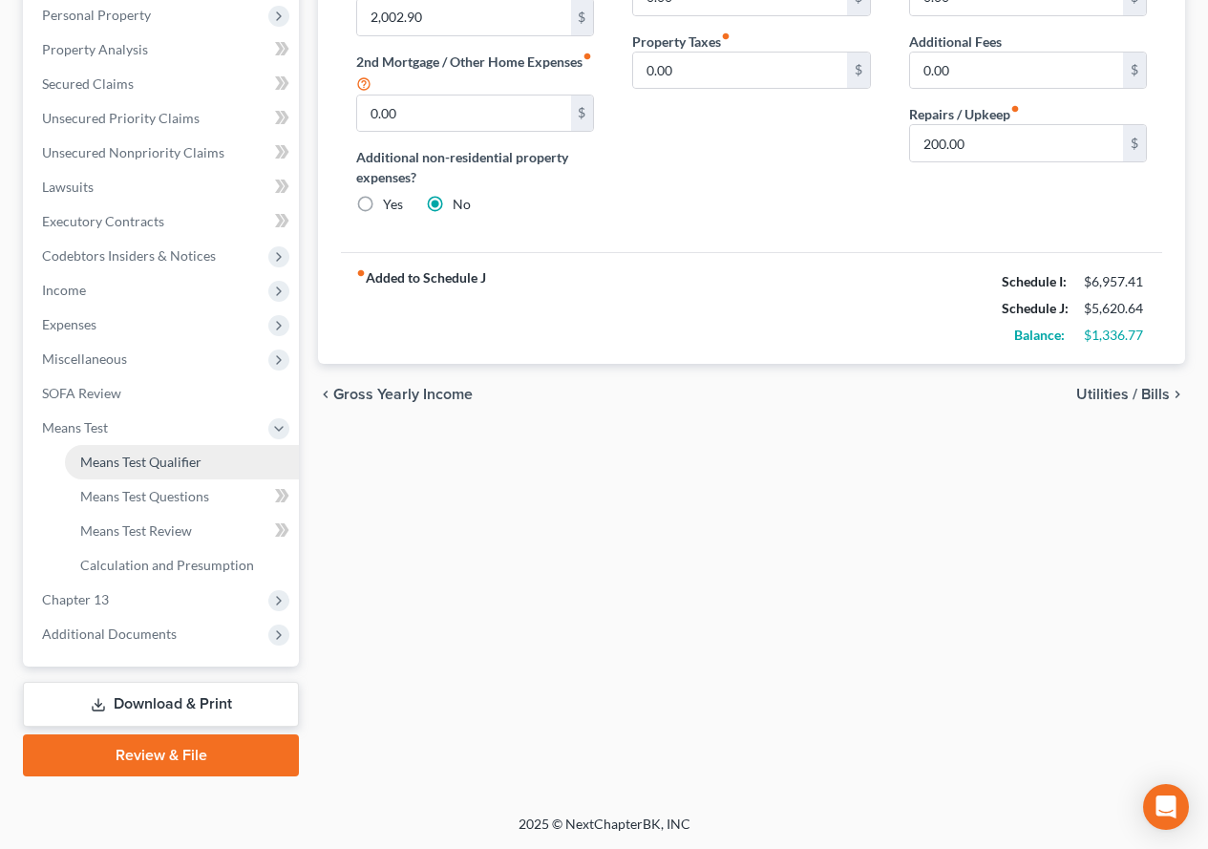
click at [187, 460] on span "Means Test Qualifier" at bounding box center [140, 462] width 121 height 16
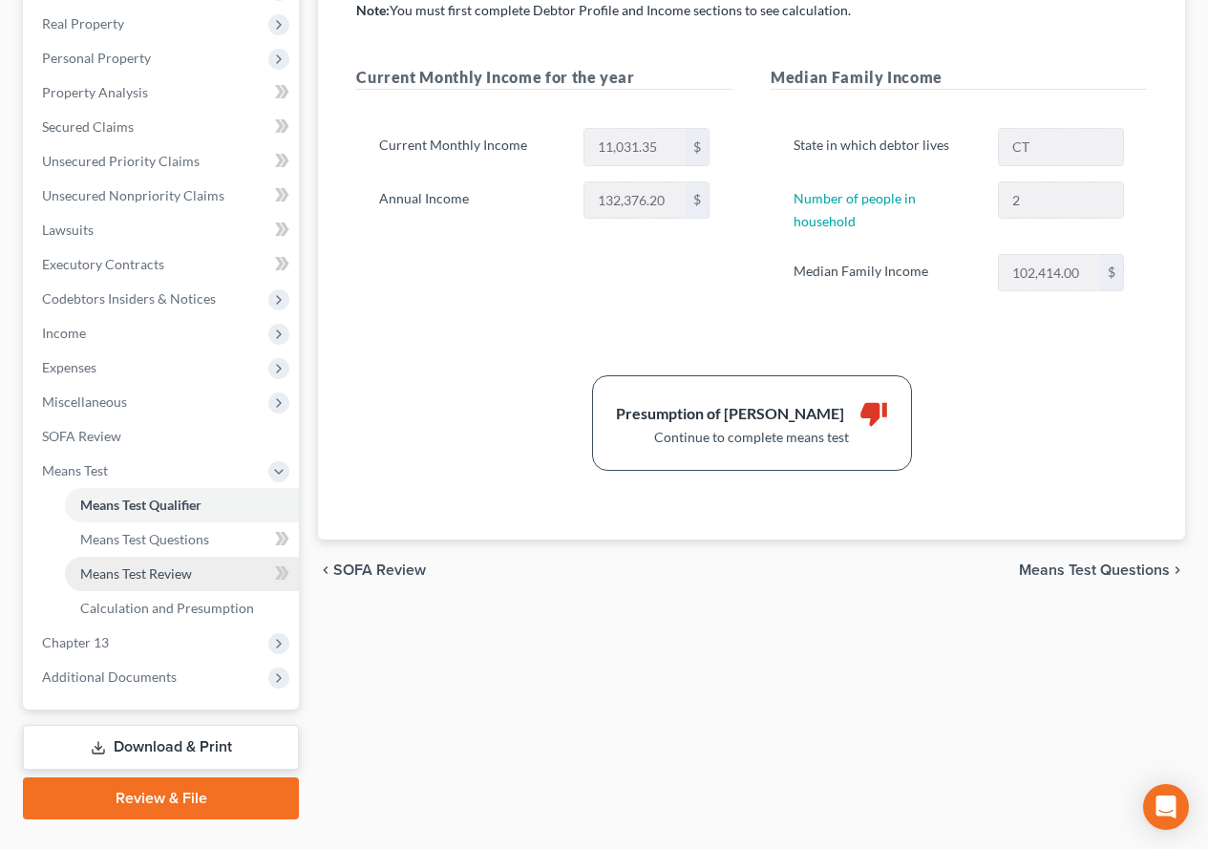
scroll to position [372, 0]
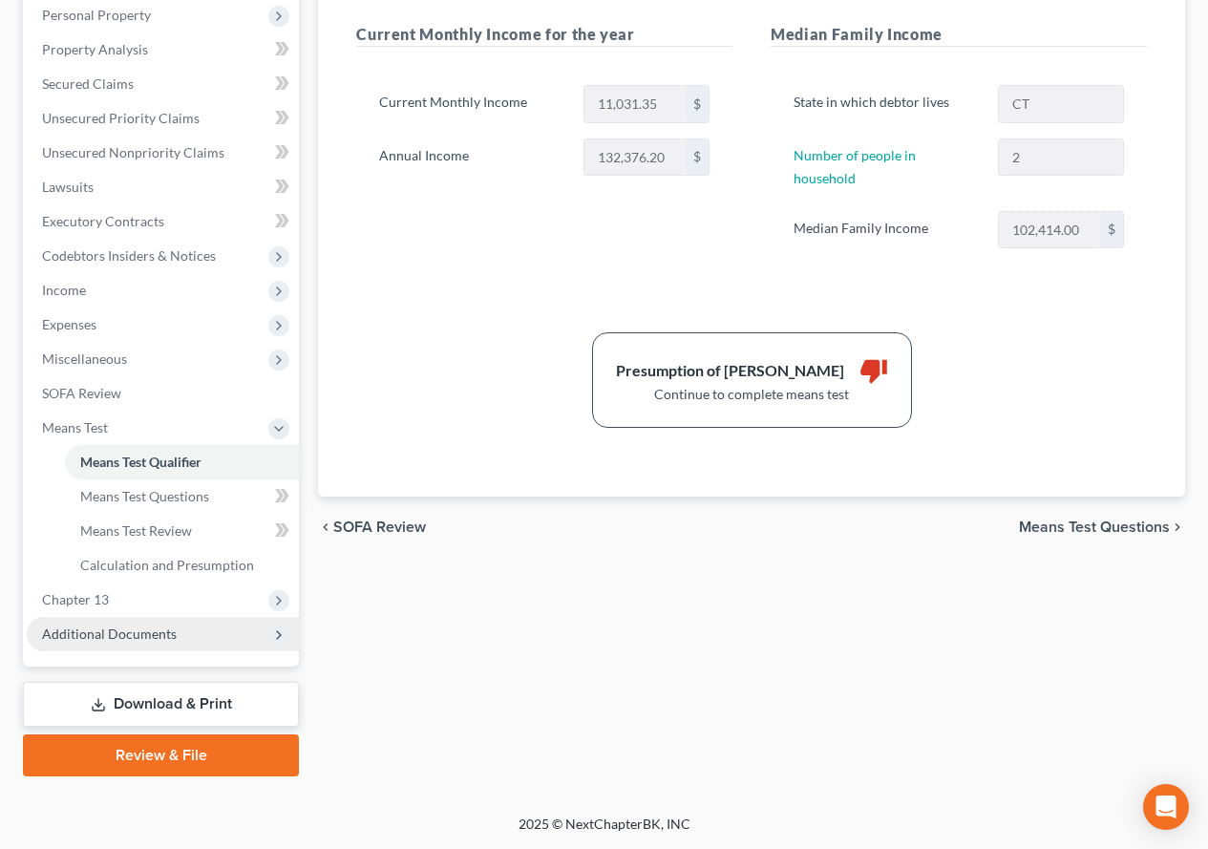
click at [84, 636] on span "Additional Documents" at bounding box center [109, 633] width 135 height 16
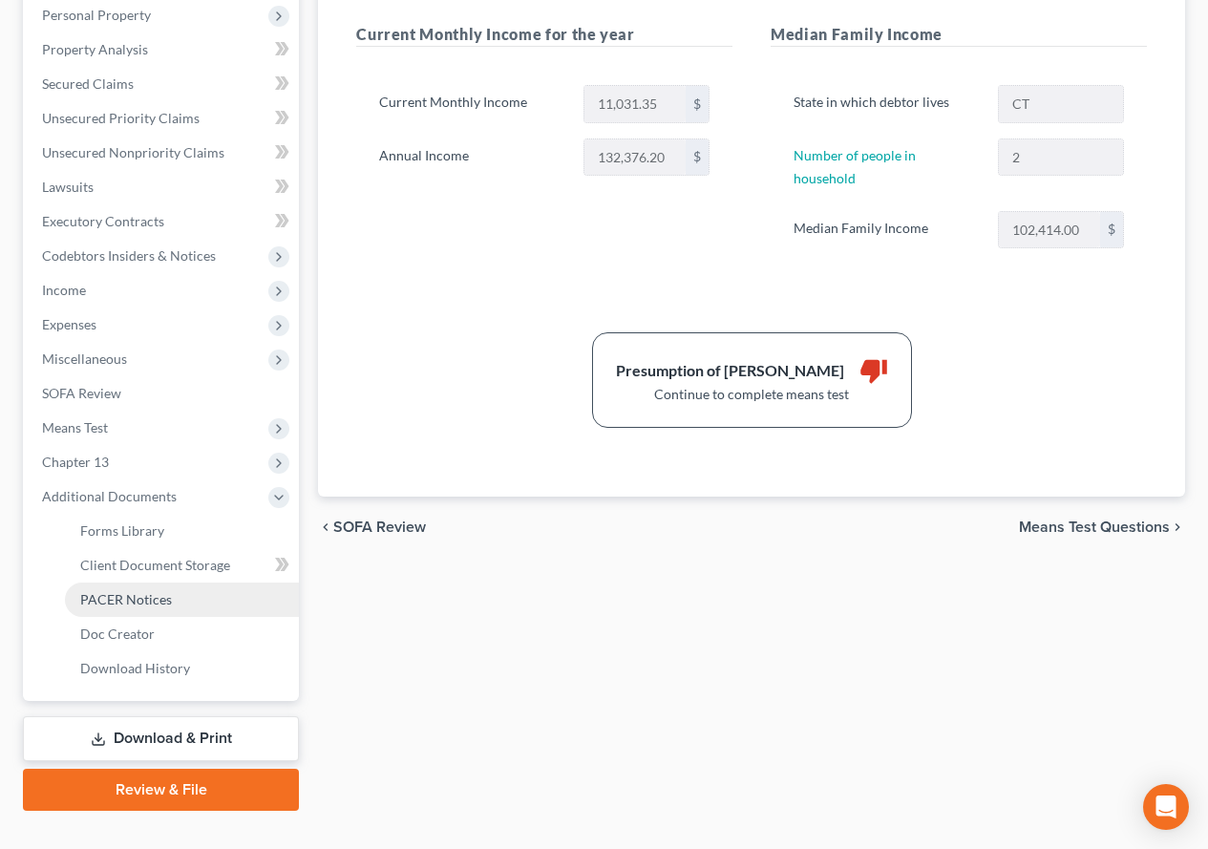
click at [122, 604] on span "PACER Notices" at bounding box center [126, 599] width 92 height 16
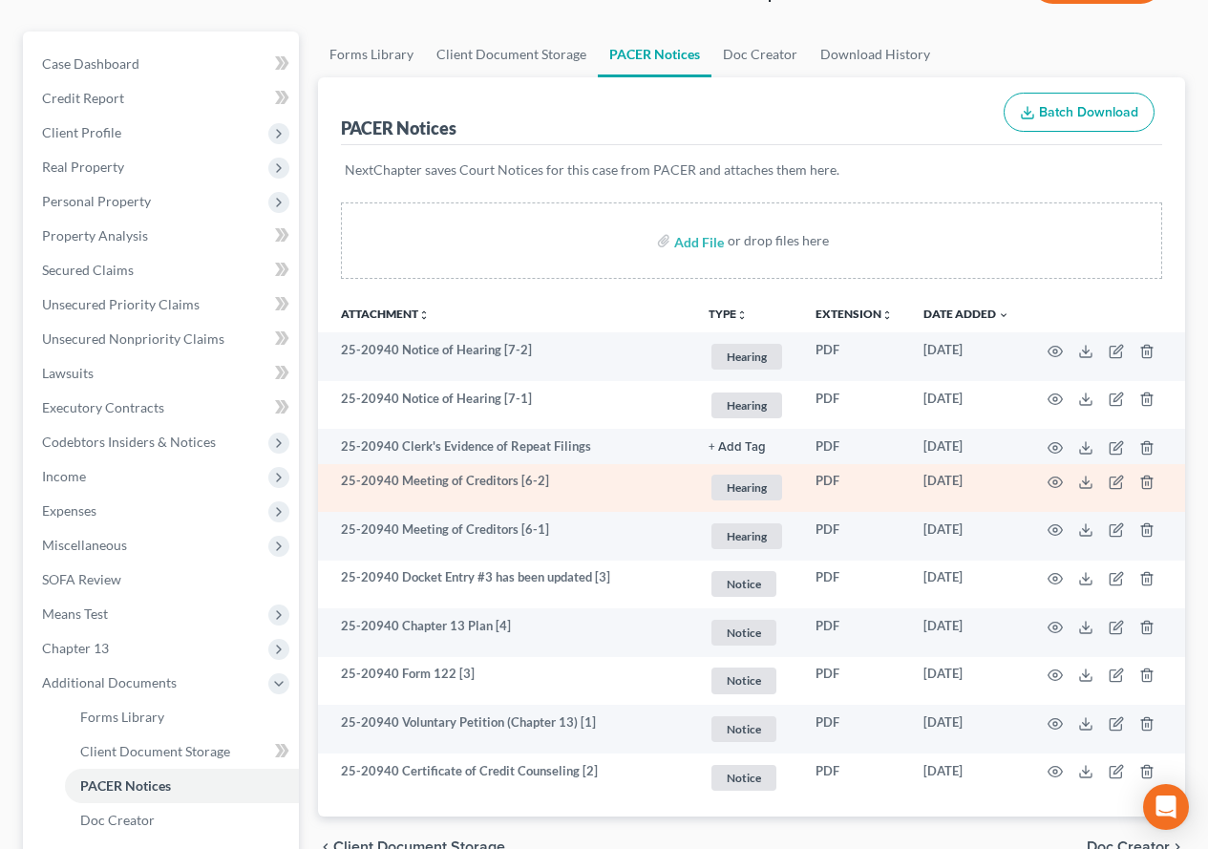
scroll to position [191, 0]
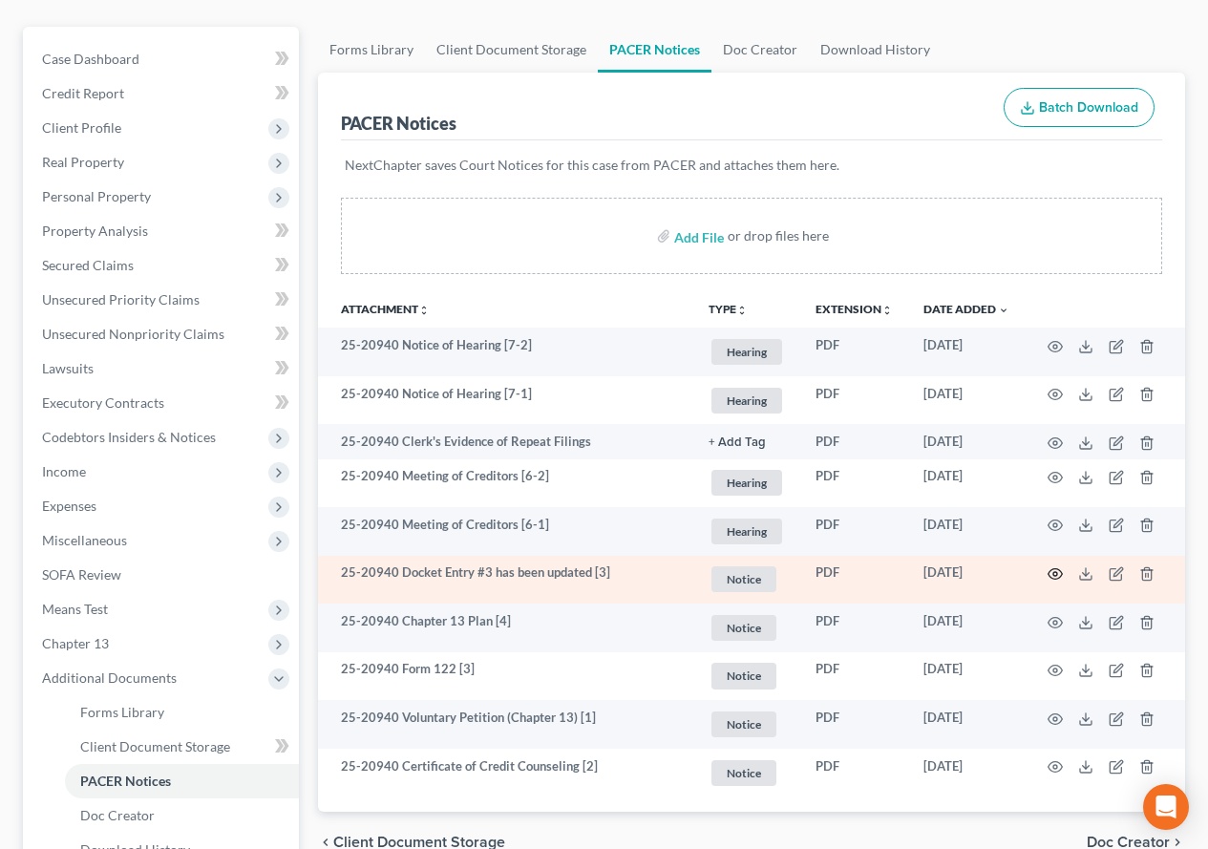
click at [1054, 576] on circle "button" at bounding box center [1055, 574] width 4 height 4
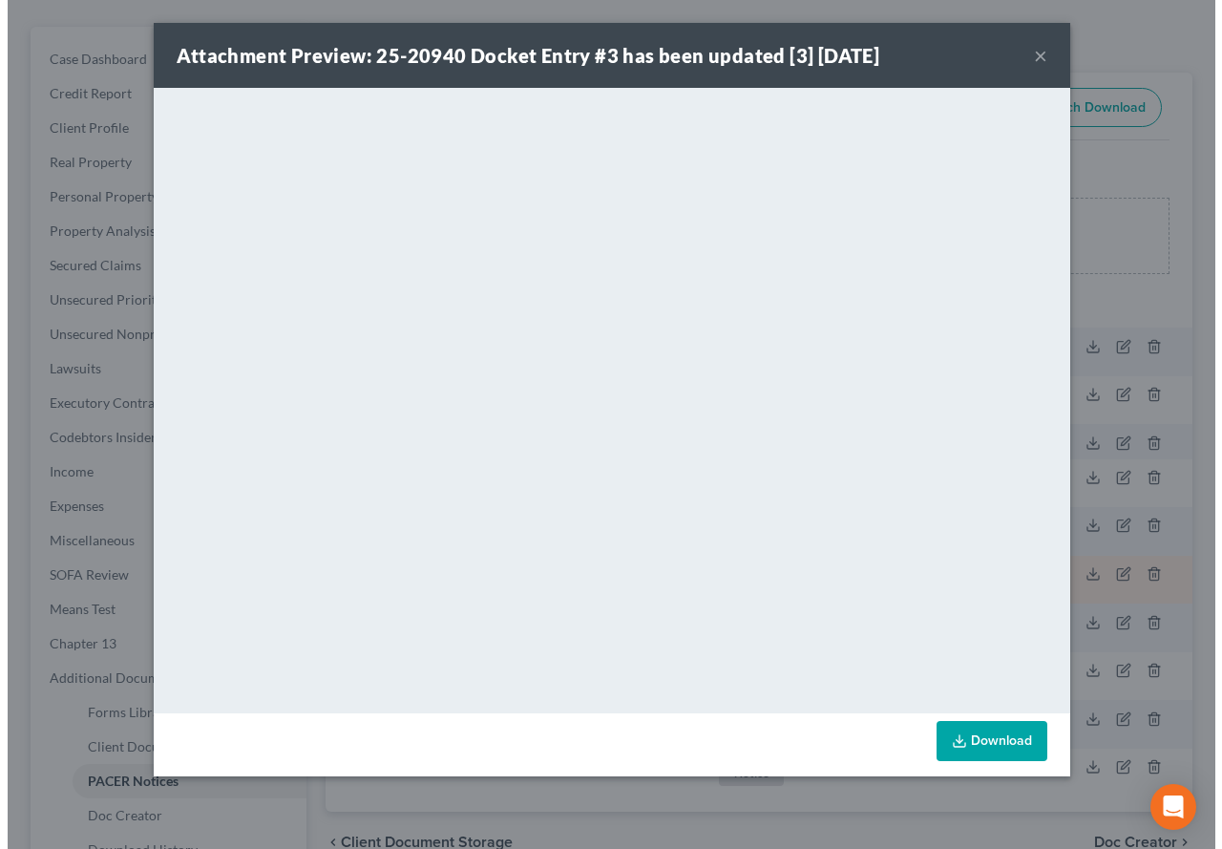
scroll to position [157, 0]
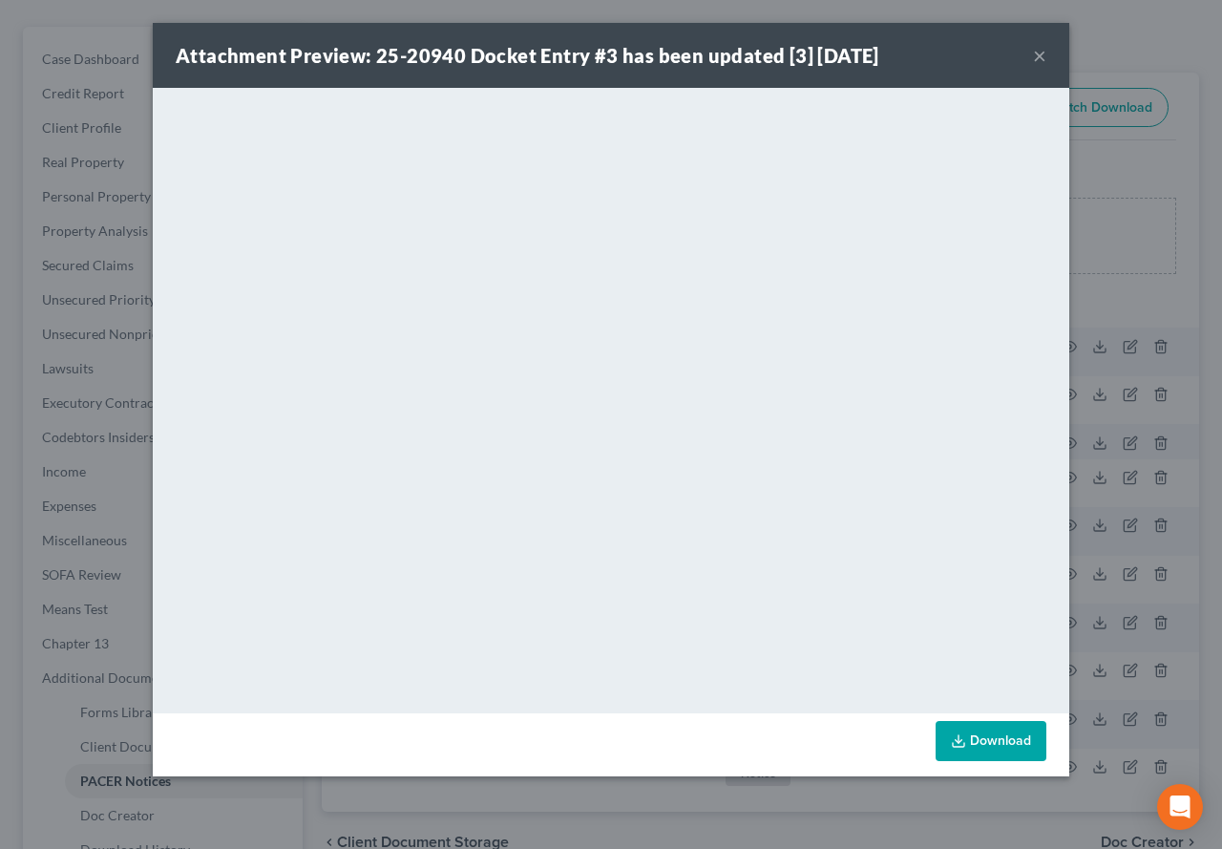
click at [1042, 58] on button "×" at bounding box center [1039, 55] width 13 height 23
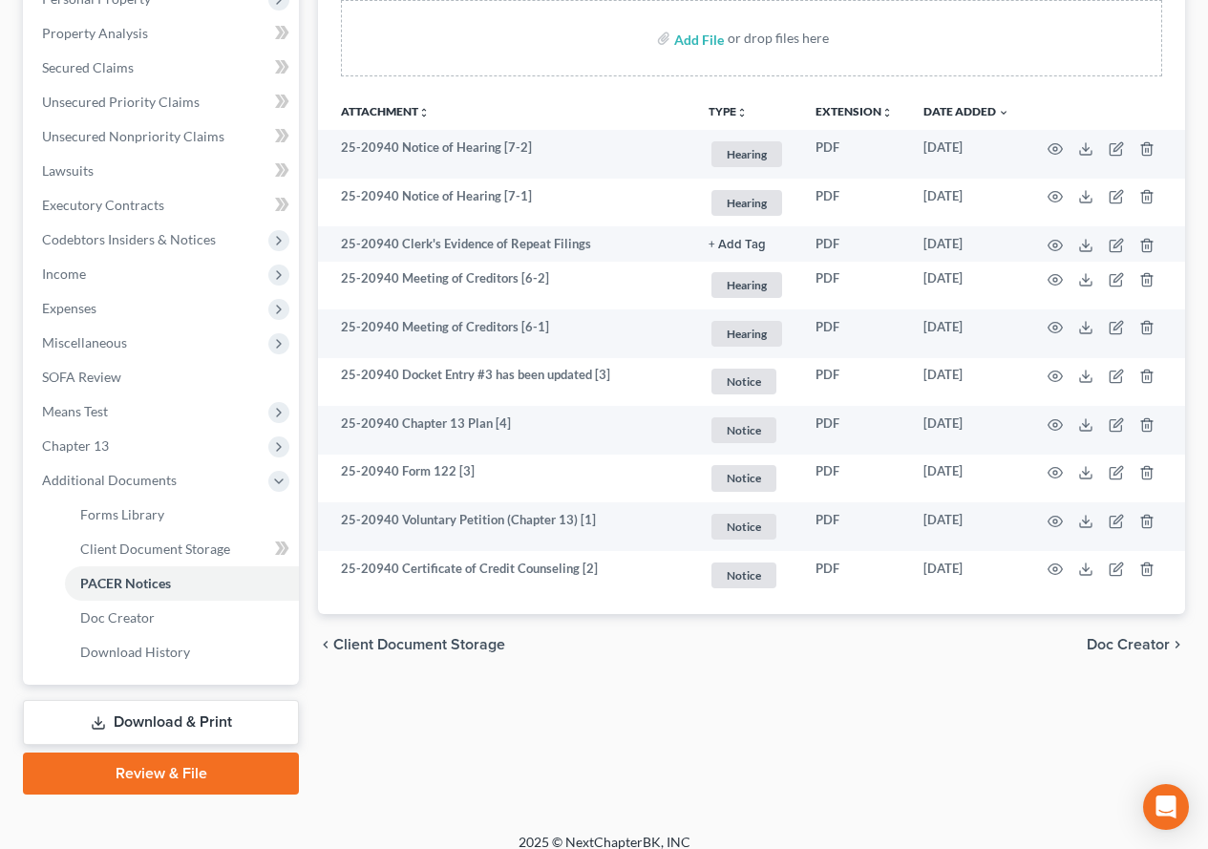
scroll to position [390, 0]
click at [200, 728] on link "Download & Print" at bounding box center [161, 721] width 276 height 45
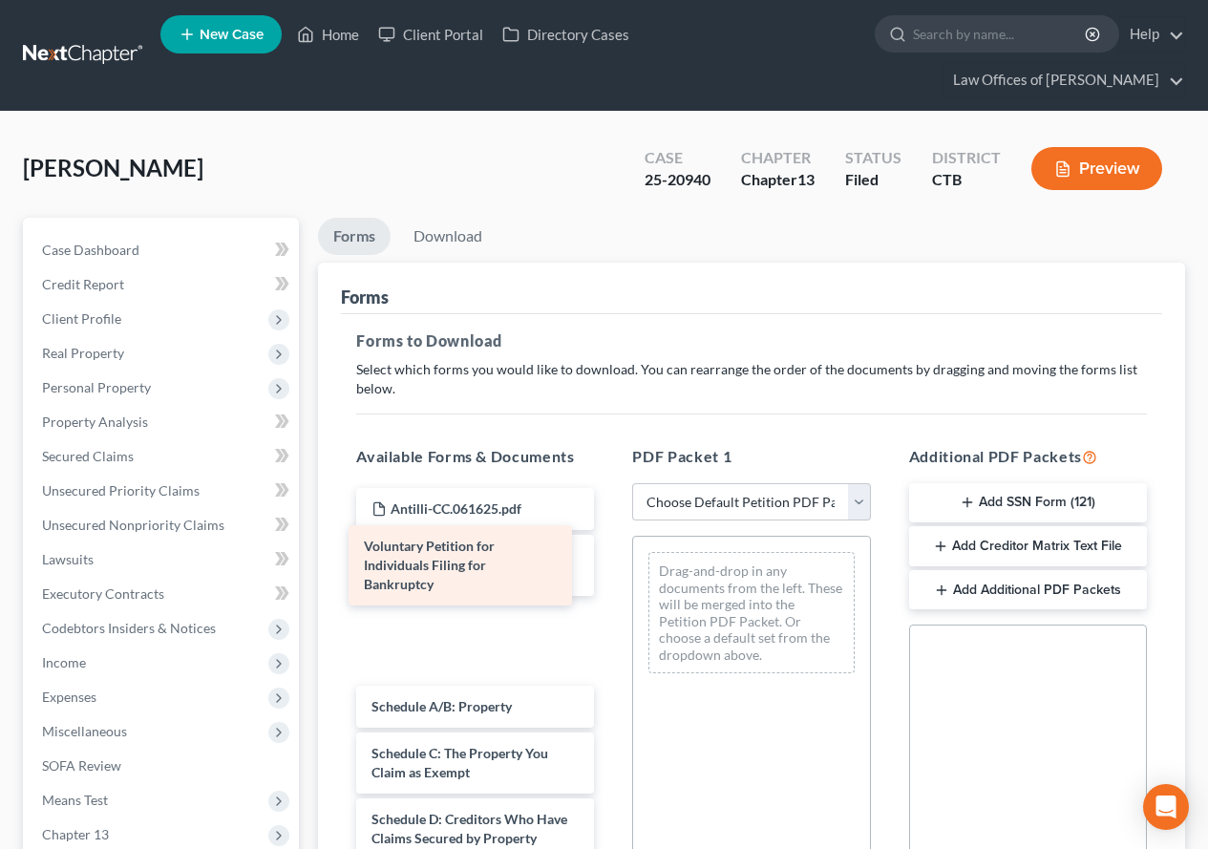
drag, startPoint x: 426, startPoint y: 587, endPoint x: 418, endPoint y: 578, distance: 12.2
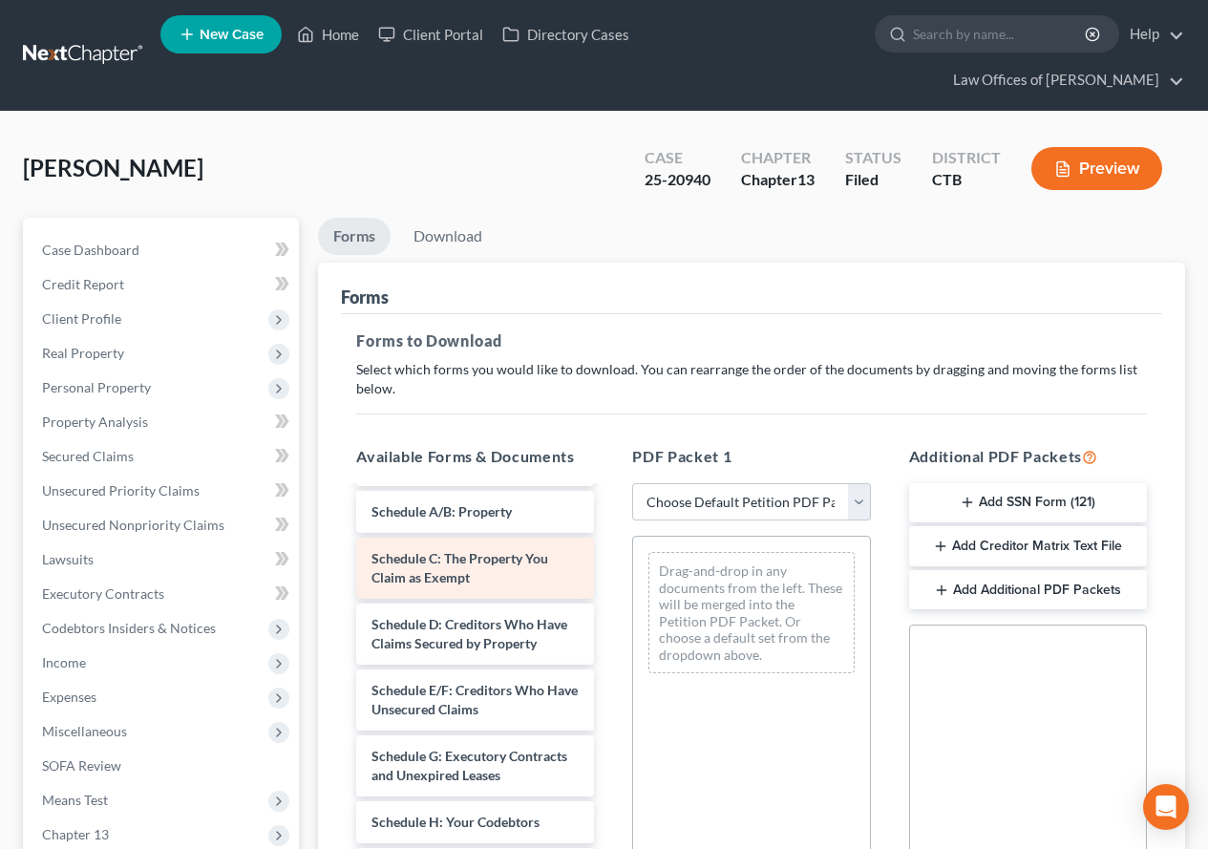
scroll to position [191, 0]
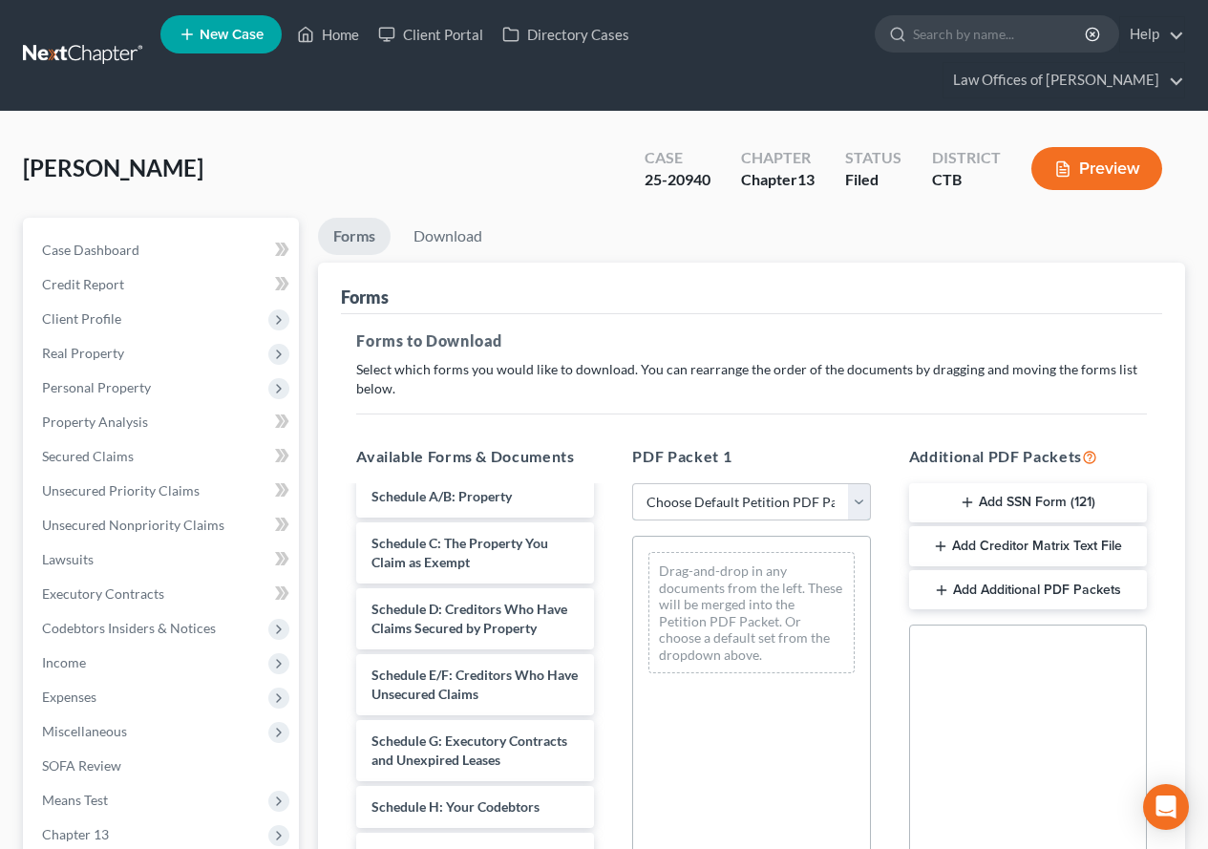
click at [854, 507] on select "Choose Default Petition PDF Packet Complete Bankruptcy Petition (all forms and …" at bounding box center [751, 502] width 238 height 38
select select "2"
click at [632, 483] on select "Choose Default Petition PDF Packet Complete Bankruptcy Petition (all forms and …" at bounding box center [751, 502] width 238 height 38
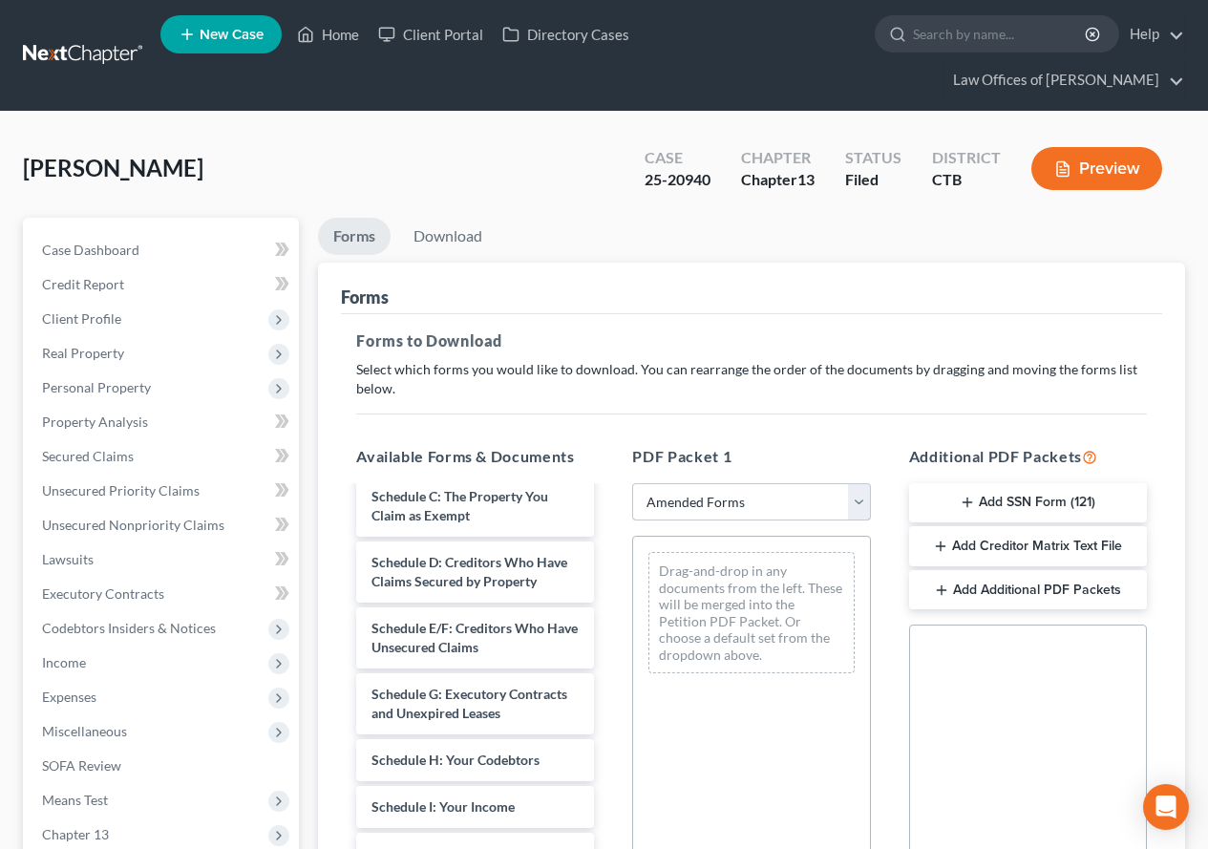
scroll to position [0, 0]
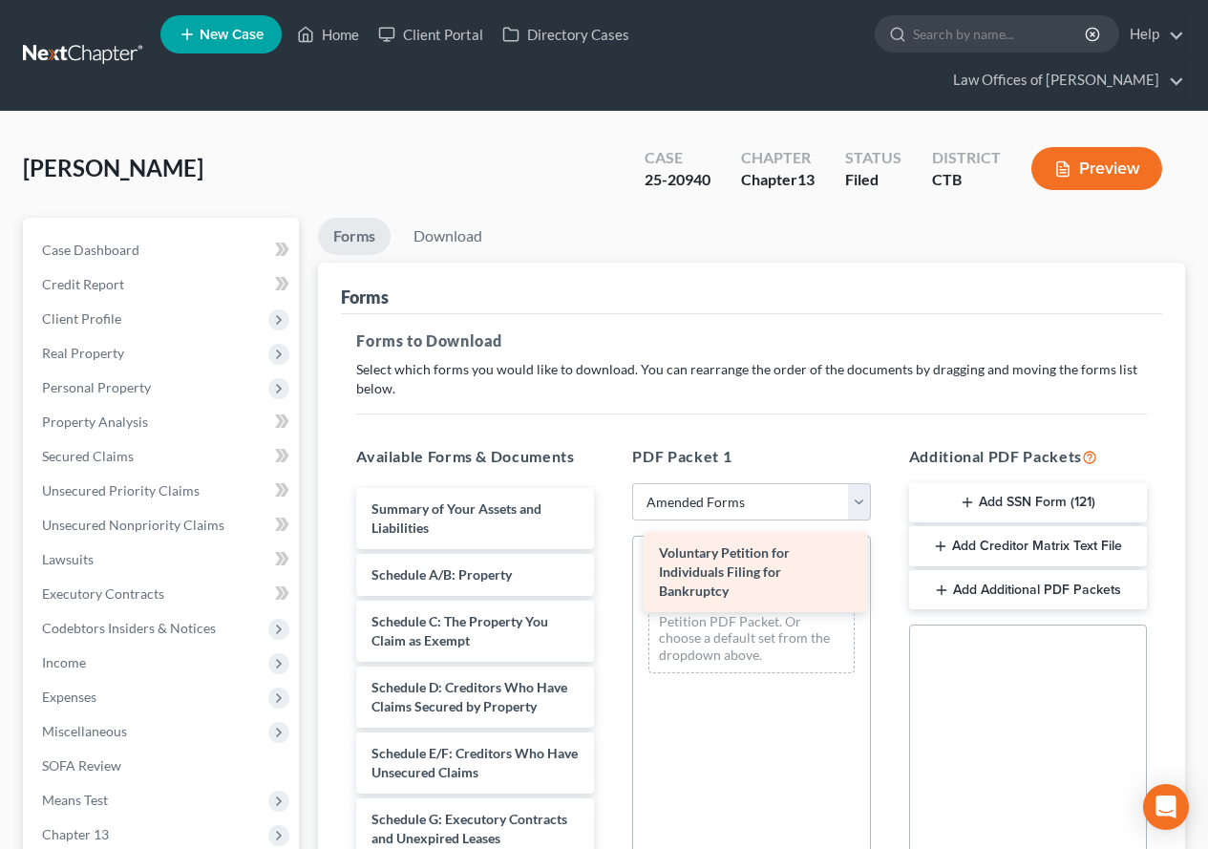
drag, startPoint x: 433, startPoint y: 533, endPoint x: 720, endPoint y: 577, distance: 290.7
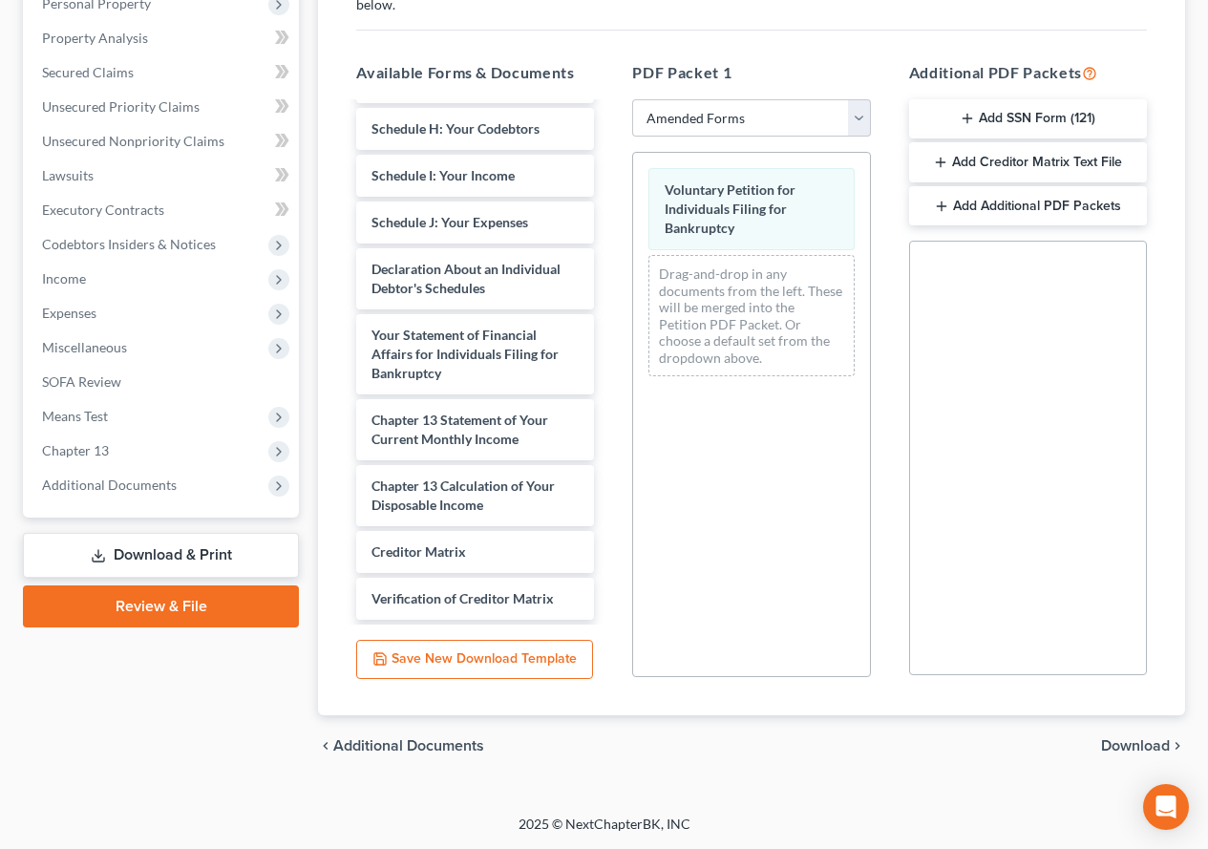
scroll to position [376, 0]
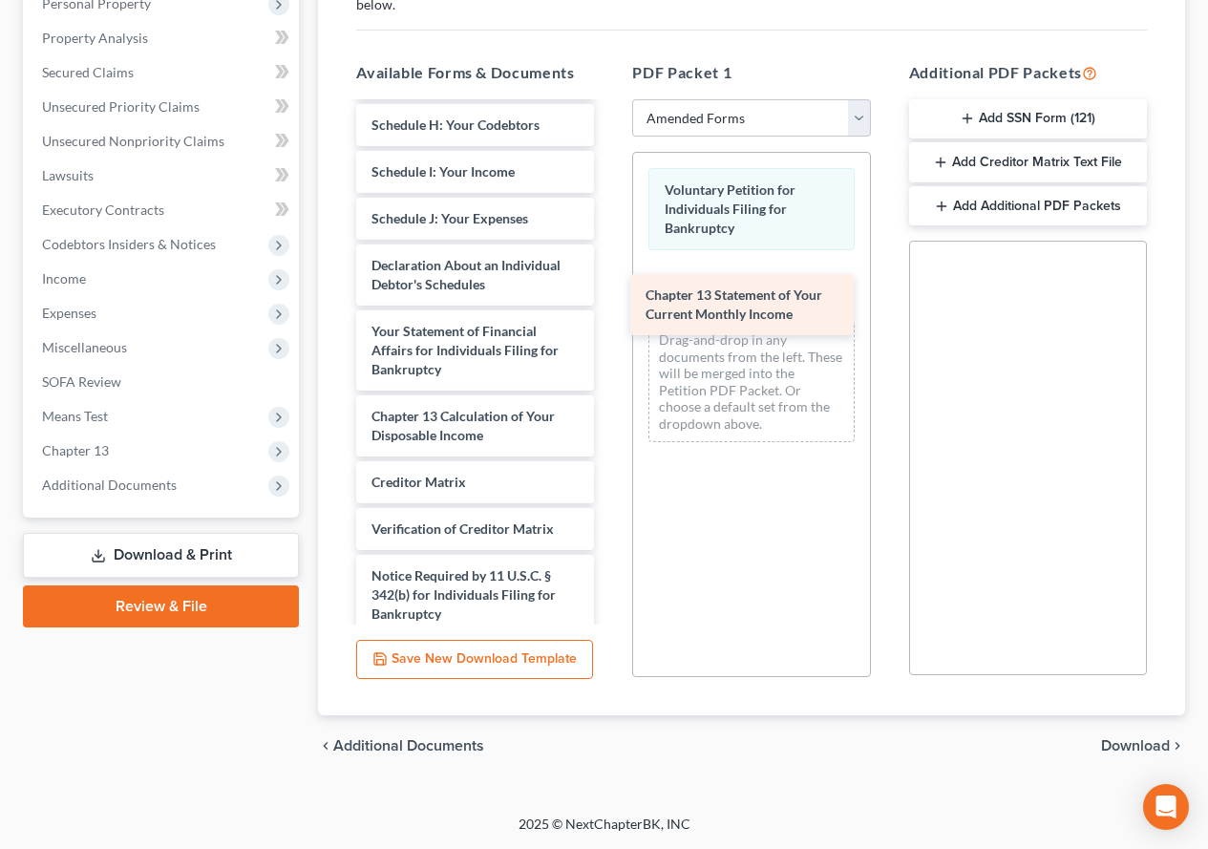
drag, startPoint x: 477, startPoint y: 445, endPoint x: 751, endPoint y: 305, distance: 307.9
click at [609, 305] on div "Chapter 13 Statement of Your Current Monthly Income Summary of Your Assets and …" at bounding box center [475, 214] width 268 height 973
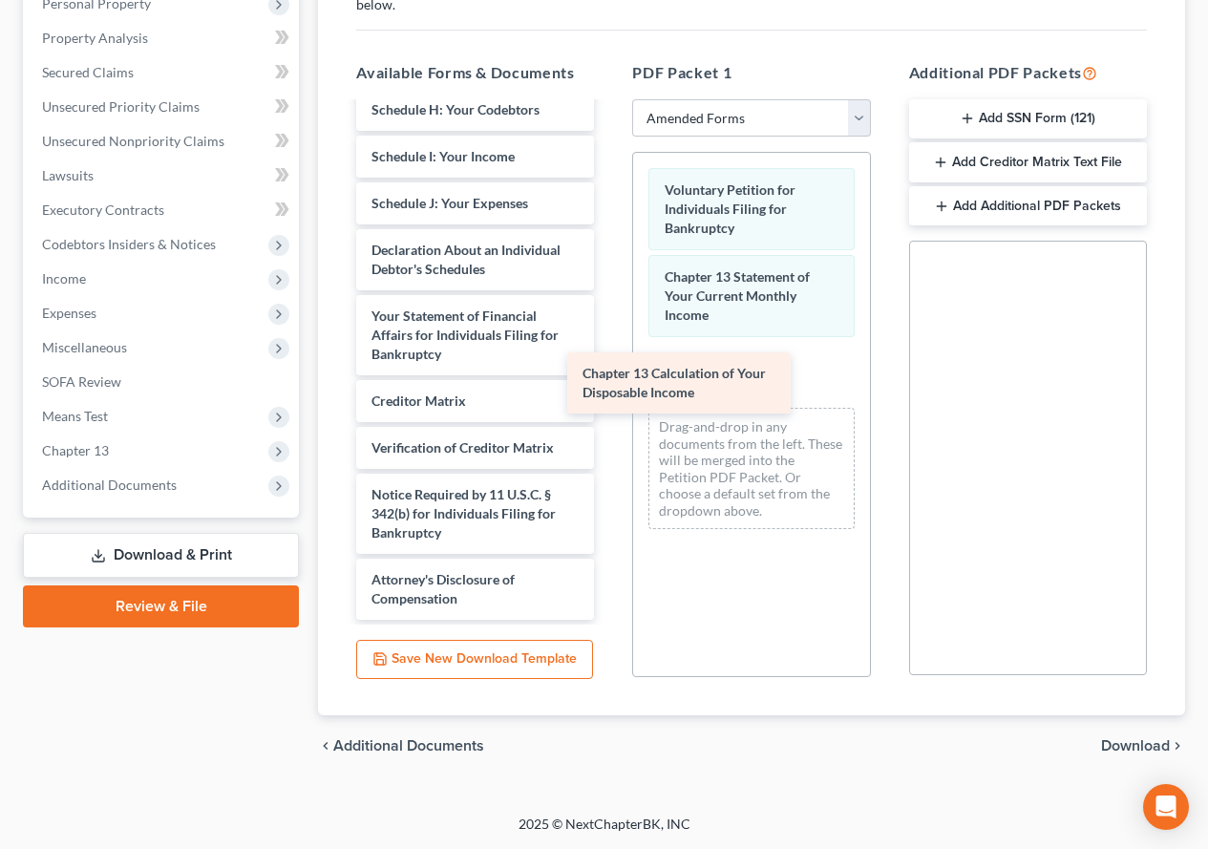
scroll to position [411, 0]
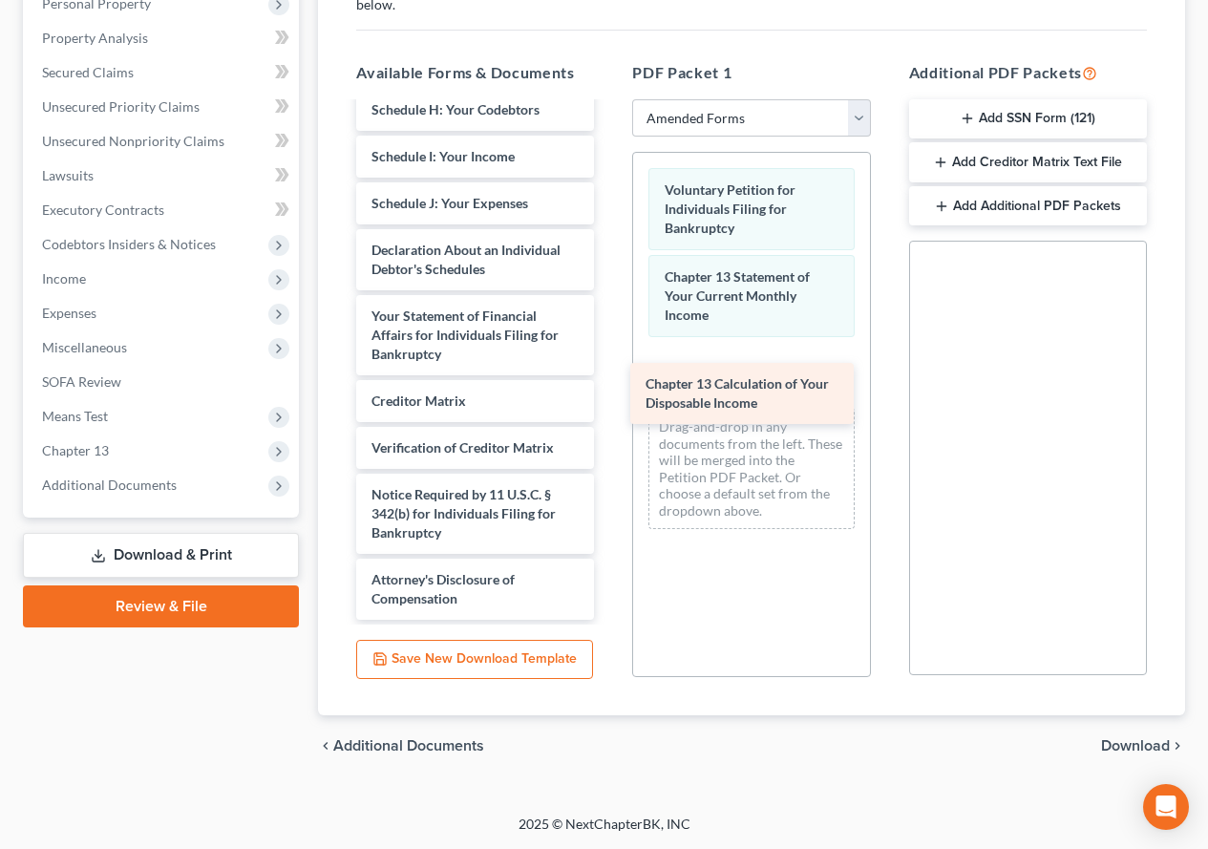
drag, startPoint x: 425, startPoint y: 346, endPoint x: 699, endPoint y: 394, distance: 278.3
click at [609, 394] on div "Chapter 13 Calculation of Your Disposable Income Summary of Your Assets and Lia…" at bounding box center [475, 166] width 268 height 907
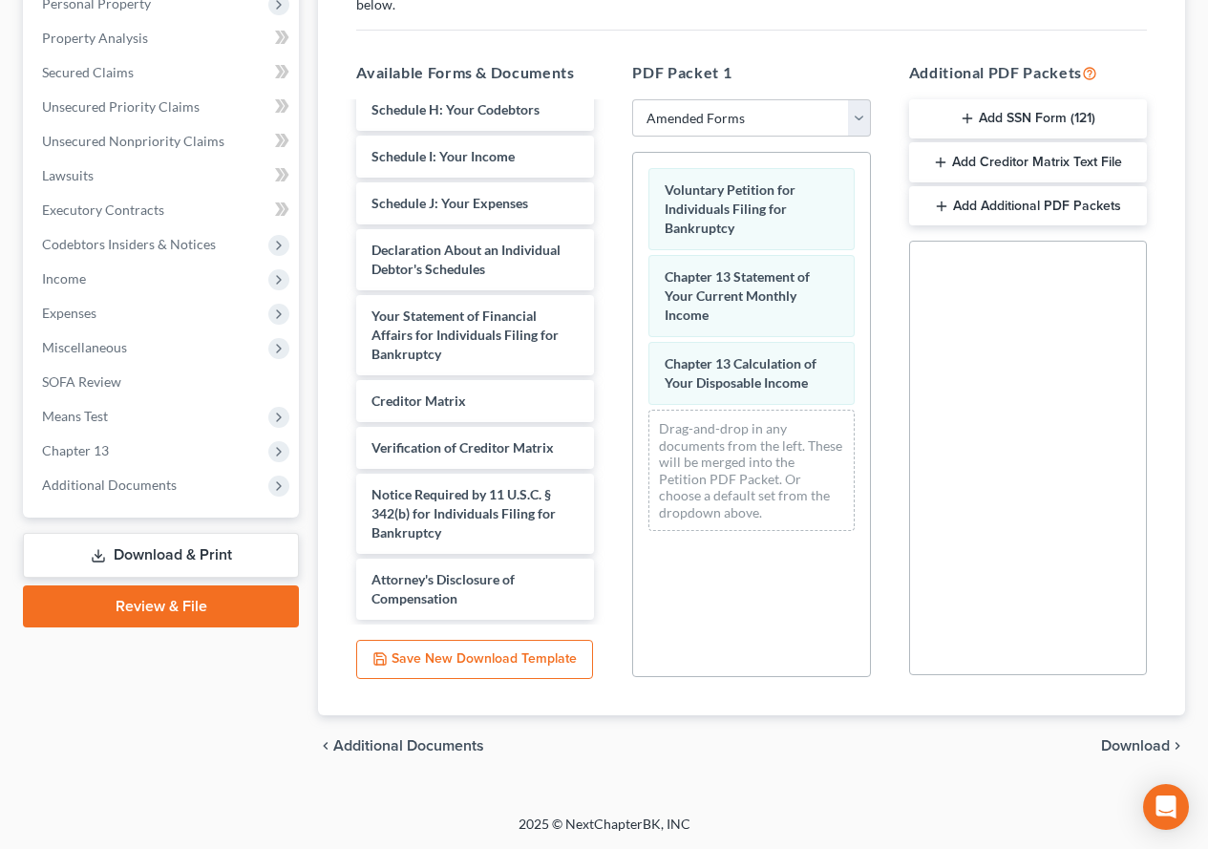
click at [1117, 747] on span "Download" at bounding box center [1135, 745] width 69 height 15
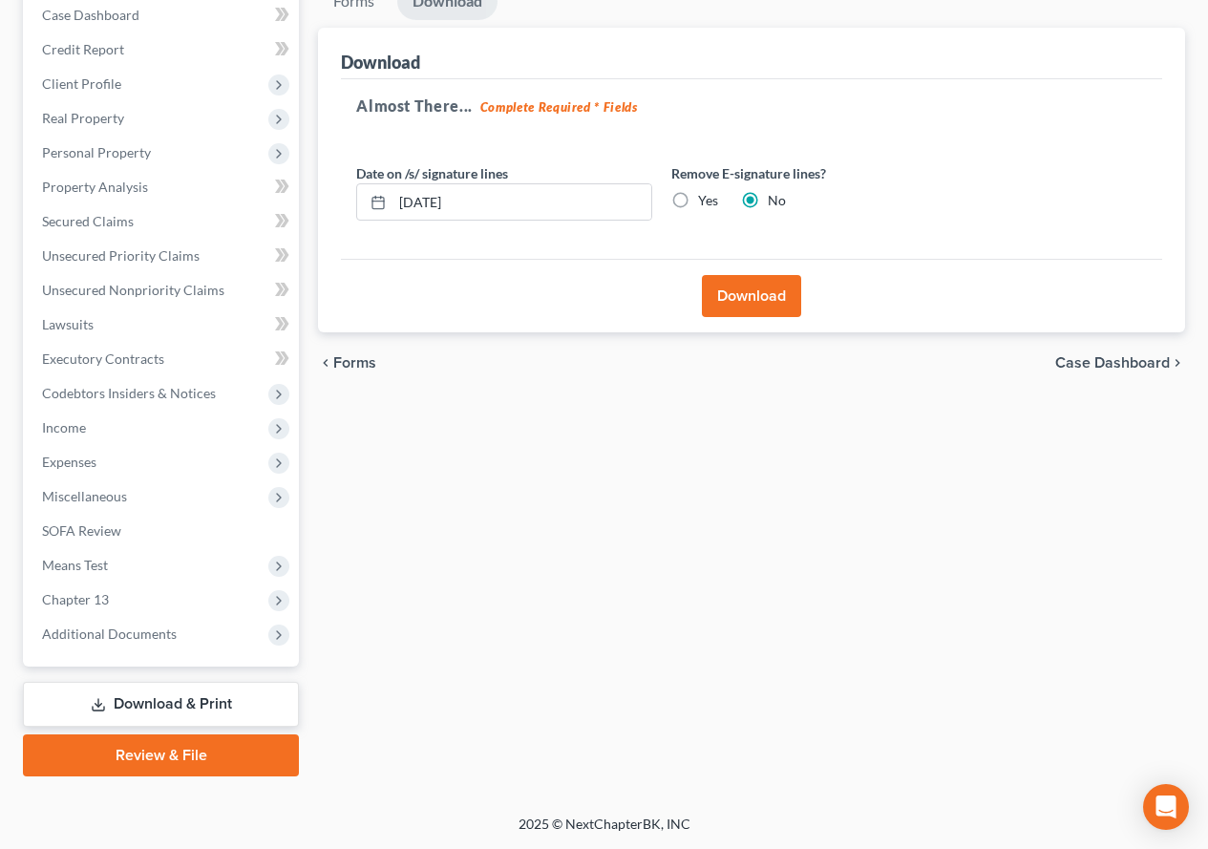
scroll to position [235, 0]
click at [731, 301] on button "Download" at bounding box center [751, 296] width 99 height 42
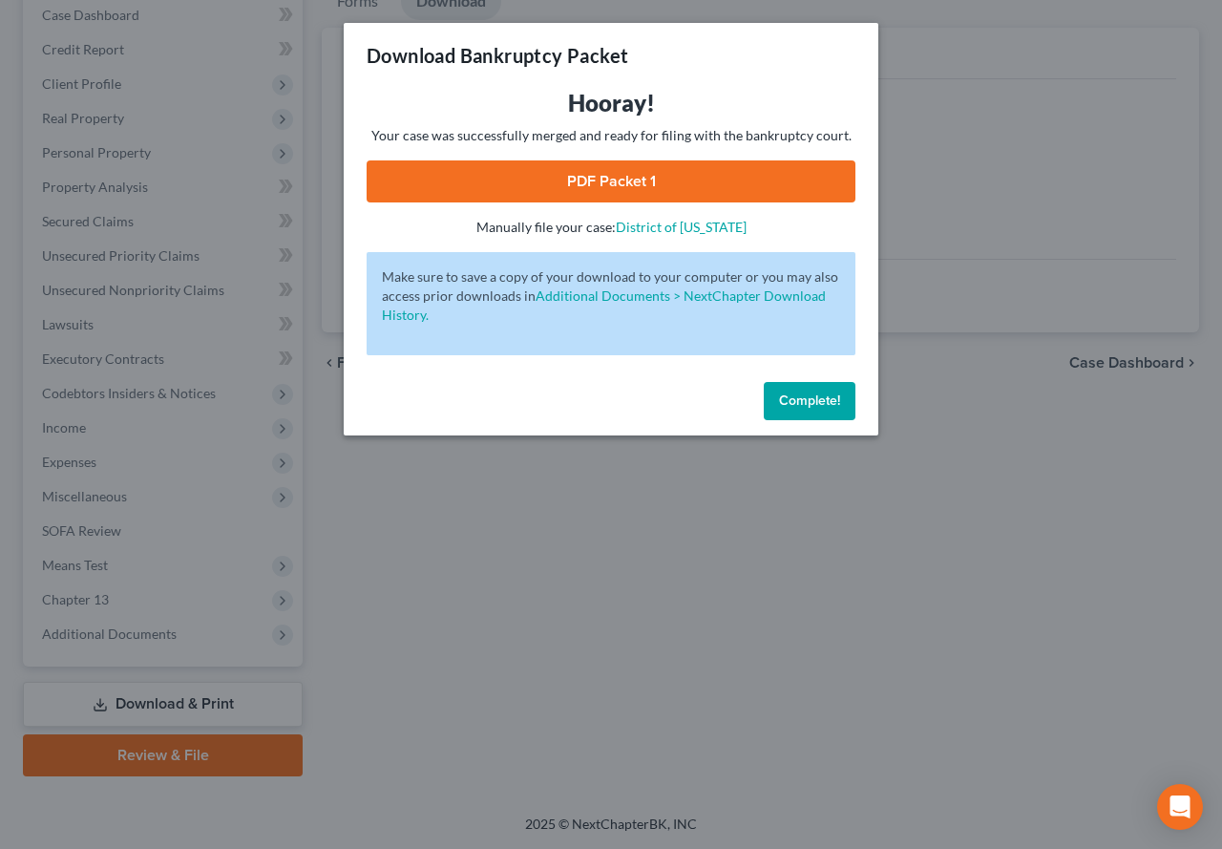
click at [628, 176] on link "PDF Packet 1" at bounding box center [611, 181] width 489 height 42
click at [496, 188] on link "PDF Packet 1" at bounding box center [611, 181] width 489 height 42
